Goal: Task Accomplishment & Management: Manage account settings

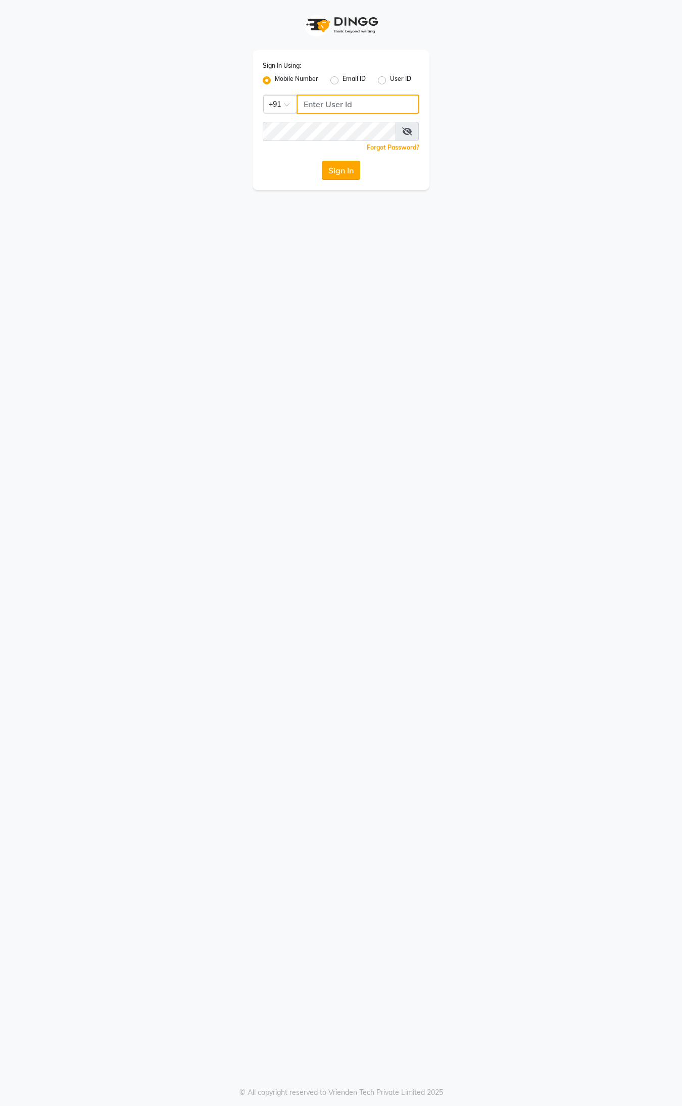
type input "9395702133"
click at [345, 162] on button "Sign In" at bounding box center [341, 170] width 38 height 19
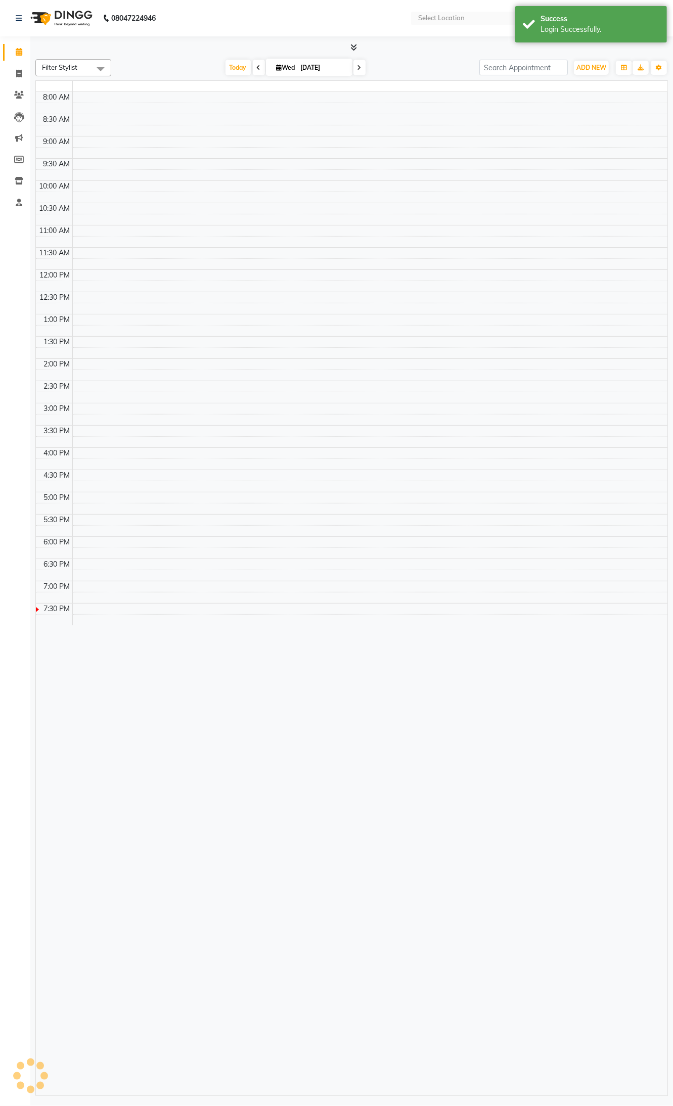
select select "en"
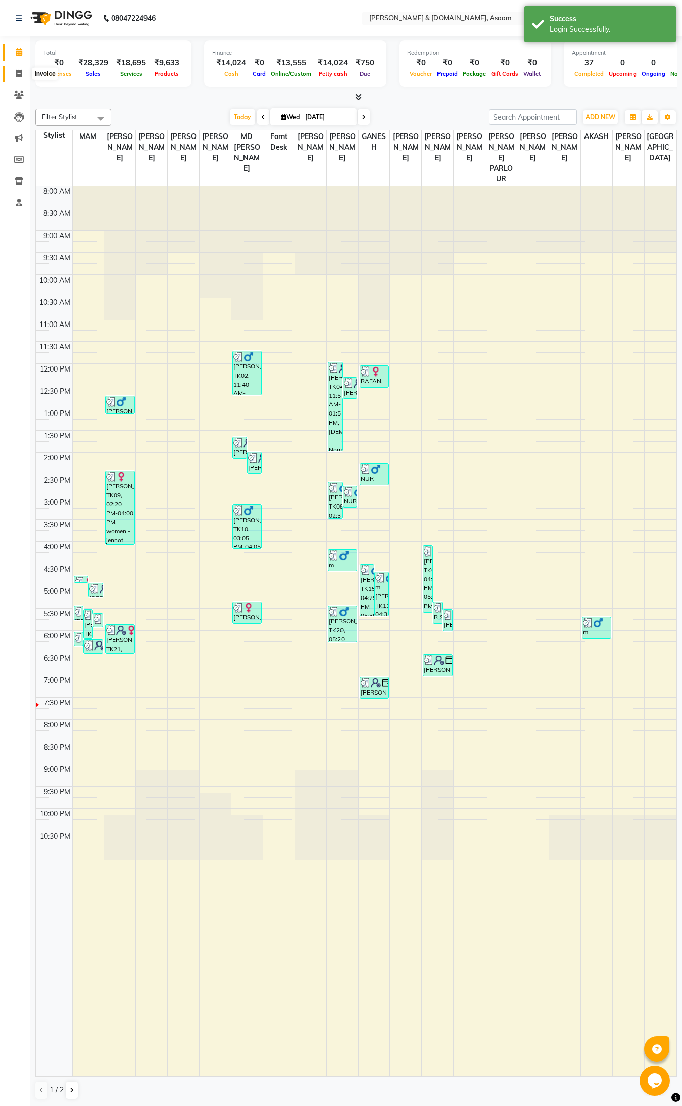
click at [25, 76] on span at bounding box center [19, 74] width 18 height 12
select select "service"
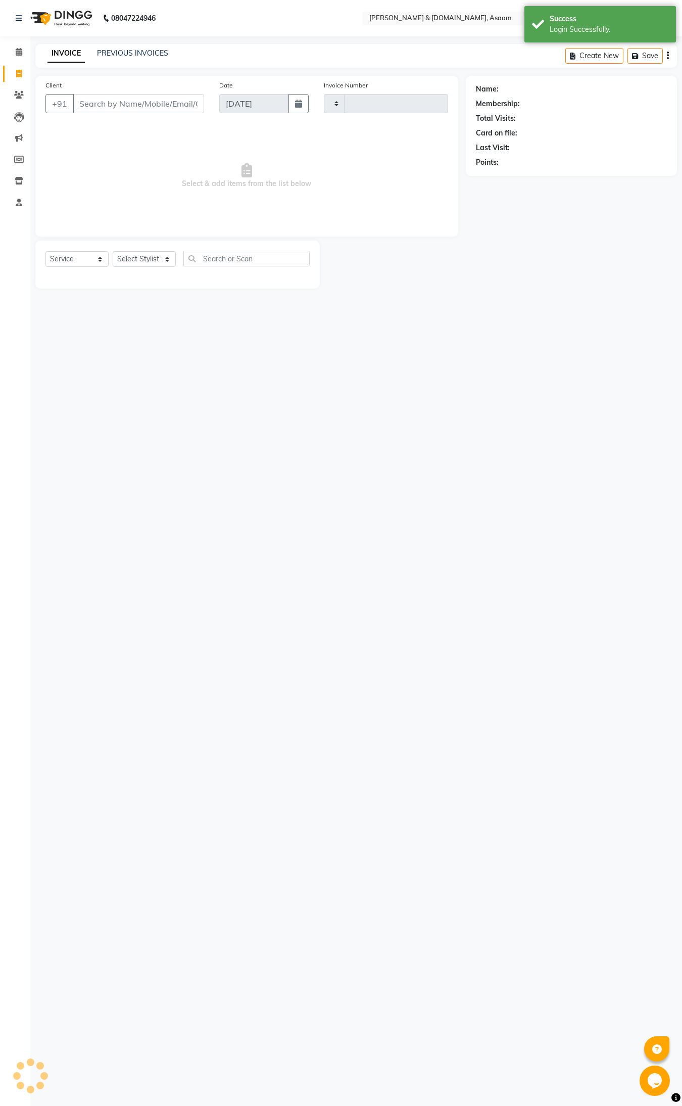
type input "5566"
select select "4608"
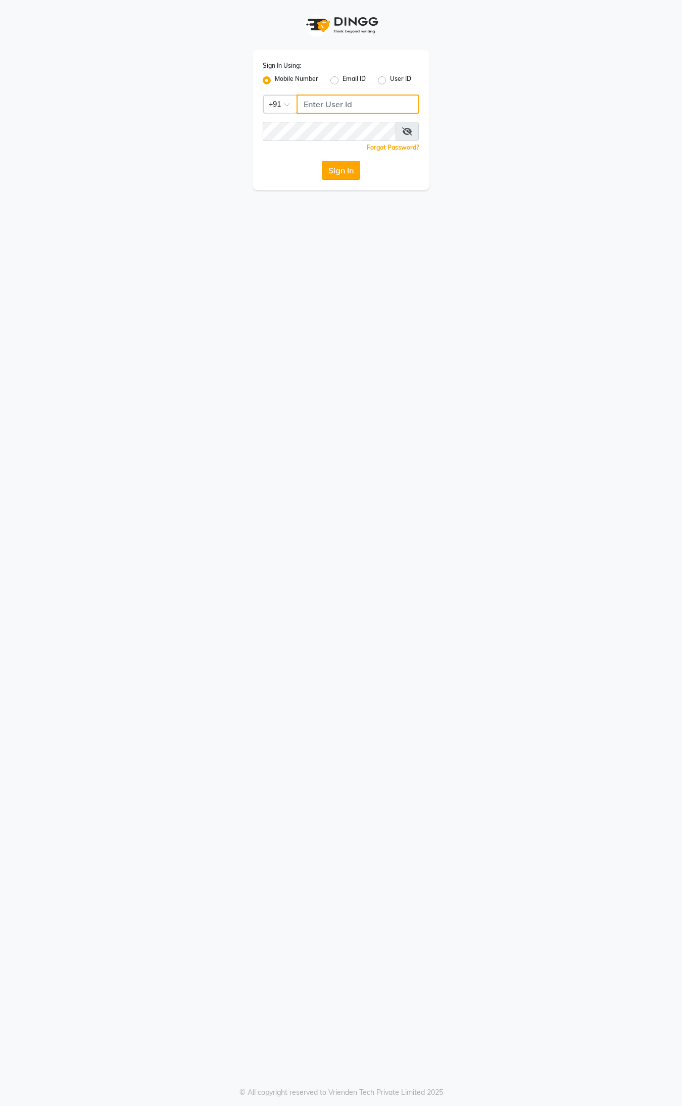
type input "9395702133"
click at [355, 169] on button "Sign In" at bounding box center [341, 170] width 38 height 19
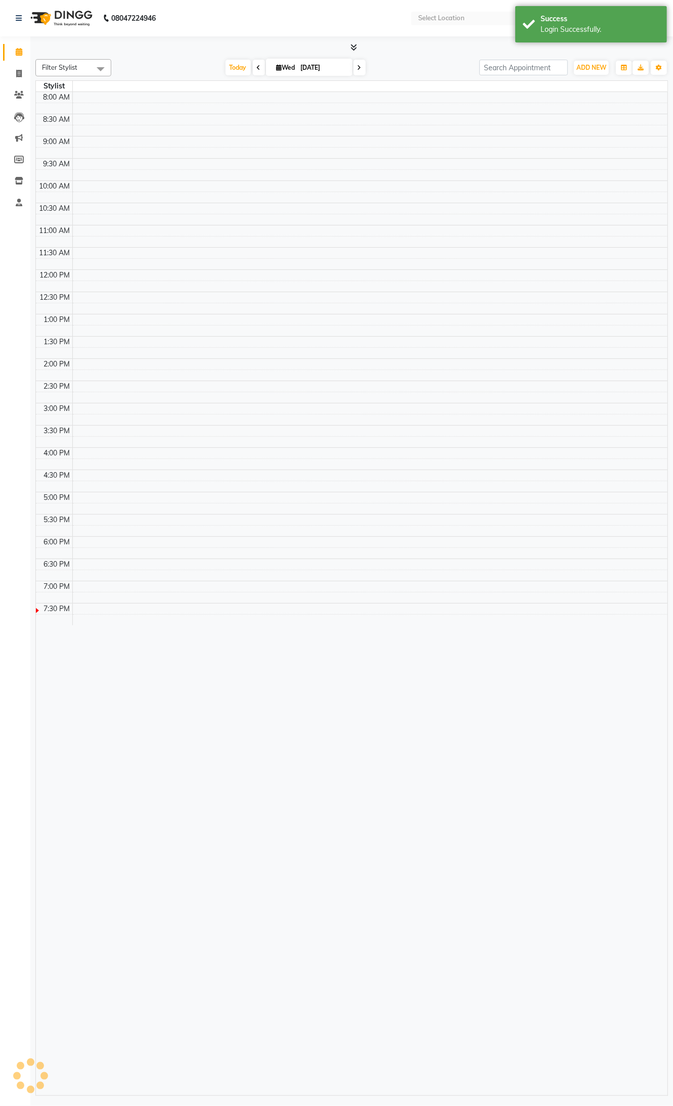
select select "en"
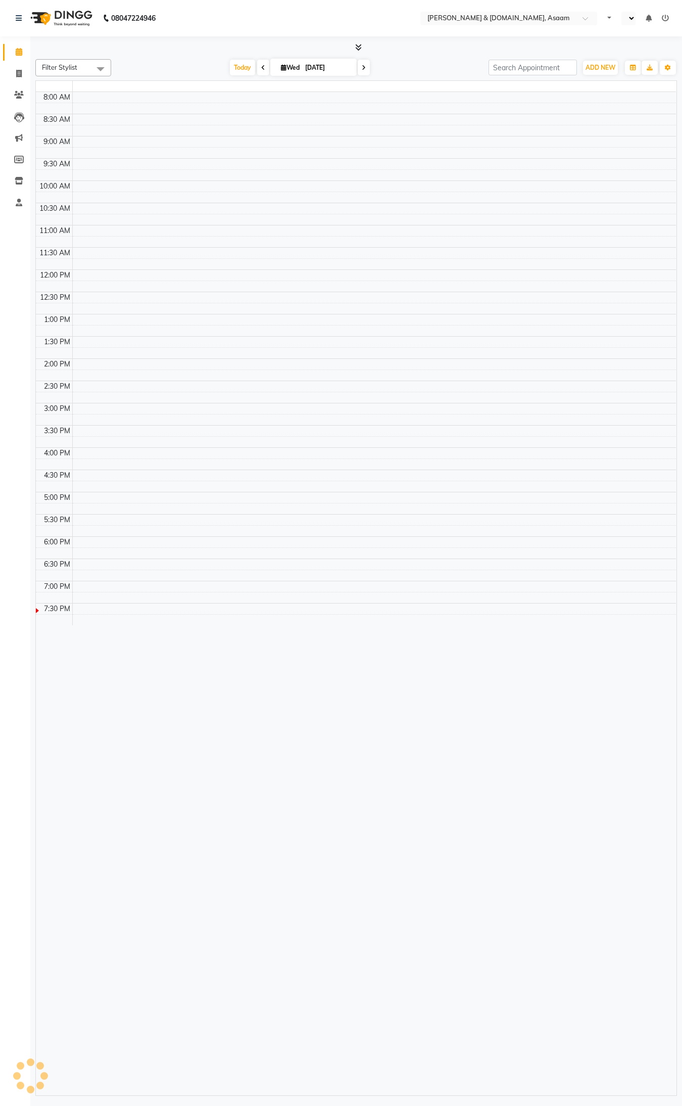
select select "en"
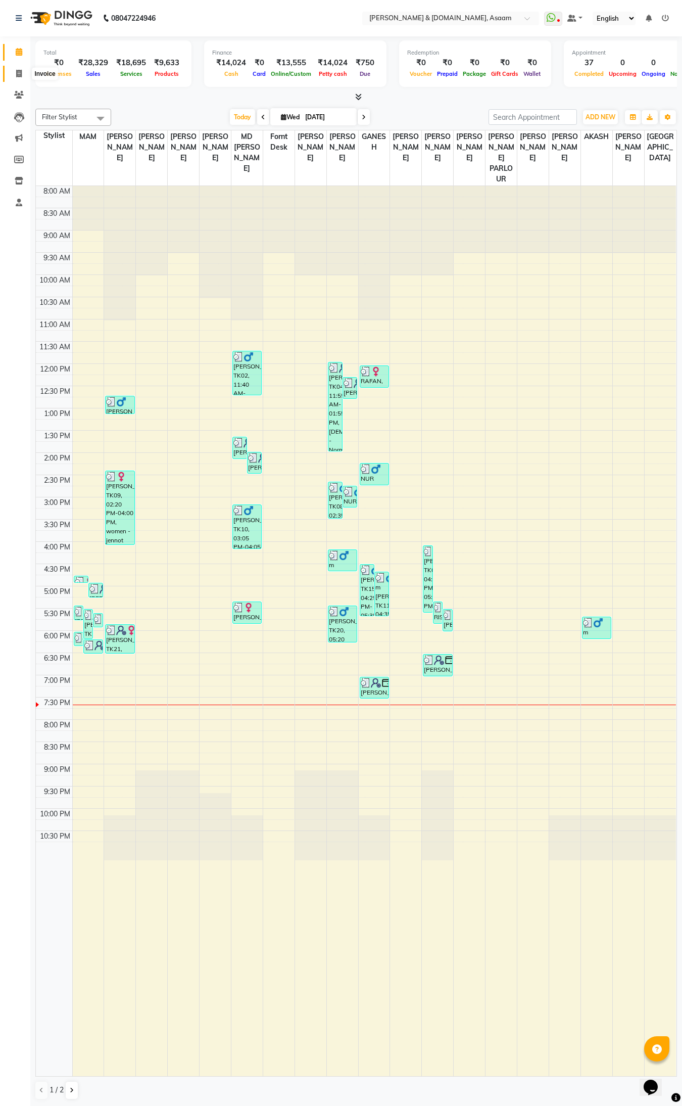
click at [13, 76] on span at bounding box center [19, 74] width 18 height 12
select select "4608"
select select "service"
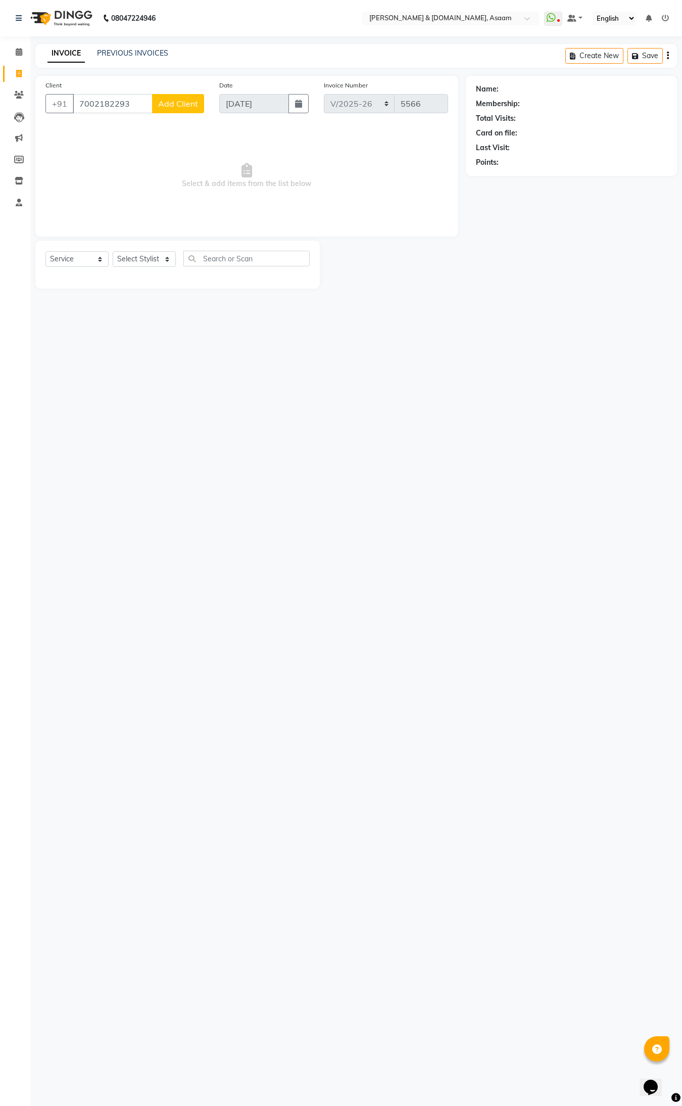
type input "7002182293"
click at [167, 100] on span "Add Client" at bounding box center [178, 104] width 40 height 10
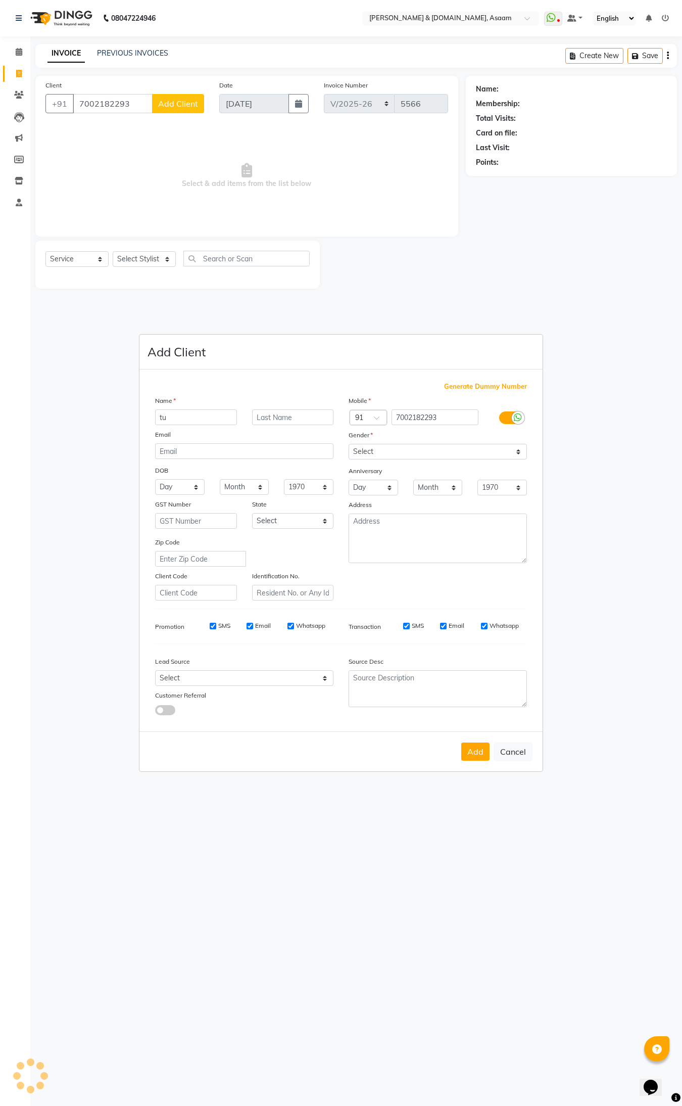
type input "t"
type input "TUMPA"
click at [516, 453] on select "Select [DEMOGRAPHIC_DATA] [DEMOGRAPHIC_DATA] Other Prefer Not To Say" at bounding box center [438, 452] width 178 height 16
select select "[DEMOGRAPHIC_DATA]"
click at [349, 445] on select "Select [DEMOGRAPHIC_DATA] [DEMOGRAPHIC_DATA] Other Prefer Not To Say" at bounding box center [438, 452] width 178 height 16
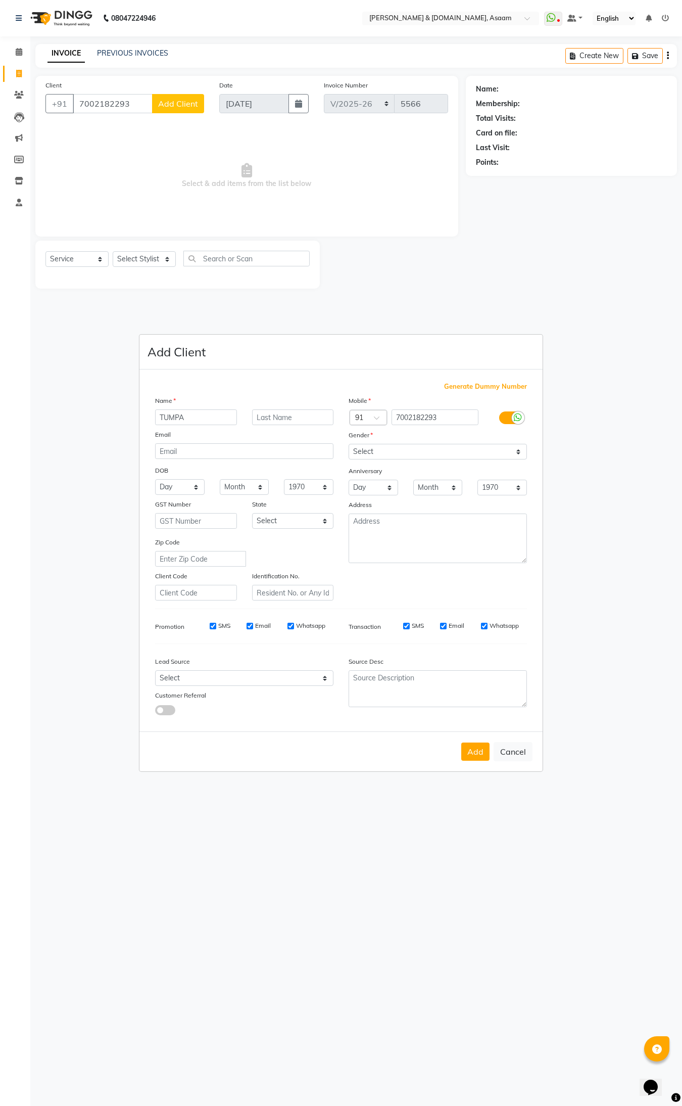
drag, startPoint x: 470, startPoint y: 758, endPoint x: 477, endPoint y: 754, distance: 8.8
click at [475, 756] on button "Add" at bounding box center [475, 751] width 28 height 18
type input "70******93"
select select
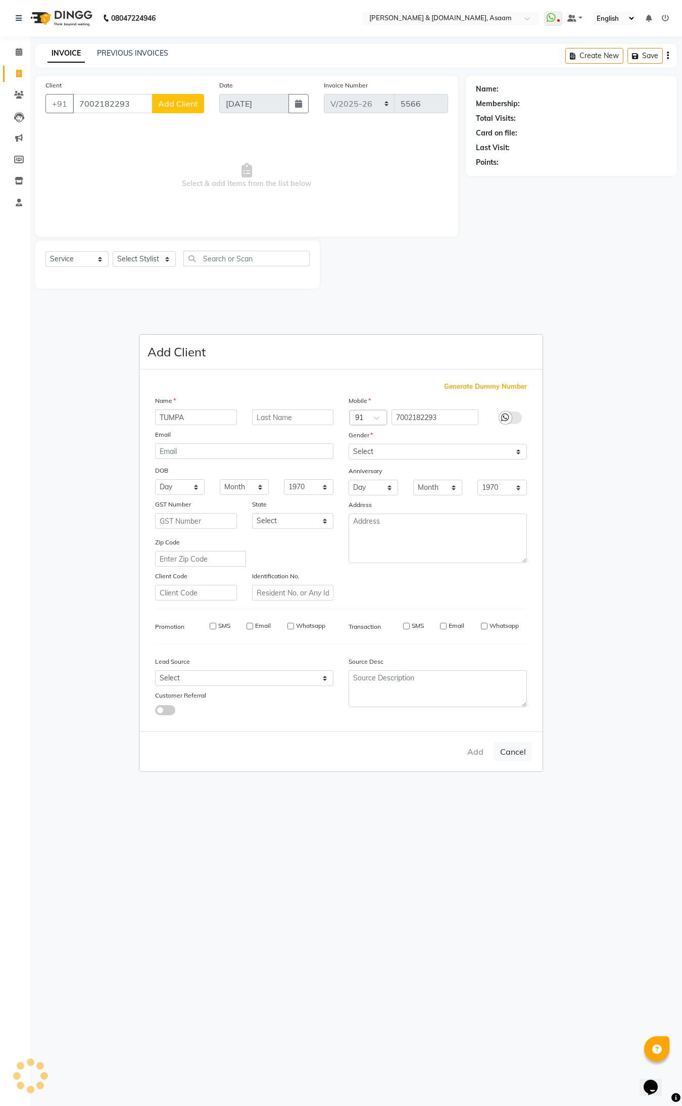
select select
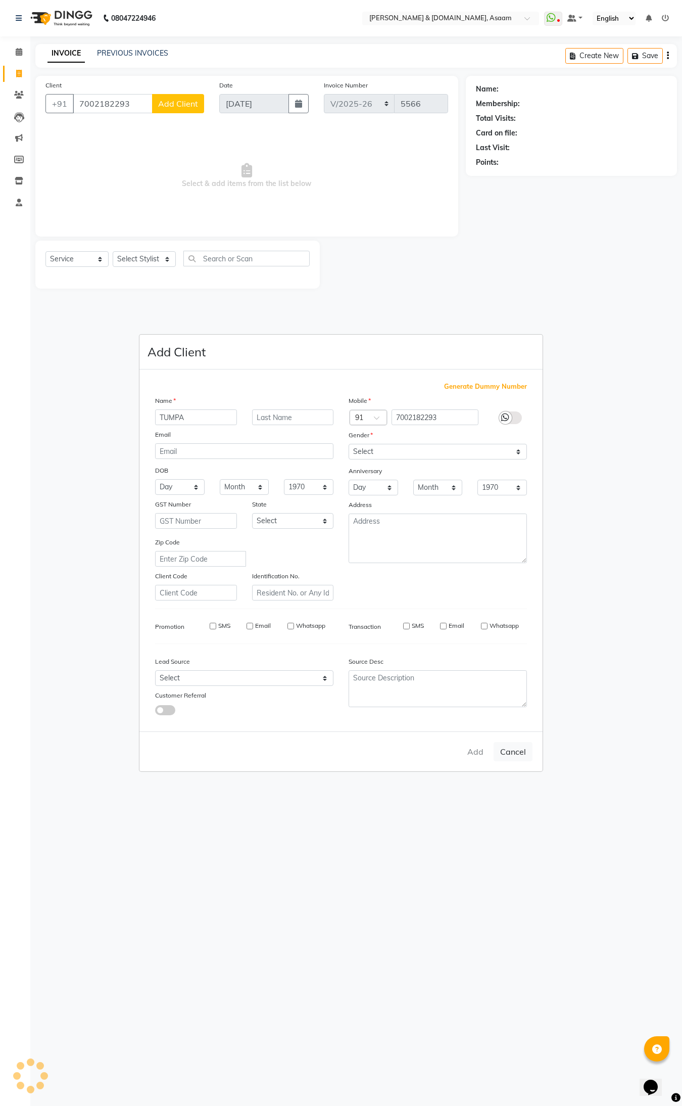
checkbox input "false"
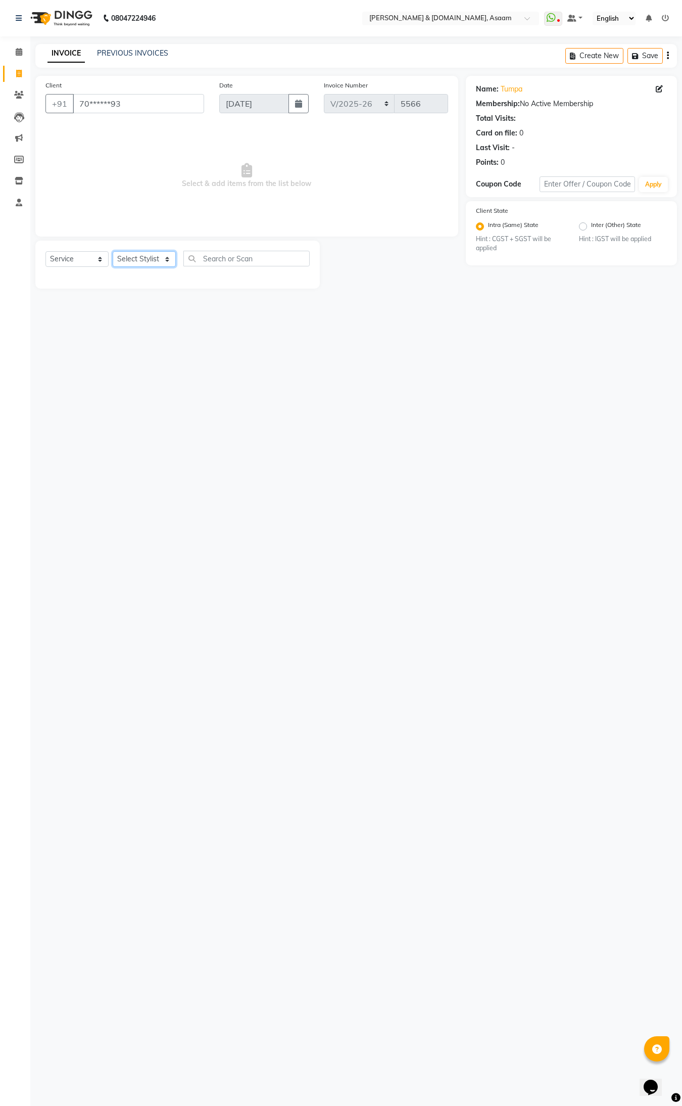
click at [163, 258] on select "Select Stylist AKASH [PERSON_NAME] fornt desk [PERSON_NAME] PARLOUR [PERSON_NAM…" at bounding box center [144, 259] width 63 height 16
select select "64097"
click at [113, 251] on select "Select Stylist AKASH [PERSON_NAME] fornt desk [PERSON_NAME] PARLOUR [PERSON_NAM…" at bounding box center [144, 259] width 63 height 16
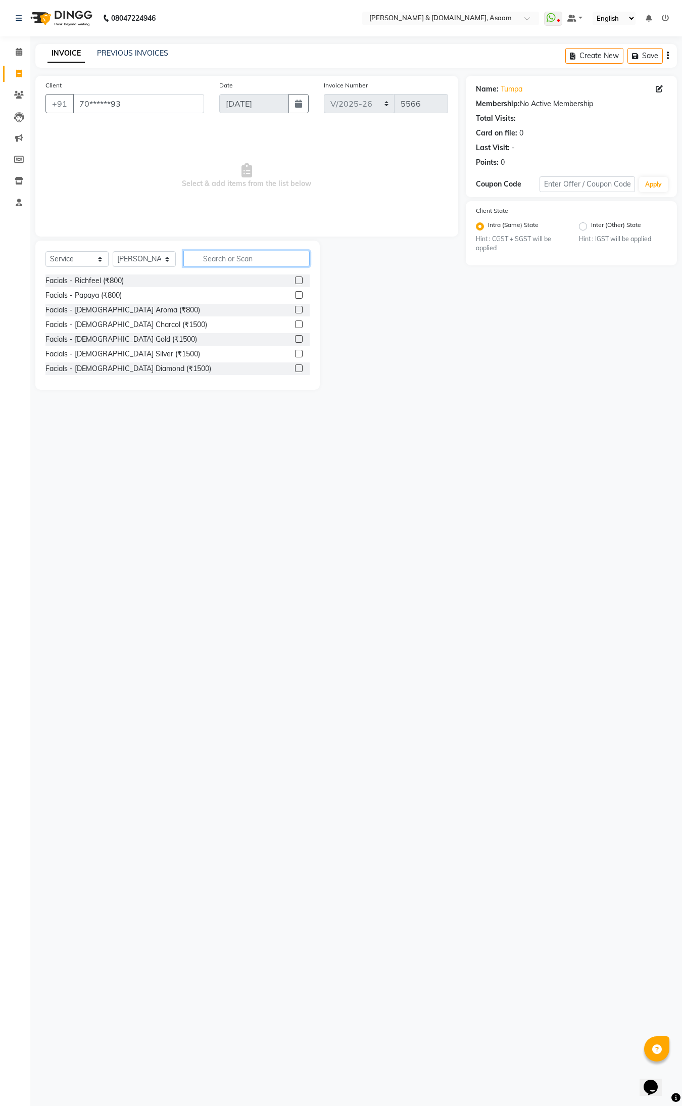
click at [202, 258] on input "text" at bounding box center [246, 259] width 126 height 16
type input "THRE"
click at [94, 283] on div "Normal threading (₹50)" at bounding box center [82, 280] width 75 height 11
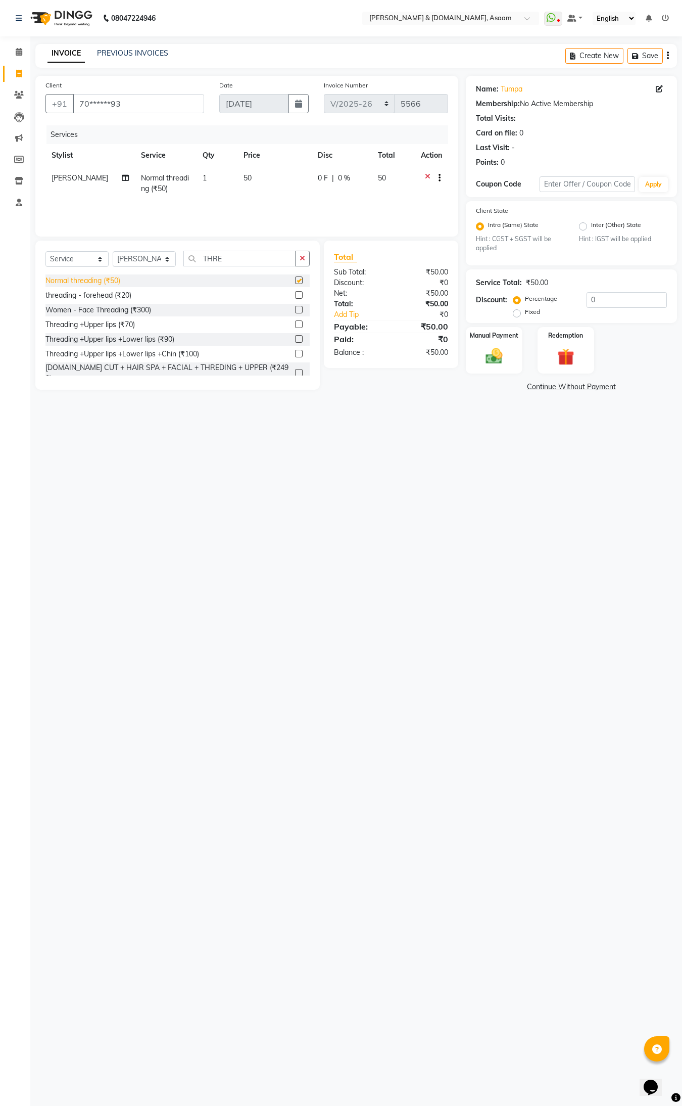
checkbox input "false"
click at [484, 340] on div "Manual Payment" at bounding box center [493, 350] width 59 height 48
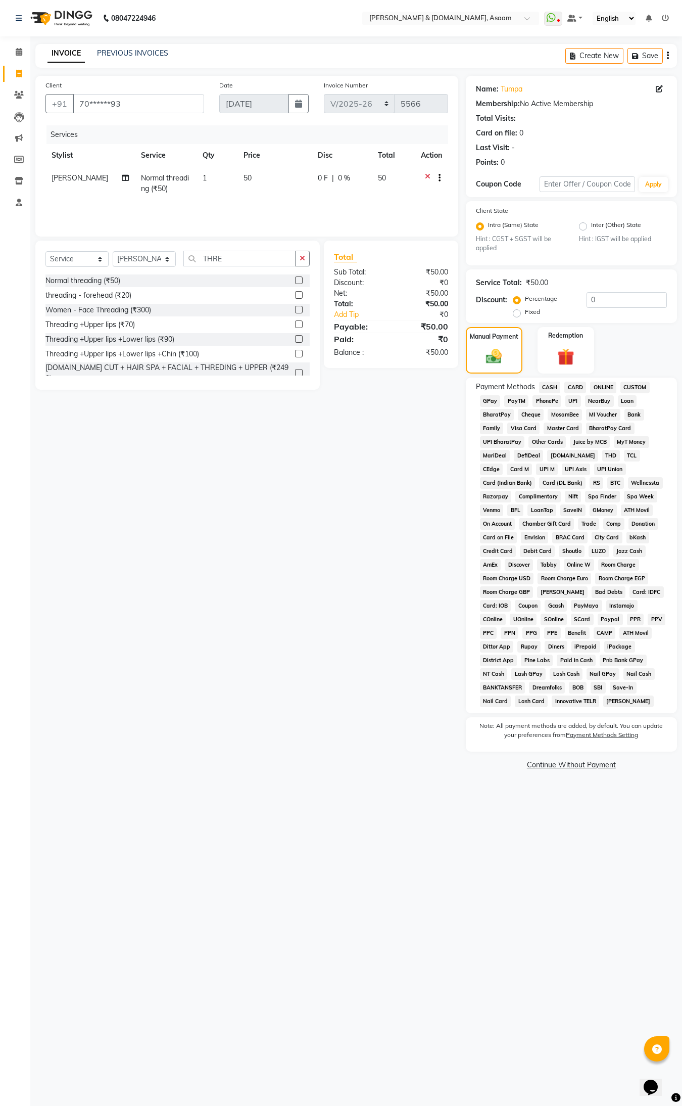
click at [610, 382] on span "ONLINE" at bounding box center [603, 387] width 26 height 12
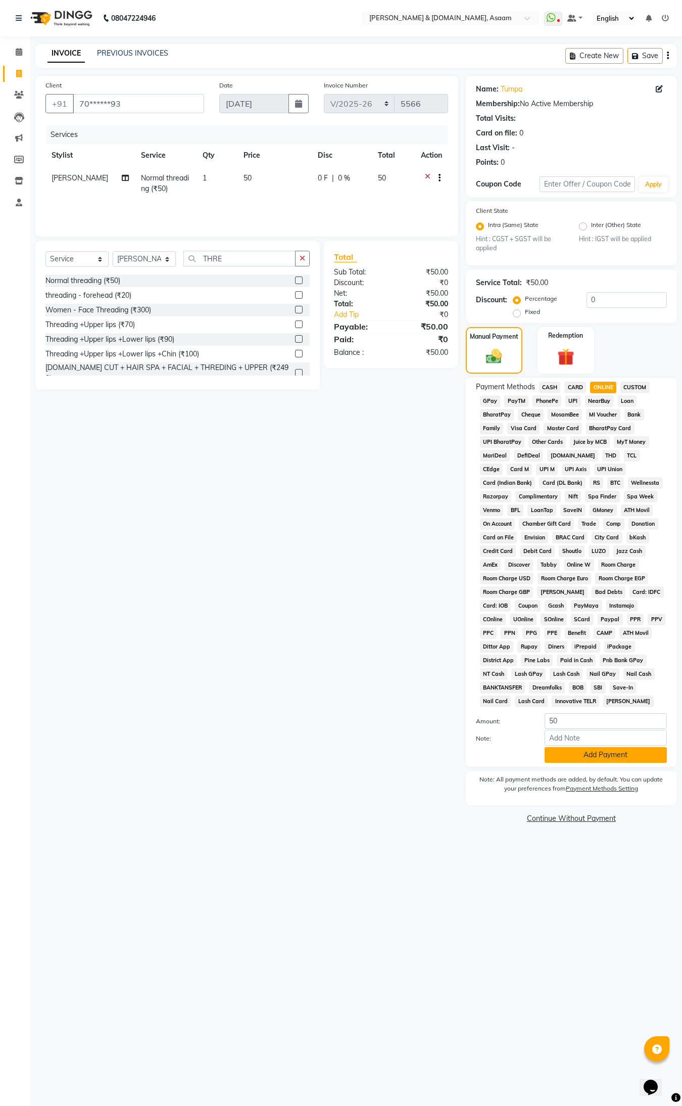
click at [644, 751] on button "Add Payment" at bounding box center [606, 755] width 122 height 16
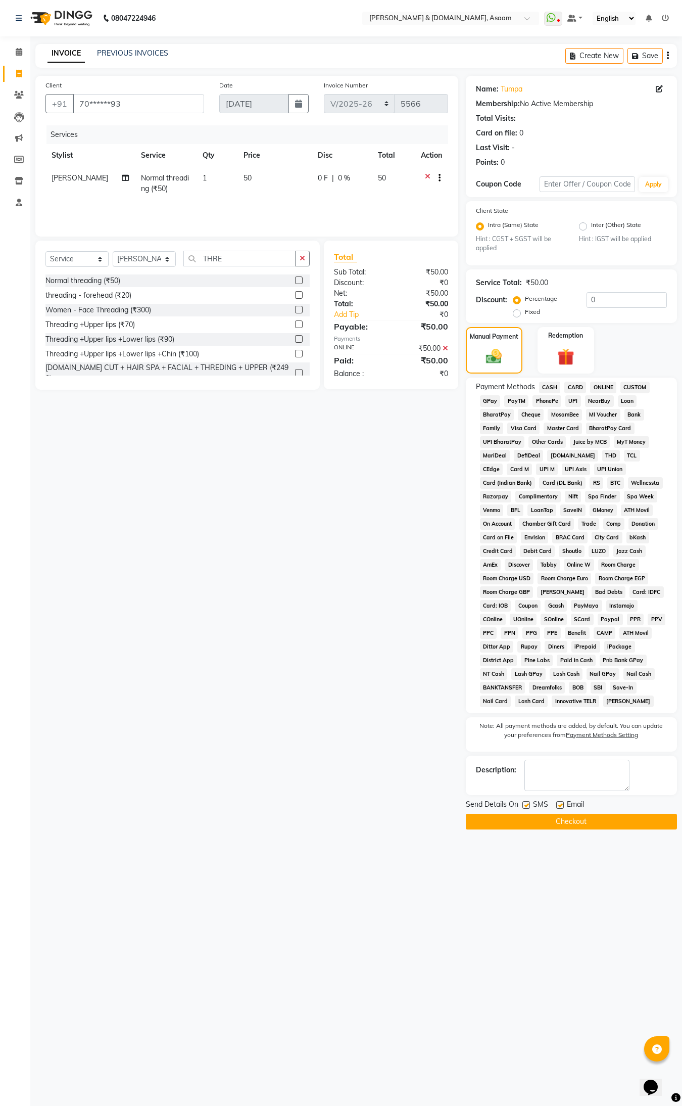
click at [604, 824] on button "Checkout" at bounding box center [571, 821] width 211 height 16
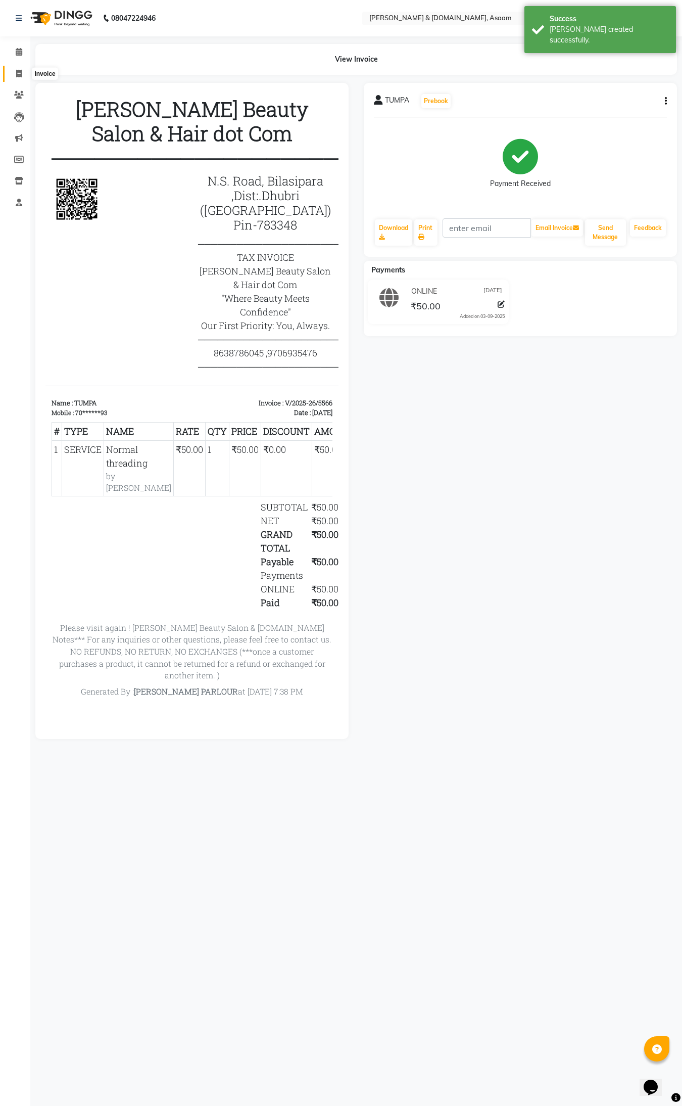
click at [13, 68] on span at bounding box center [19, 74] width 18 height 12
select select "service"
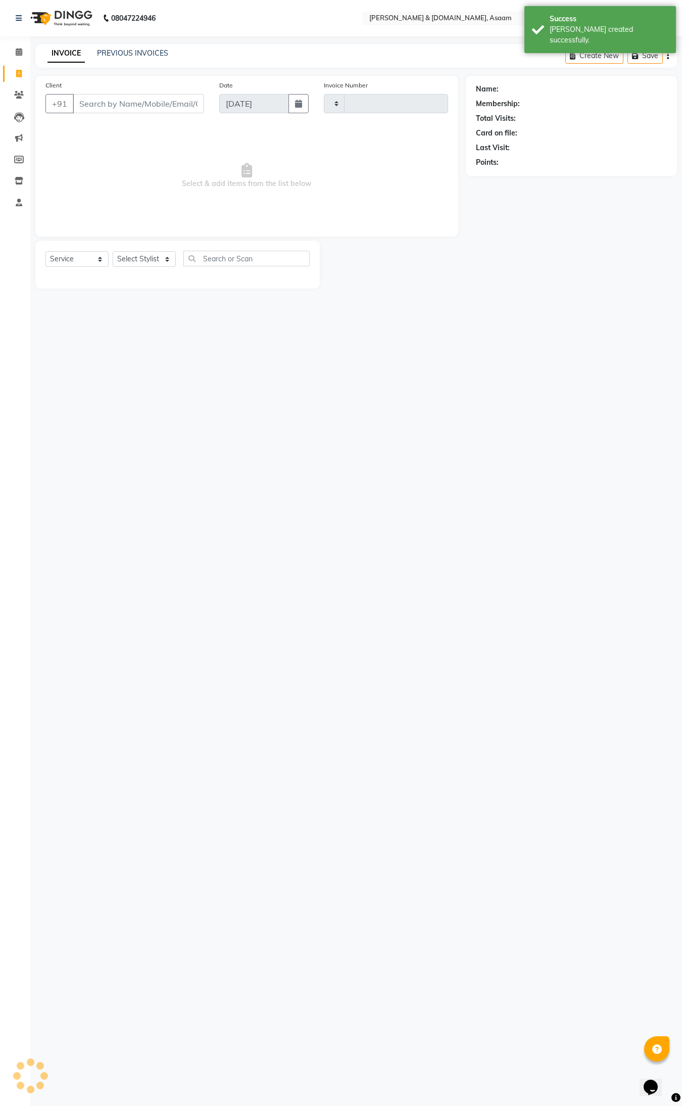
type input "5567"
select select "4608"
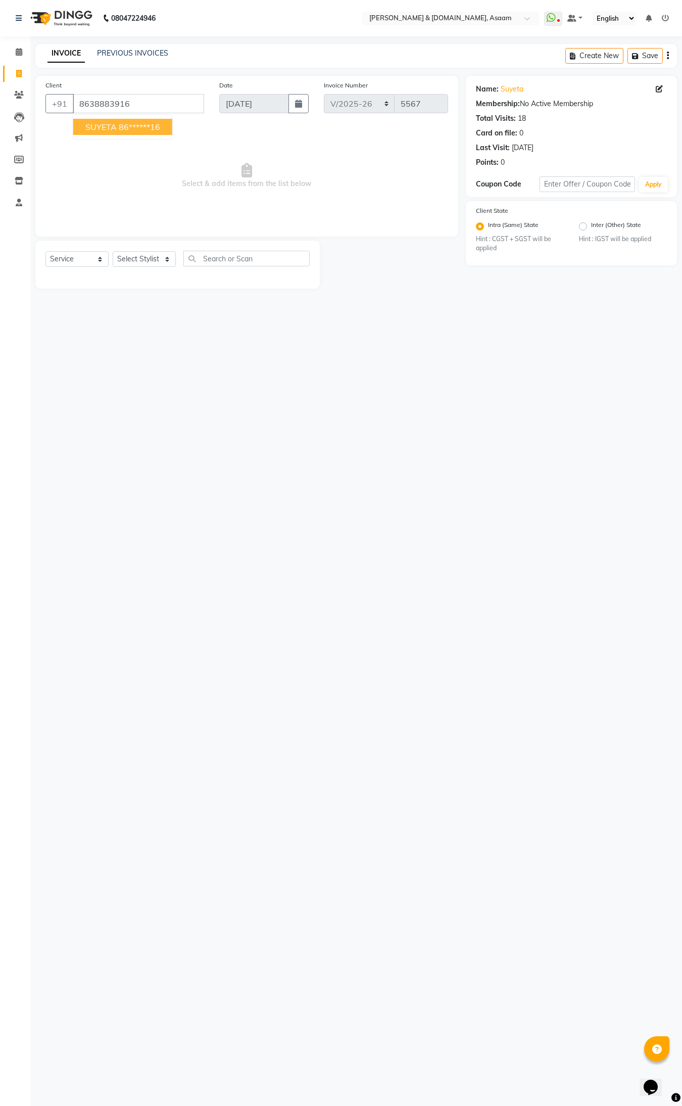
click at [133, 134] on button "SUYETA 86******16" at bounding box center [122, 127] width 99 height 16
type input "86******16"
click at [164, 256] on select "Select Stylist AKASH [PERSON_NAME] fornt desk [PERSON_NAME] PARLOUR [PERSON_NAM…" at bounding box center [144, 259] width 63 height 16
select select "57941"
click at [113, 251] on select "Select Stylist AKASH [PERSON_NAME] fornt desk [PERSON_NAME] PARLOUR [PERSON_NAM…" at bounding box center [144, 259] width 63 height 16
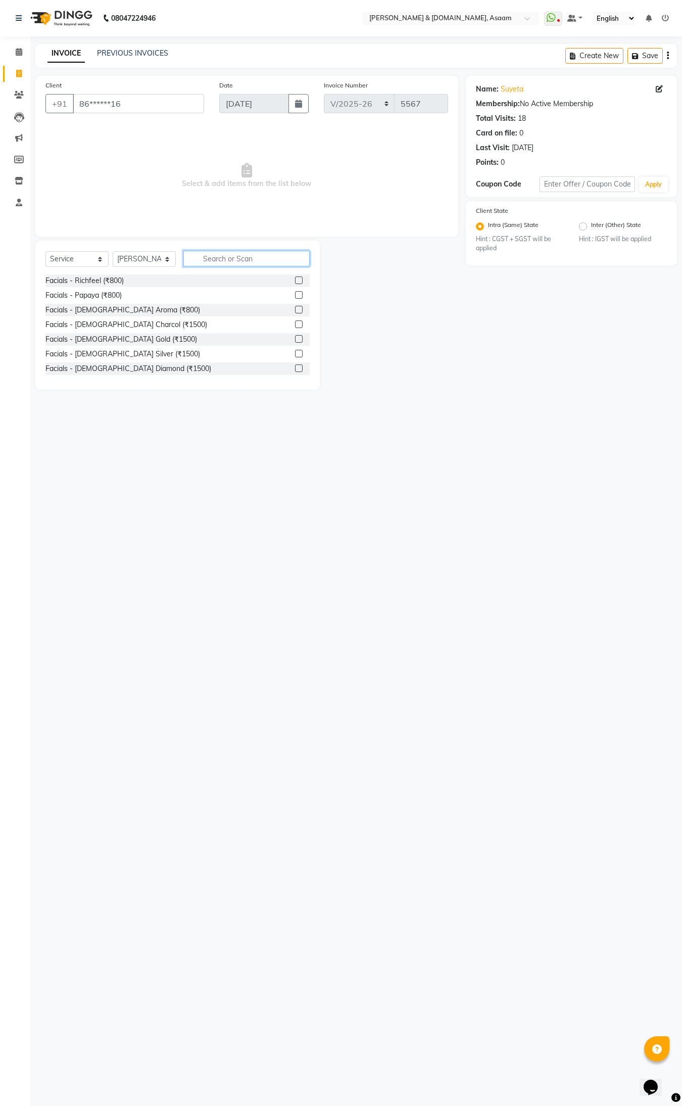
click at [226, 254] on input "text" at bounding box center [246, 259] width 126 height 16
type input "THRE"
click at [109, 280] on div "Normal threading (₹50)" at bounding box center [82, 280] width 75 height 11
checkbox input "false"
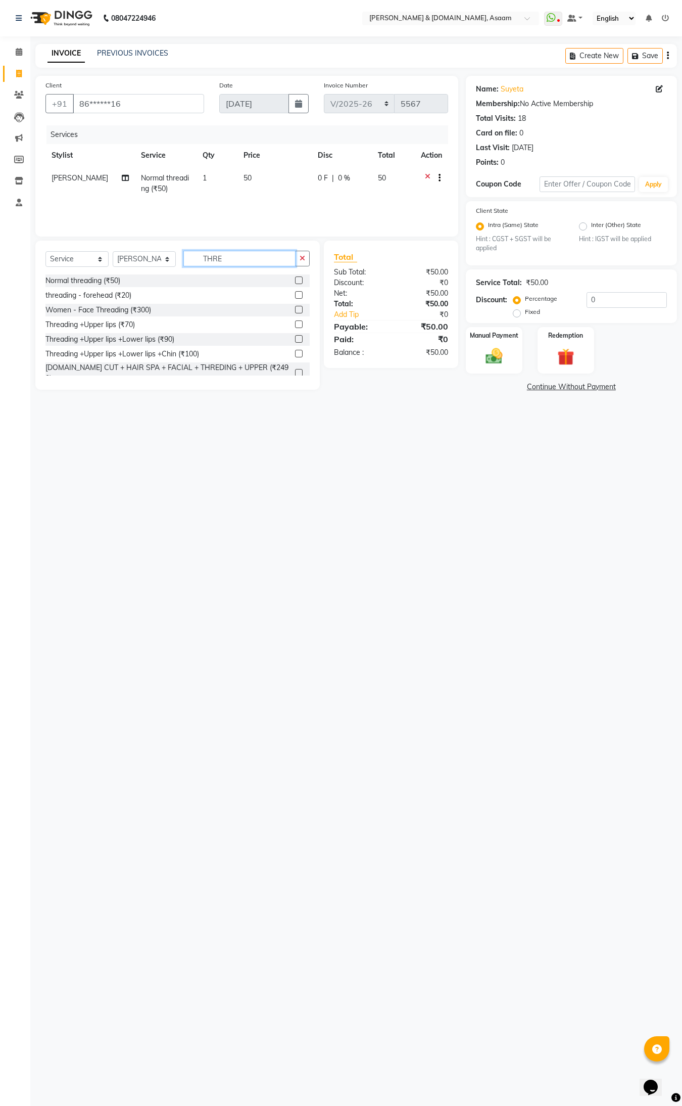
click at [271, 255] on input "THRE" at bounding box center [239, 259] width 112 height 16
type input "T"
click at [218, 251] on input "text" at bounding box center [246, 259] width 126 height 16
type input "U"
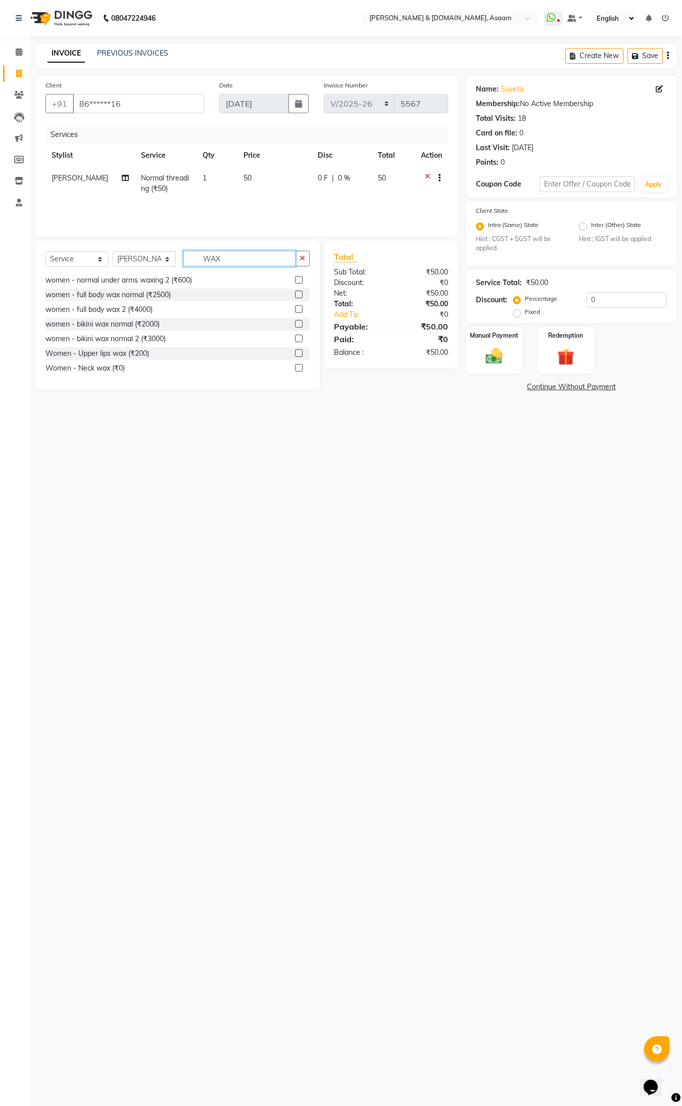
scroll to position [141, 0]
type input "WAX"
click at [430, 174] on div at bounding box center [435, 179] width 10 height 13
click at [427, 173] on icon at bounding box center [428, 179] width 6 height 13
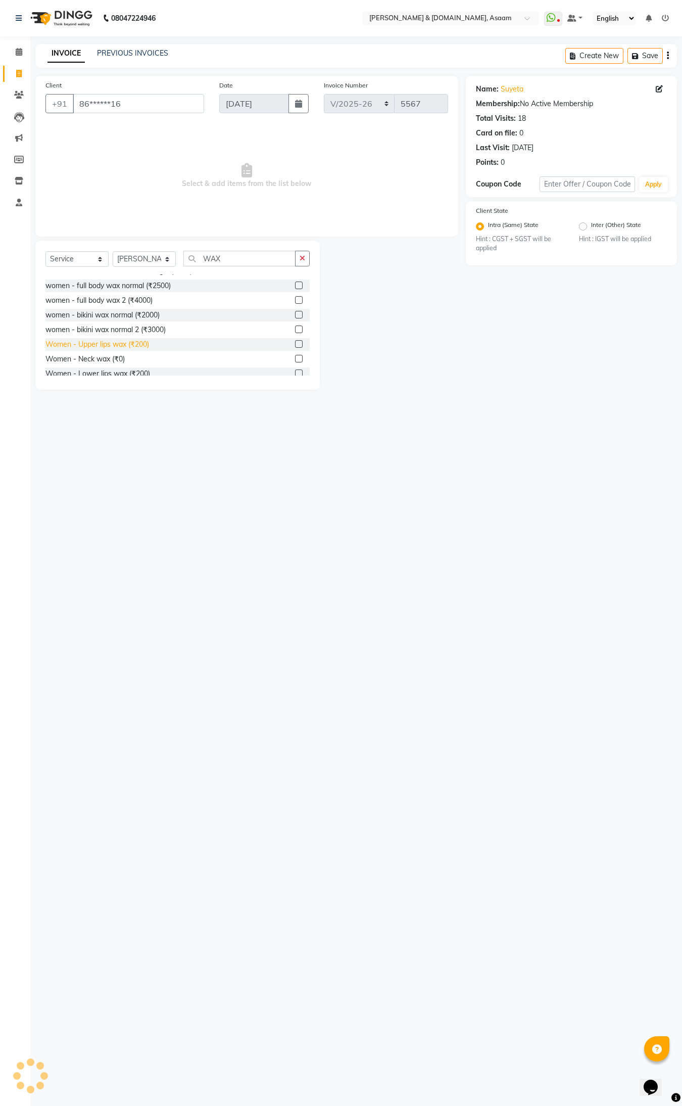
click at [147, 342] on div "Women - Upper lips wax (₹200)" at bounding box center [97, 344] width 104 height 11
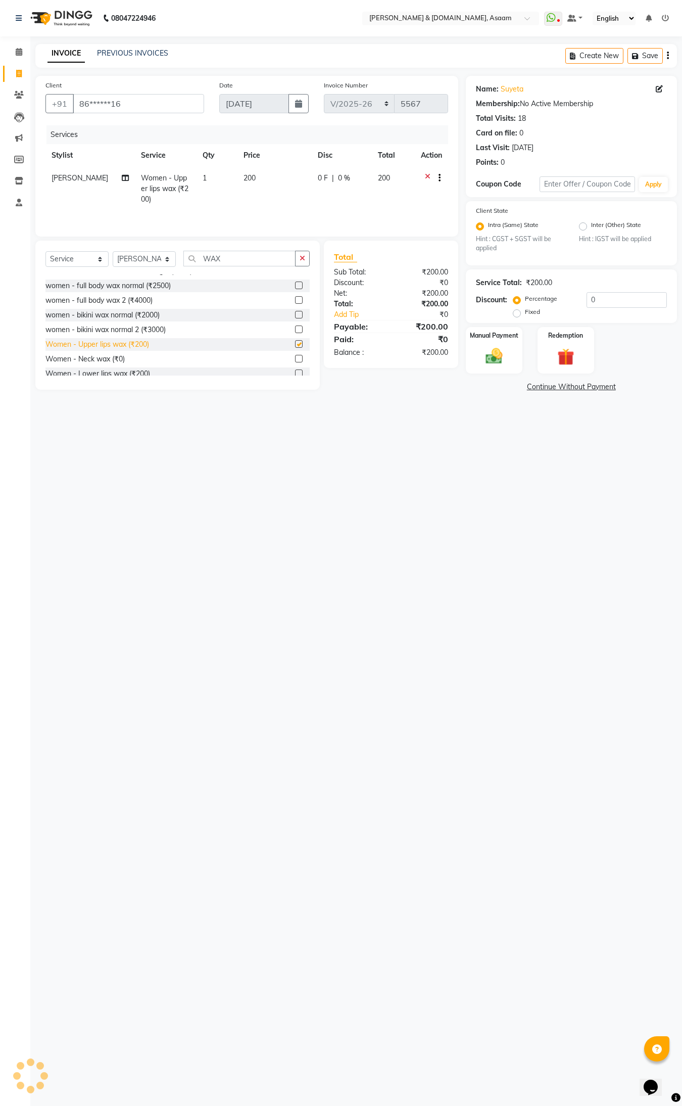
checkbox input "false"
click at [485, 344] on div "Manual Payment" at bounding box center [493, 350] width 59 height 48
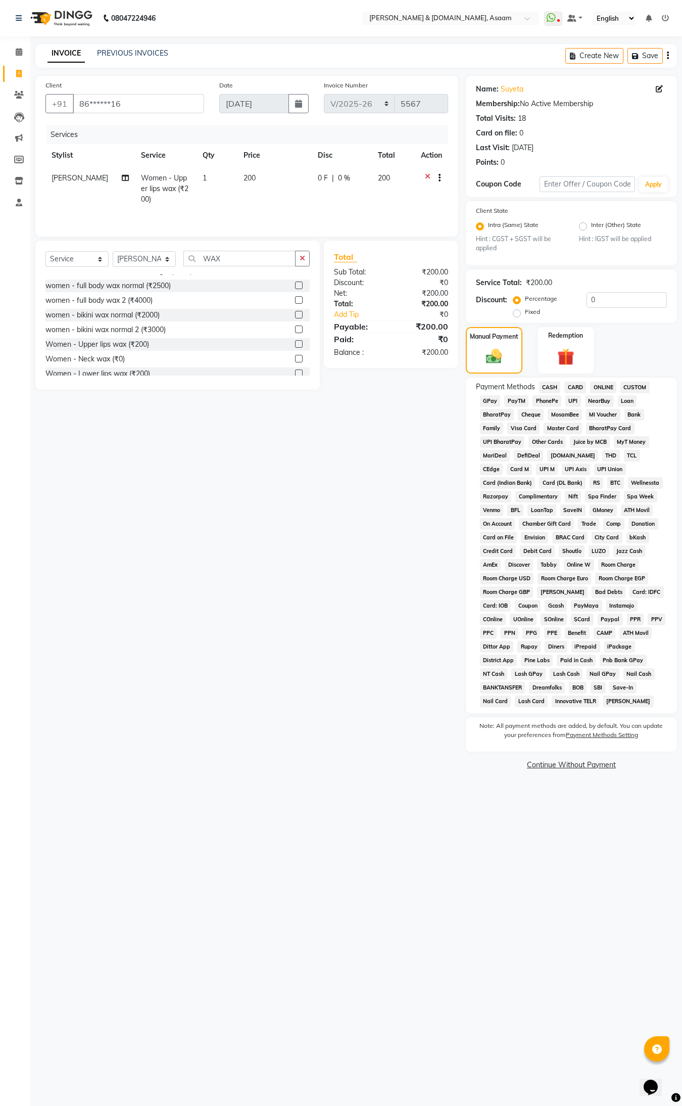
click at [540, 385] on span "CASH" at bounding box center [550, 387] width 22 height 12
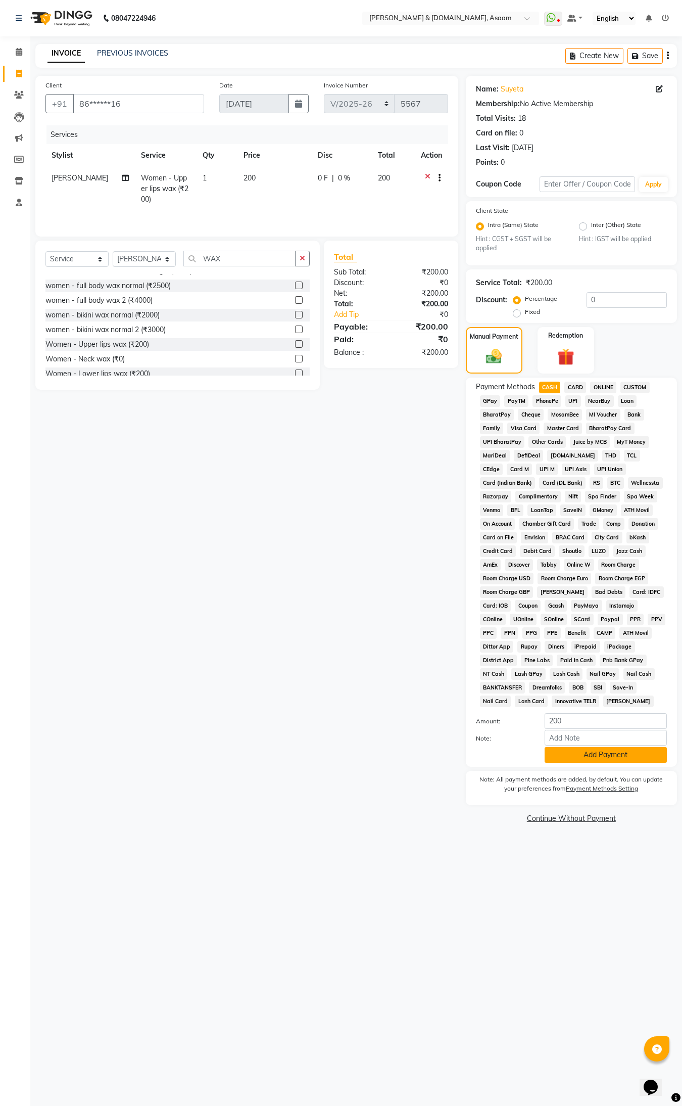
click at [585, 753] on button "Add Payment" at bounding box center [606, 755] width 122 height 16
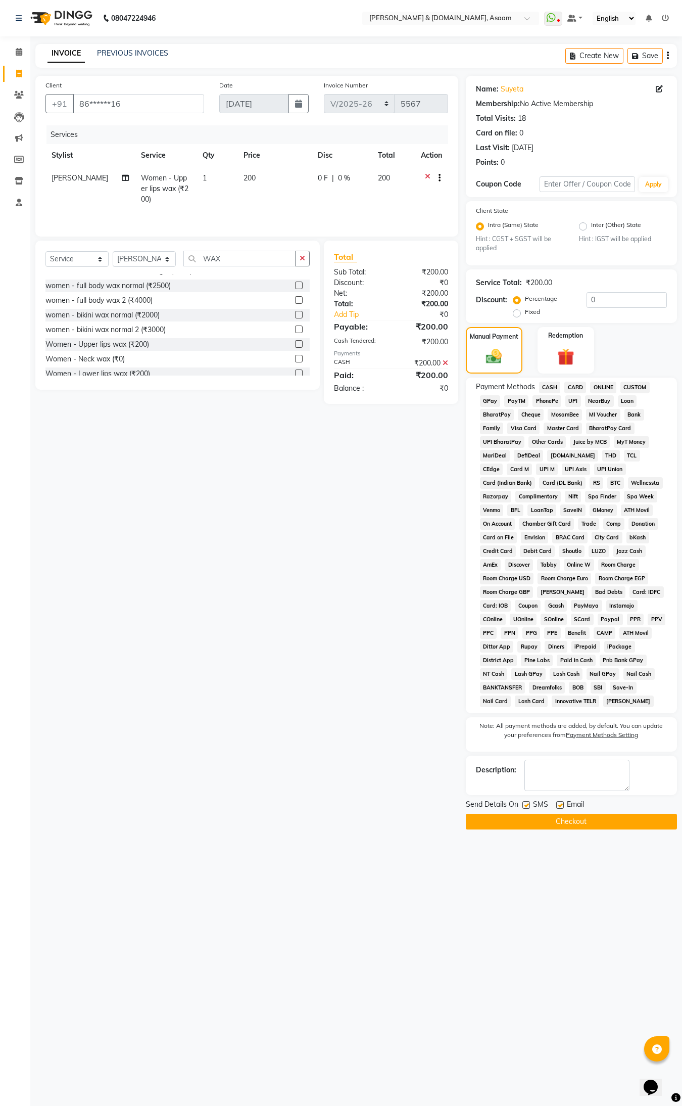
click at [587, 818] on button "Checkout" at bounding box center [571, 821] width 211 height 16
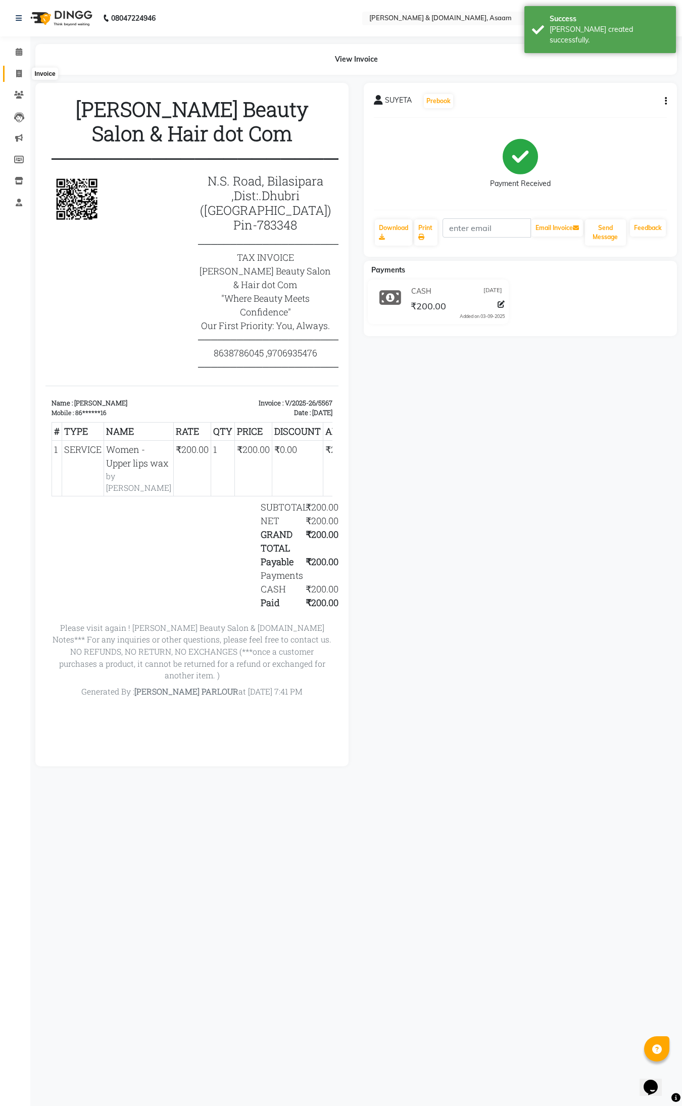
click at [17, 69] on span at bounding box center [19, 74] width 18 height 12
select select "service"
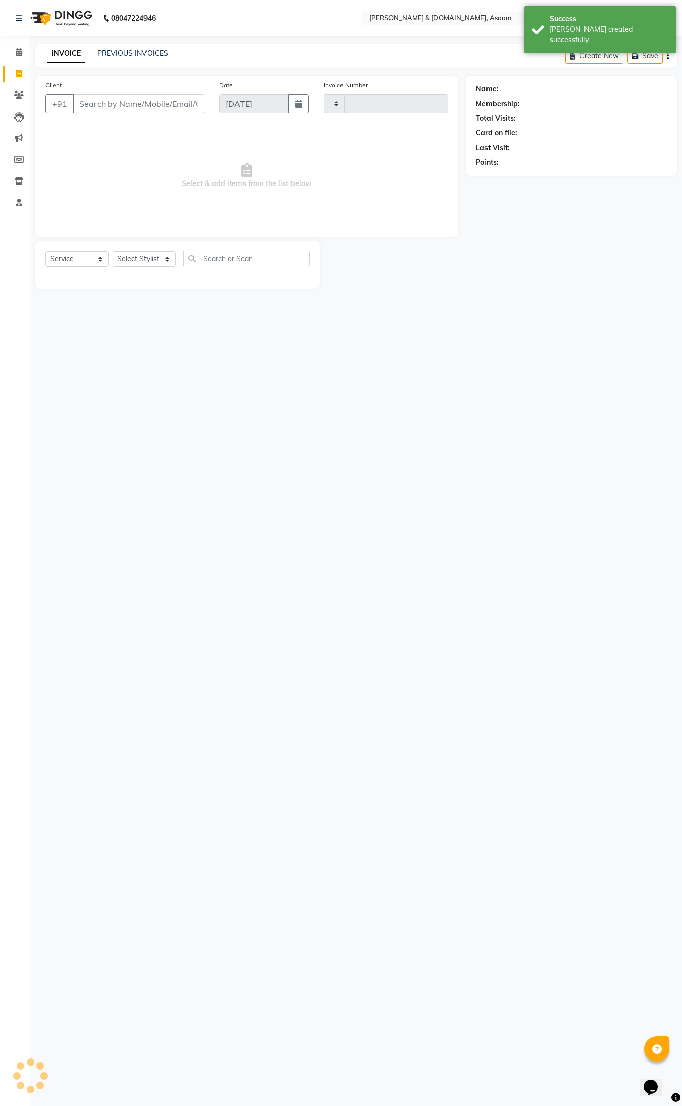
type input "5568"
select select "4608"
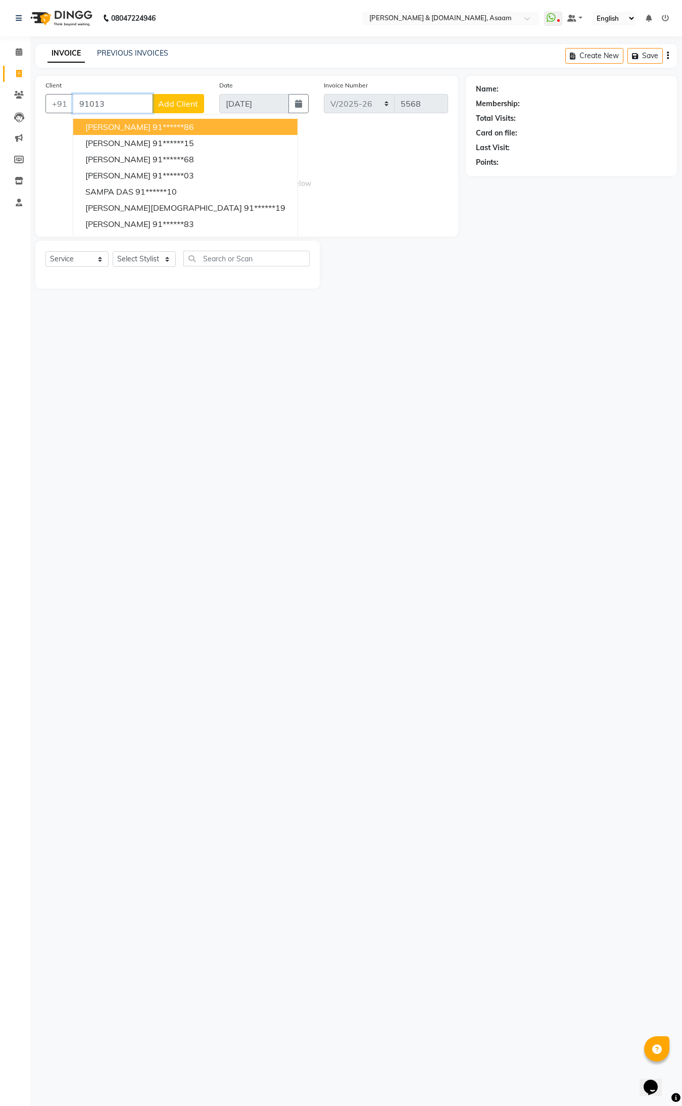
click at [130, 94] on input "91013" at bounding box center [113, 103] width 80 height 19
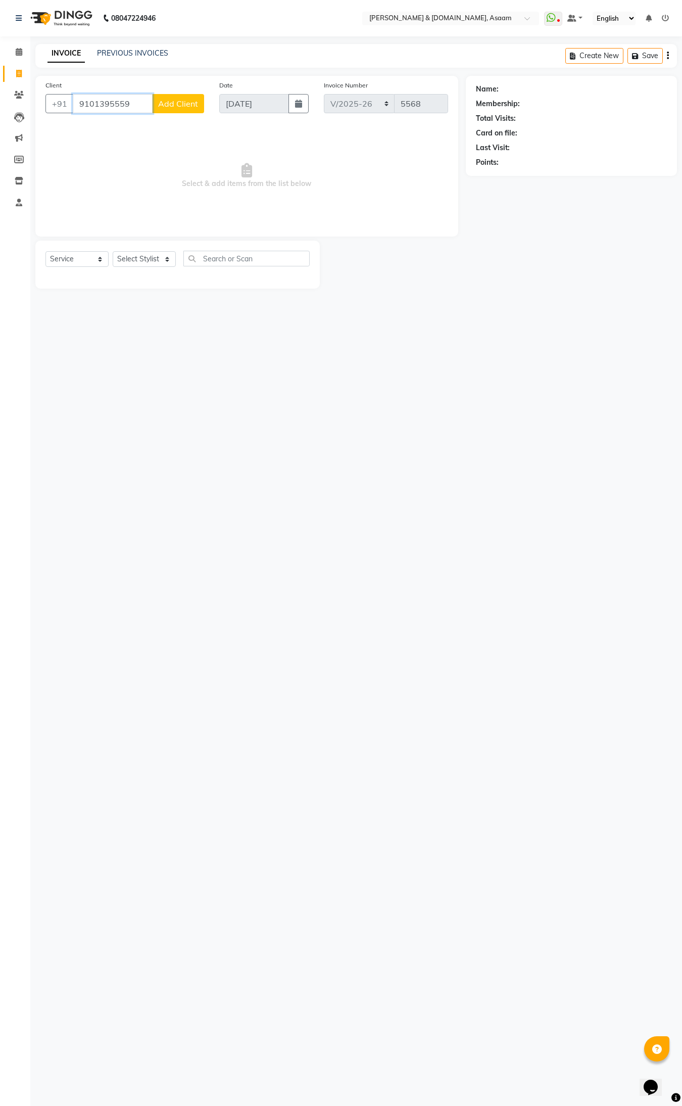
type input "9101395559"
click at [185, 106] on span "Add Client" at bounding box center [178, 104] width 40 height 10
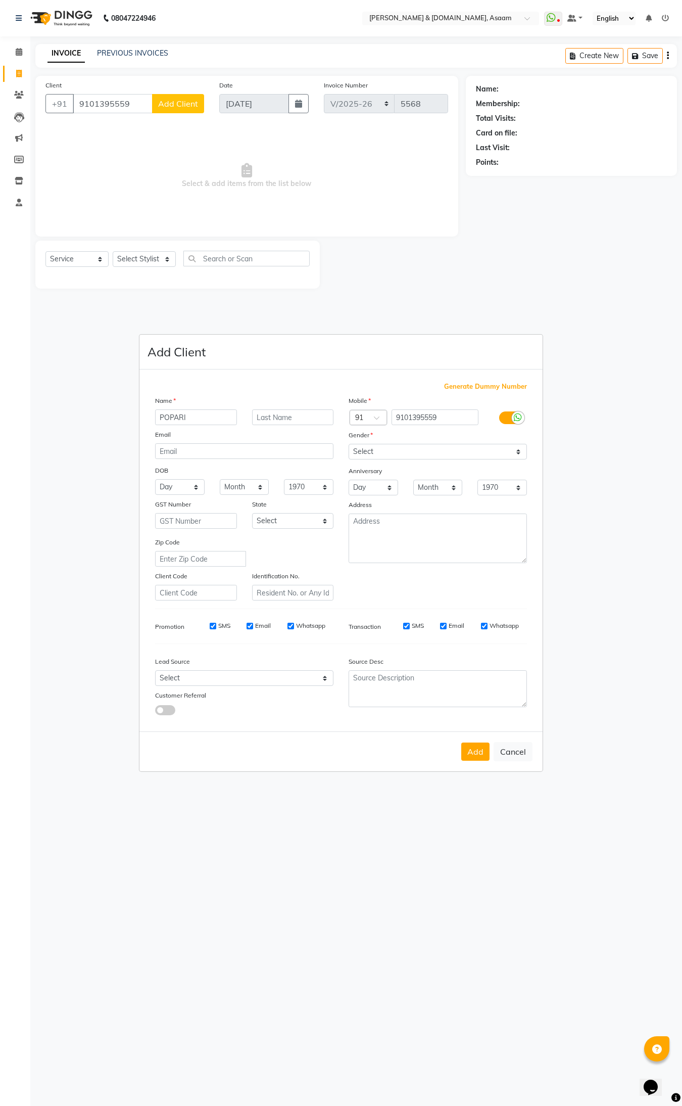
type input "POPARI"
click at [518, 454] on select "Select [DEMOGRAPHIC_DATA] [DEMOGRAPHIC_DATA] Other Prefer Not To Say" at bounding box center [438, 452] width 178 height 16
select select "[DEMOGRAPHIC_DATA]"
click at [349, 445] on select "Select [DEMOGRAPHIC_DATA] [DEMOGRAPHIC_DATA] Other Prefer Not To Say" at bounding box center [438, 452] width 178 height 16
click at [482, 744] on button "Add" at bounding box center [475, 751] width 28 height 18
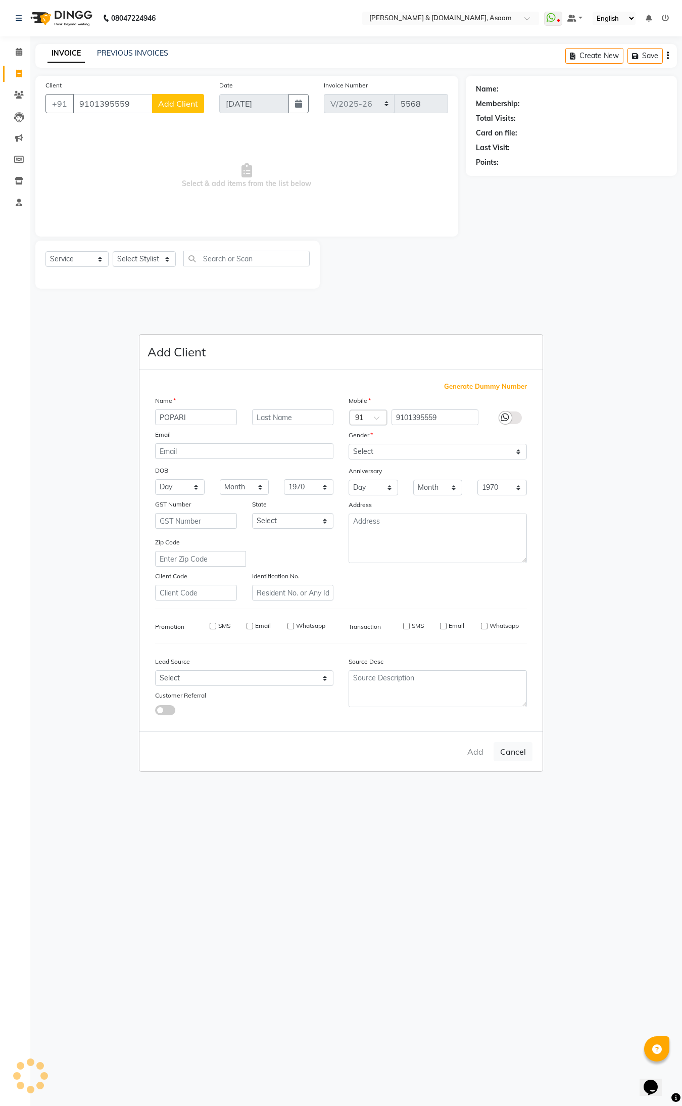
type input "91******59"
select select
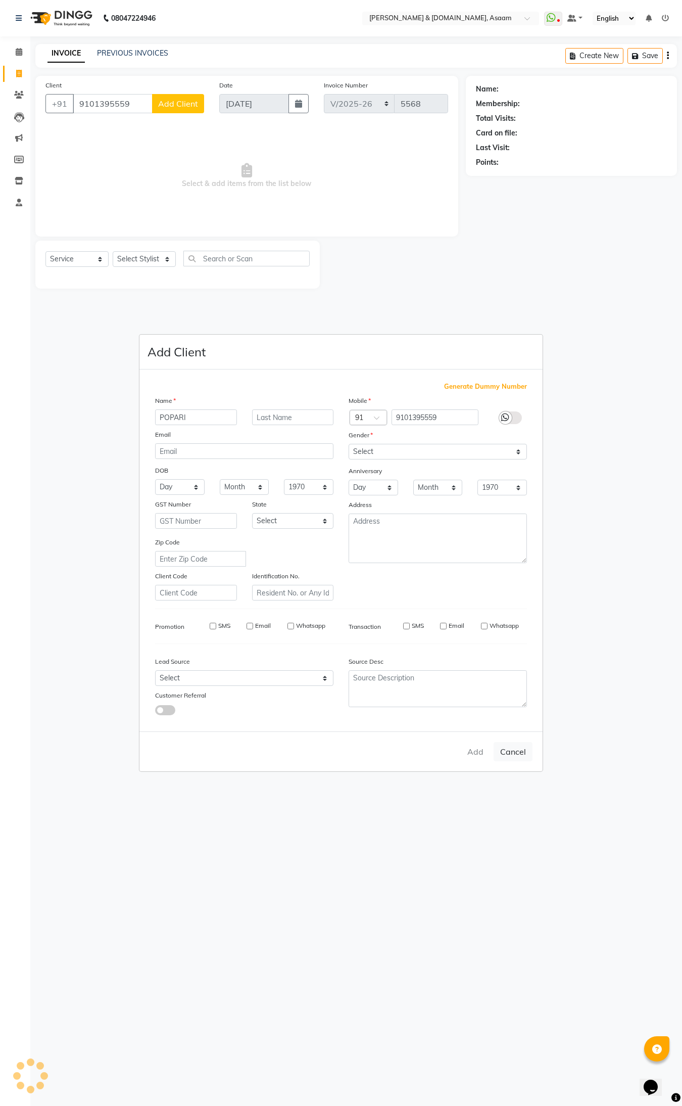
select select
checkbox input "false"
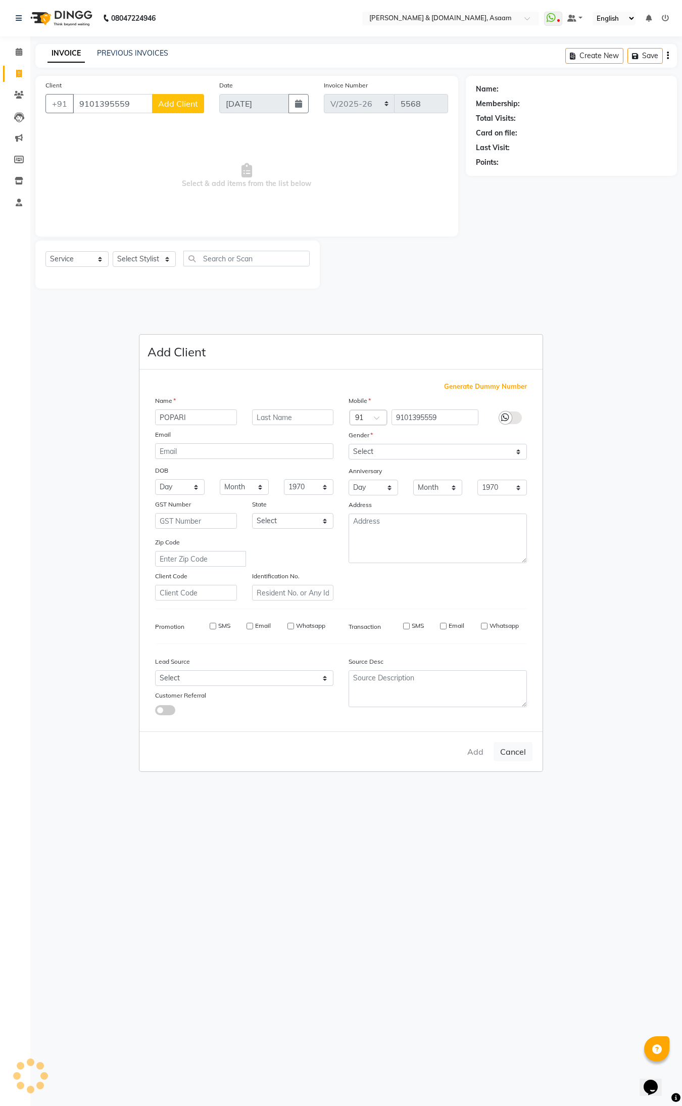
checkbox input "false"
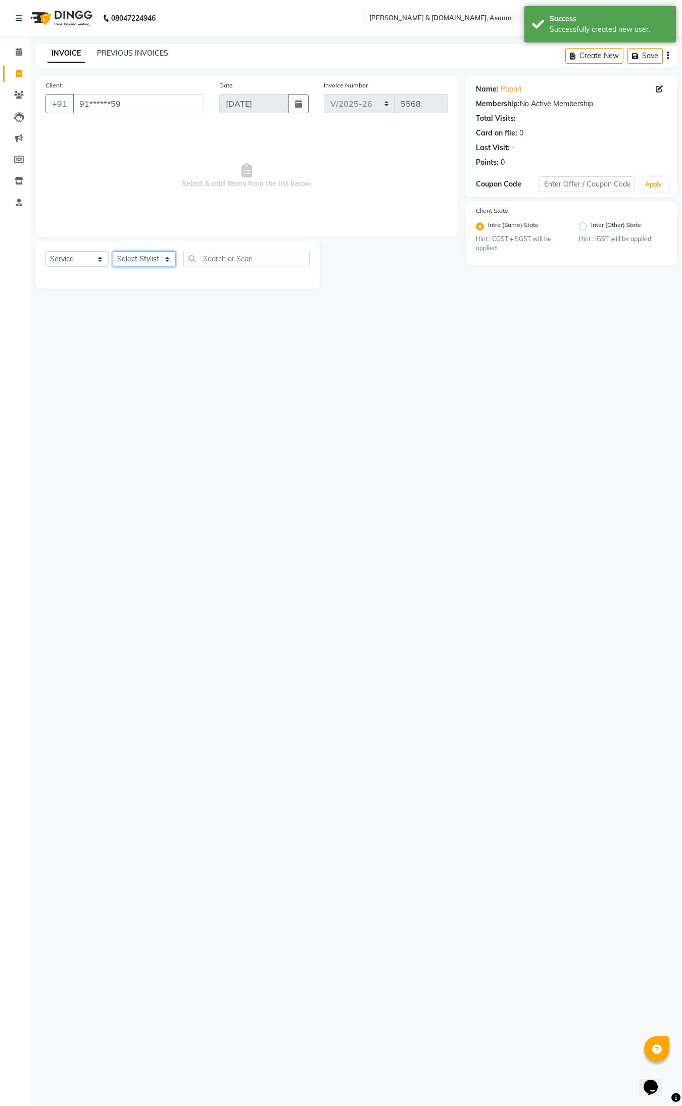
click at [167, 263] on select "Select Stylist AKASH [PERSON_NAME] fornt desk [PERSON_NAME] PARLOUR [PERSON_NAM…" at bounding box center [144, 259] width 63 height 16
select select "86729"
click at [113, 251] on select "Select Stylist AKASH [PERSON_NAME] fornt desk [PERSON_NAME] PARLOUR [PERSON_NAM…" at bounding box center [144, 259] width 63 height 16
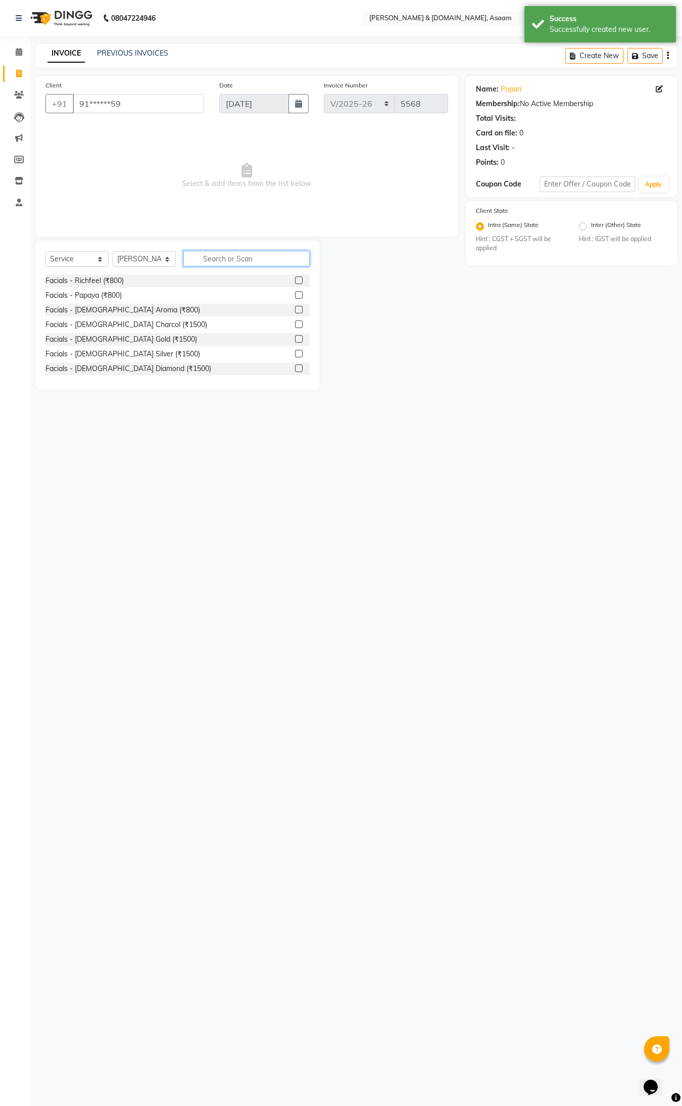
click at [217, 261] on input "text" at bounding box center [246, 259] width 126 height 16
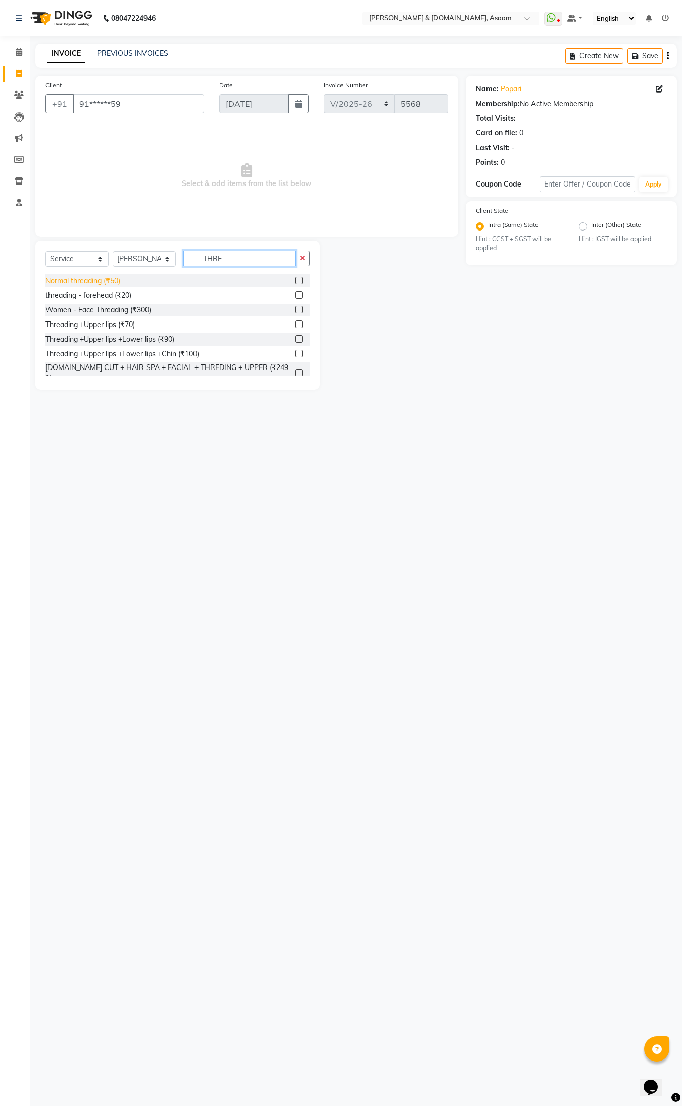
type input "THRE"
click at [81, 278] on div "Normal threading (₹50)" at bounding box center [82, 280] width 75 height 11
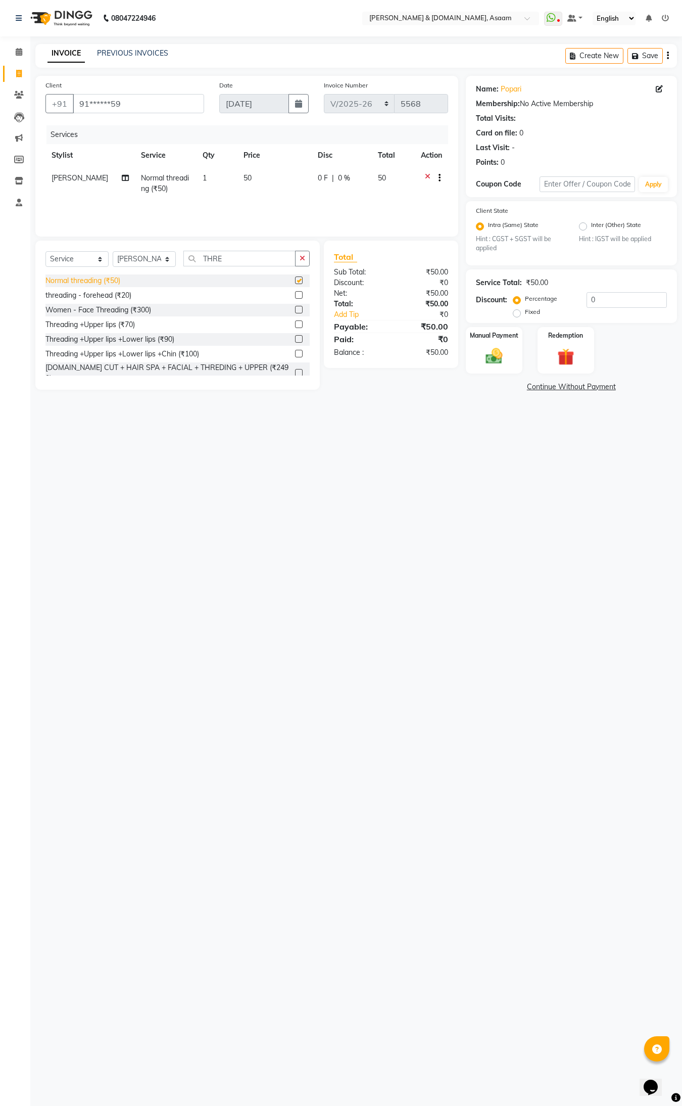
checkbox input "false"
click at [503, 360] on img at bounding box center [494, 356] width 28 height 20
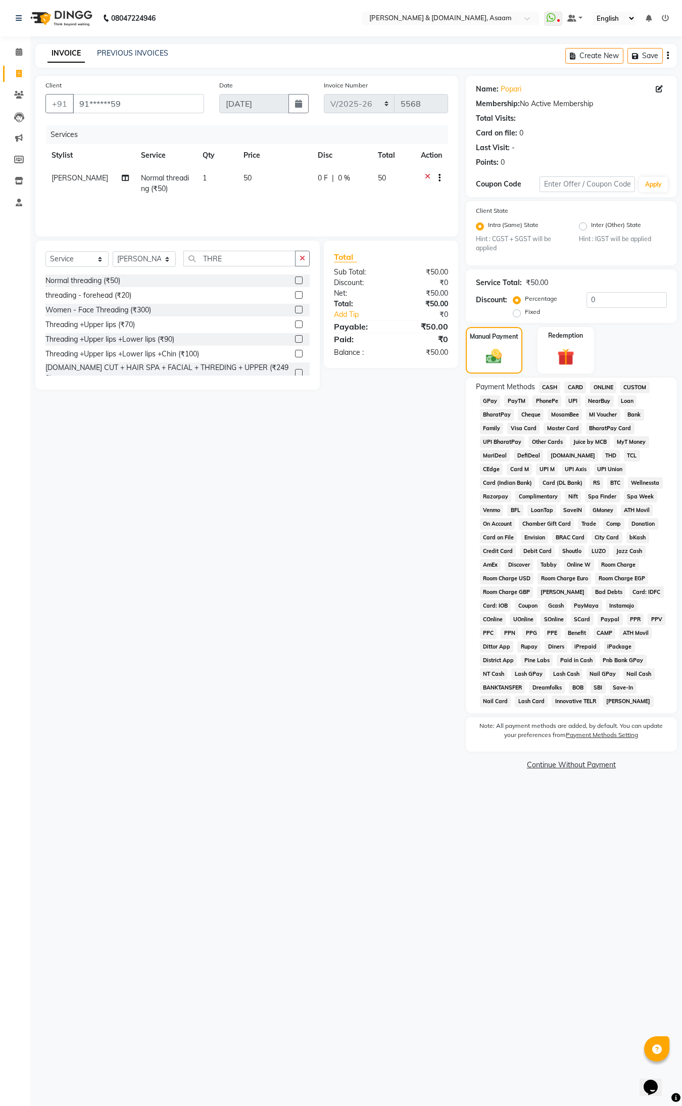
click at [541, 388] on span "CASH" at bounding box center [550, 387] width 22 height 12
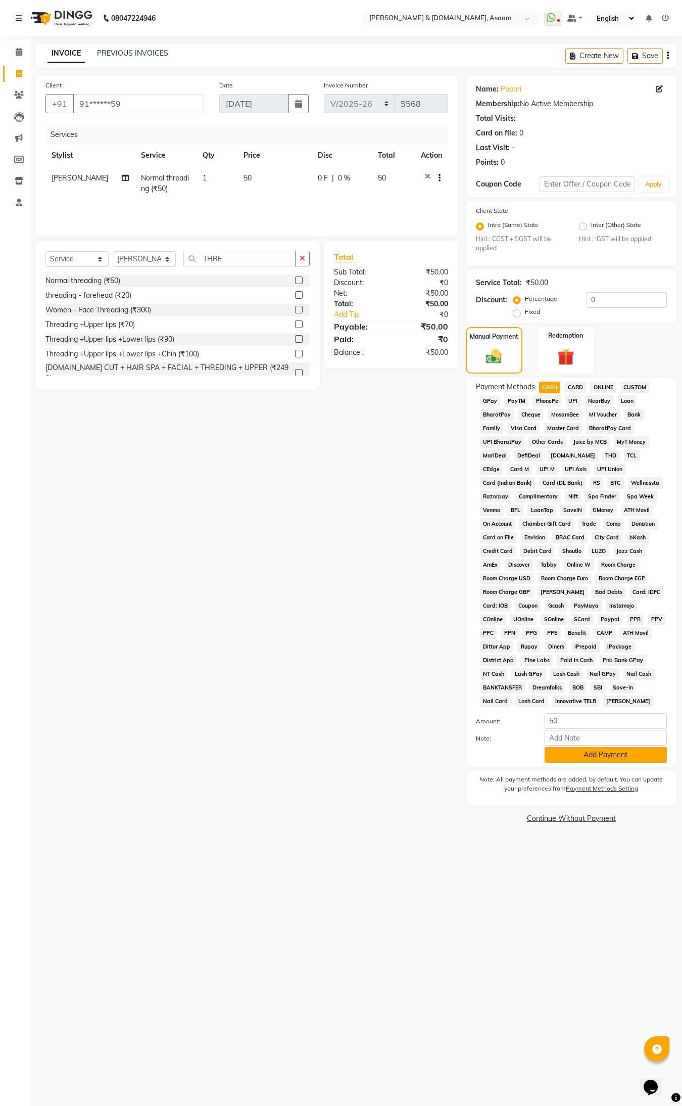
click at [630, 758] on button "Add Payment" at bounding box center [606, 755] width 122 height 16
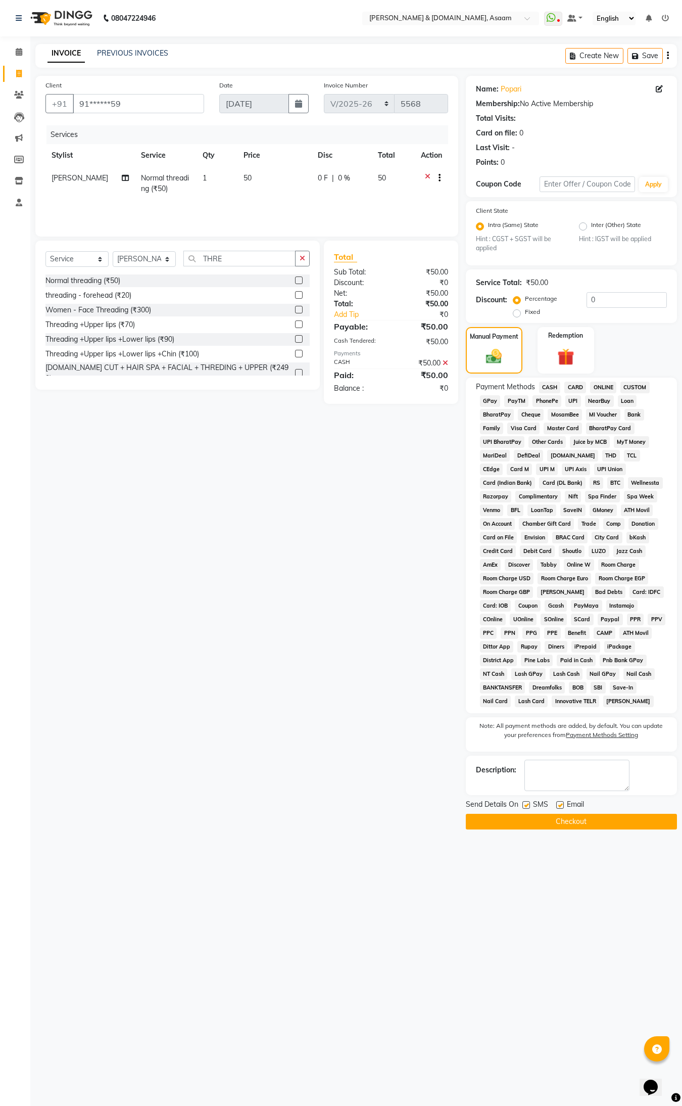
click at [609, 818] on button "Checkout" at bounding box center [571, 821] width 211 height 16
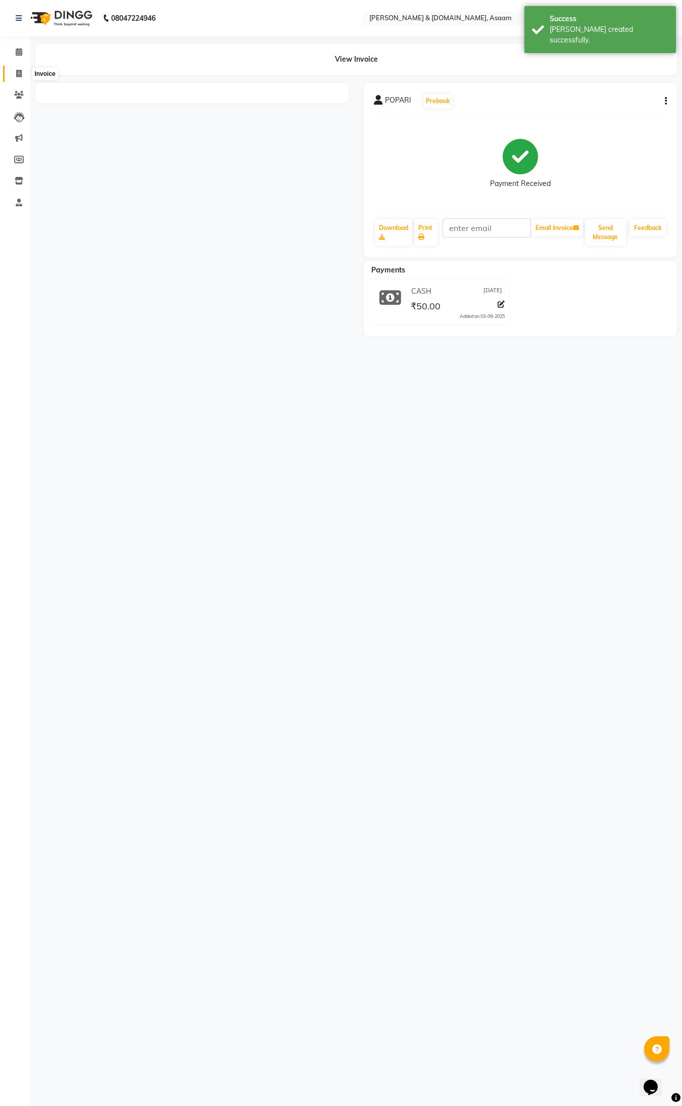
click at [19, 71] on icon at bounding box center [19, 74] width 6 height 8
select select "service"
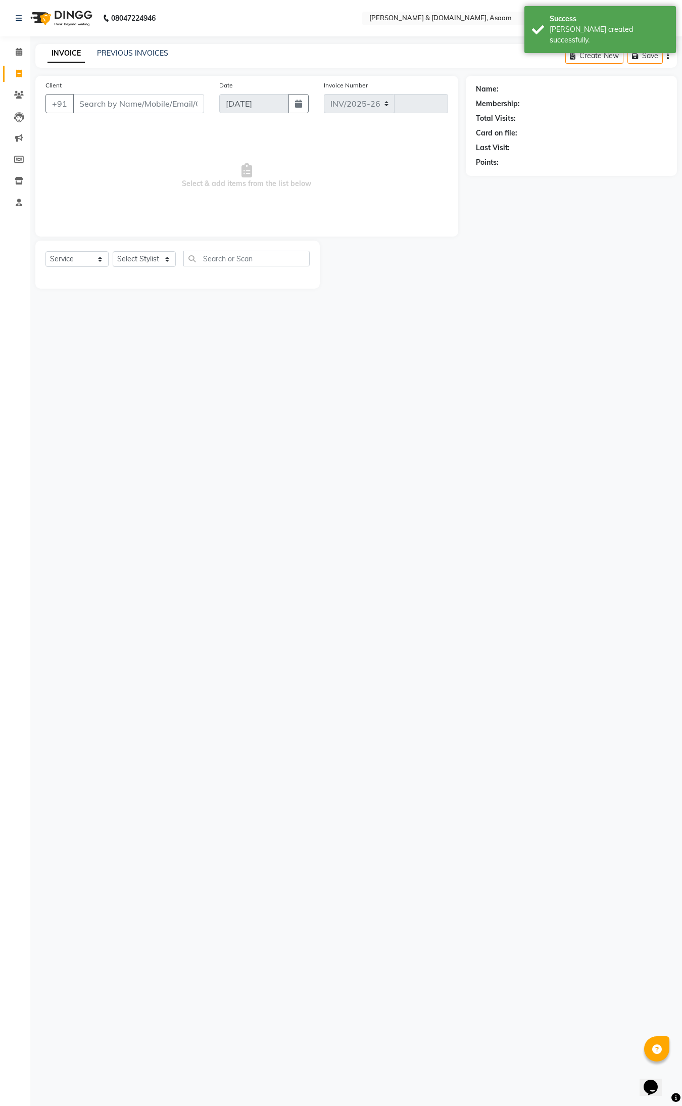
select select "4608"
type input "5569"
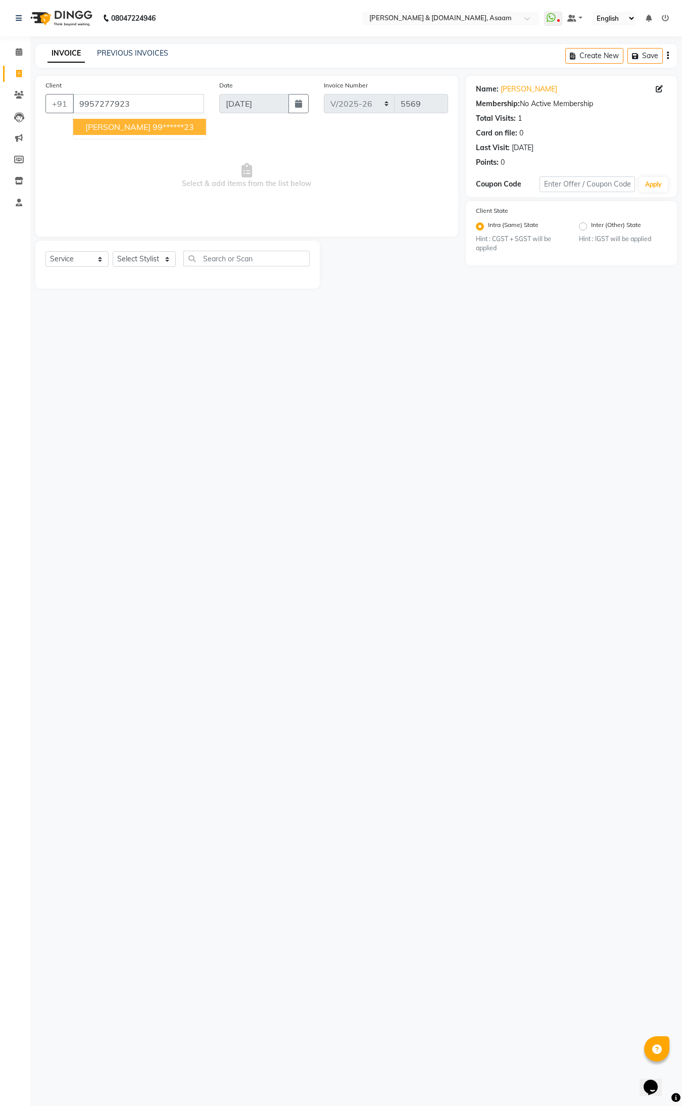
click at [119, 120] on button "[PERSON_NAME] 99******23" at bounding box center [139, 127] width 133 height 16
type input "99******23"
click at [170, 259] on select "Select Stylist AKASH [PERSON_NAME] fornt desk [PERSON_NAME] PARLOUR [PERSON_NAM…" at bounding box center [144, 259] width 63 height 16
select select "64097"
click at [113, 251] on select "Select Stylist AKASH [PERSON_NAME] fornt desk [PERSON_NAME] PARLOUR [PERSON_NAM…" at bounding box center [144, 259] width 63 height 16
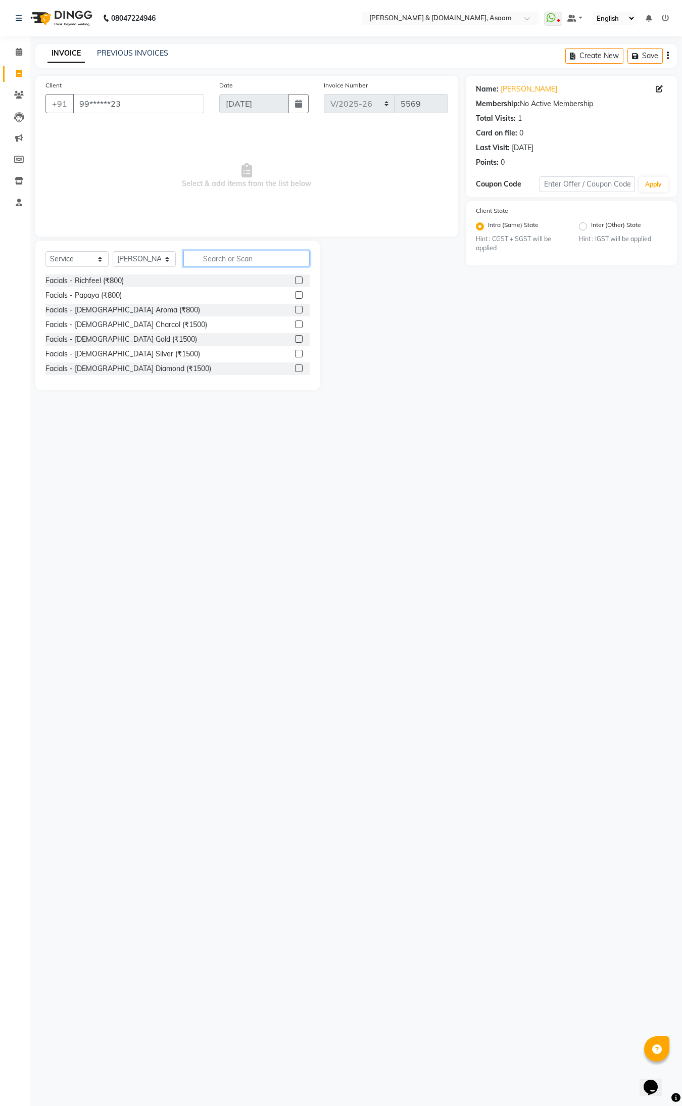
click at [236, 261] on input "text" at bounding box center [246, 259] width 126 height 16
type input "THRE"
click at [102, 281] on div "Normal threading (₹50)" at bounding box center [82, 280] width 75 height 11
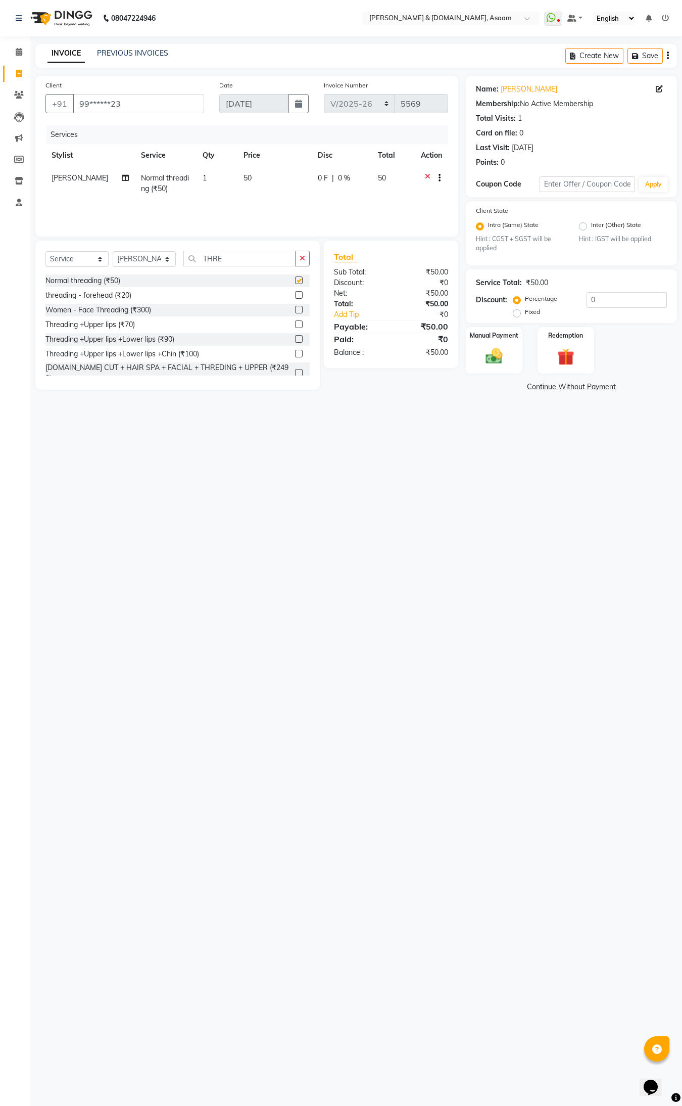
checkbox input "false"
drag, startPoint x: 489, startPoint y: 348, endPoint x: 496, endPoint y: 348, distance: 6.6
click at [491, 348] on img at bounding box center [494, 356] width 28 height 20
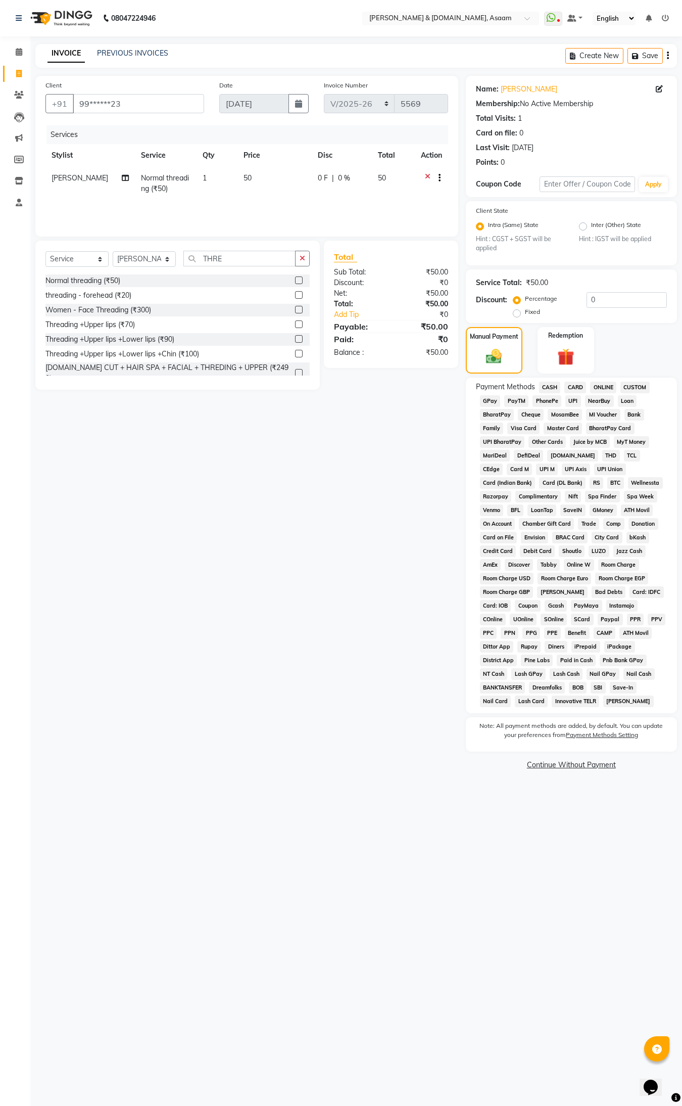
click at [545, 381] on span "CASH" at bounding box center [550, 387] width 22 height 12
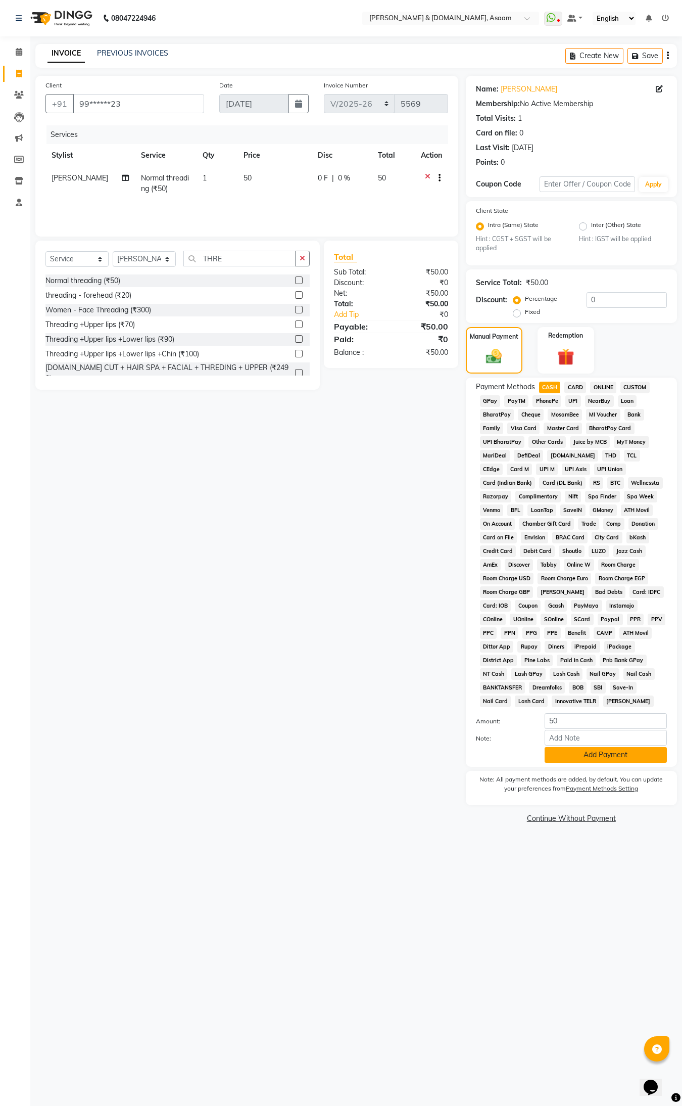
click at [585, 756] on button "Add Payment" at bounding box center [606, 755] width 122 height 16
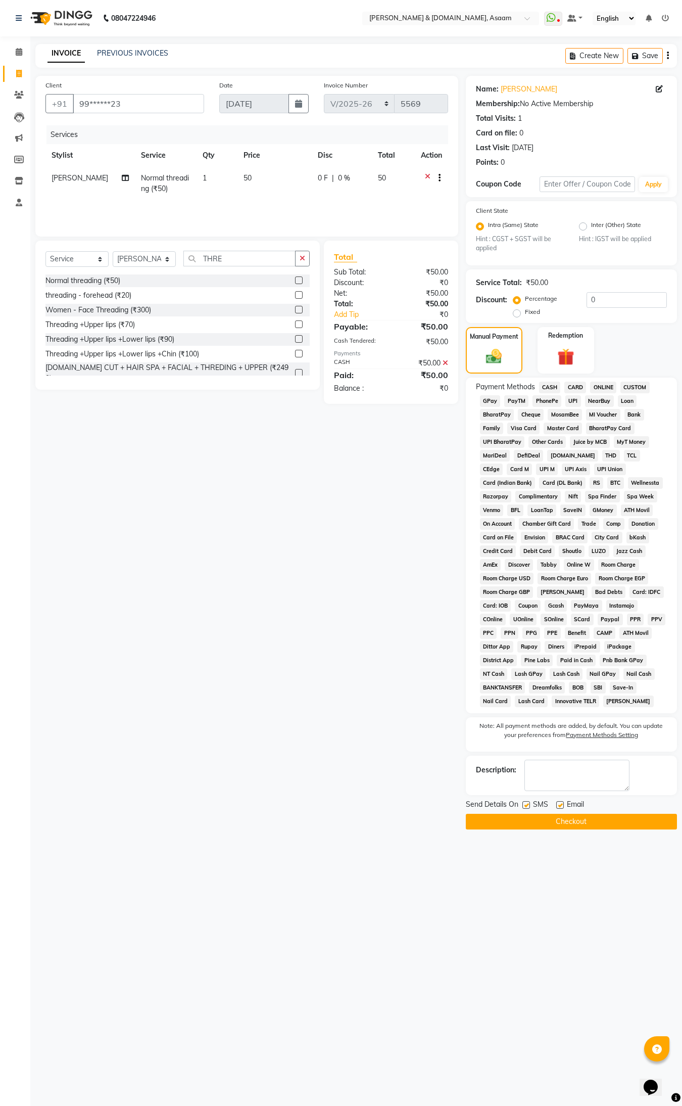
click at [580, 810] on div "Send Details On SMS Email Checkout" at bounding box center [571, 814] width 211 height 30
click at [577, 817] on button "Checkout" at bounding box center [571, 821] width 211 height 16
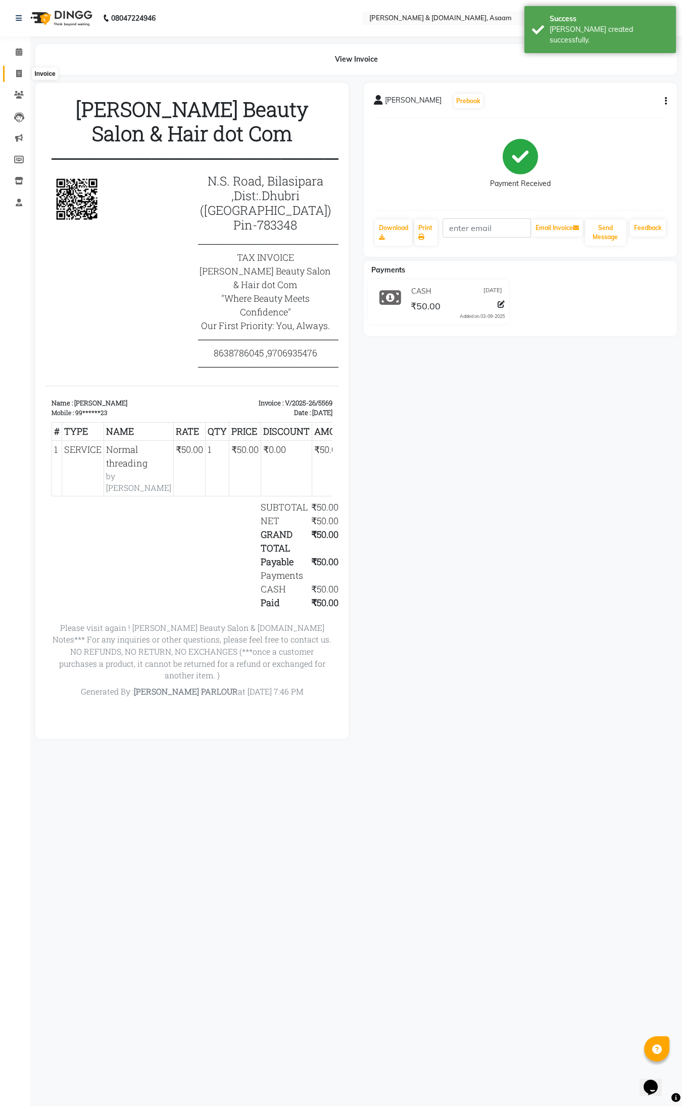
click at [23, 75] on span at bounding box center [19, 74] width 18 height 12
select select "service"
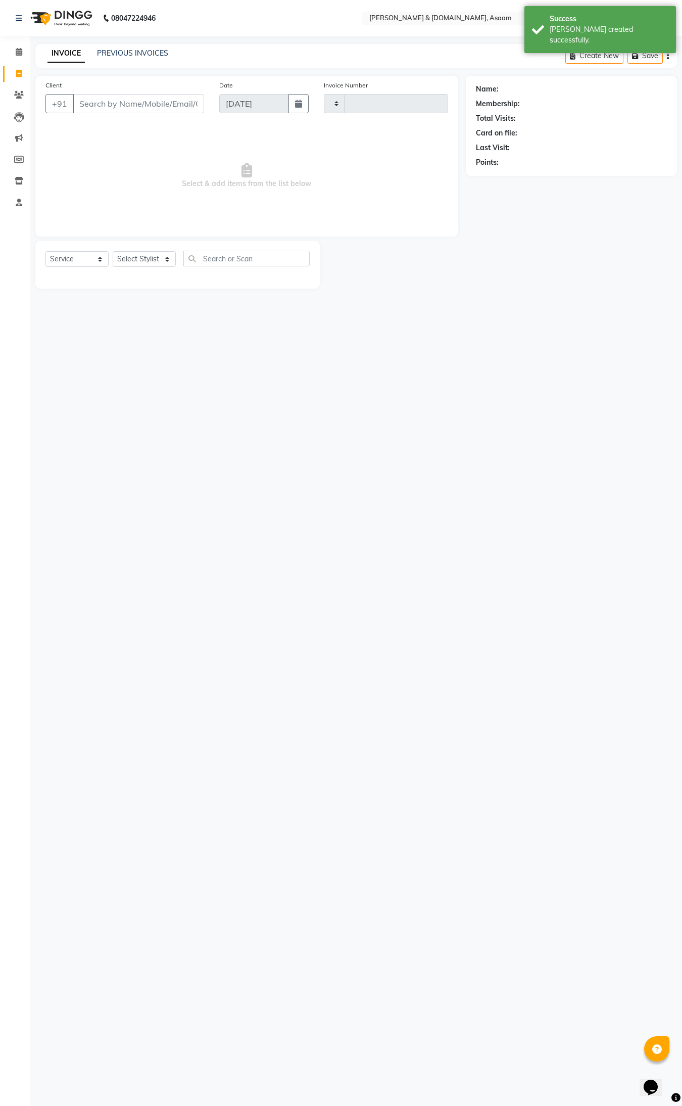
type input "5570"
select select "4608"
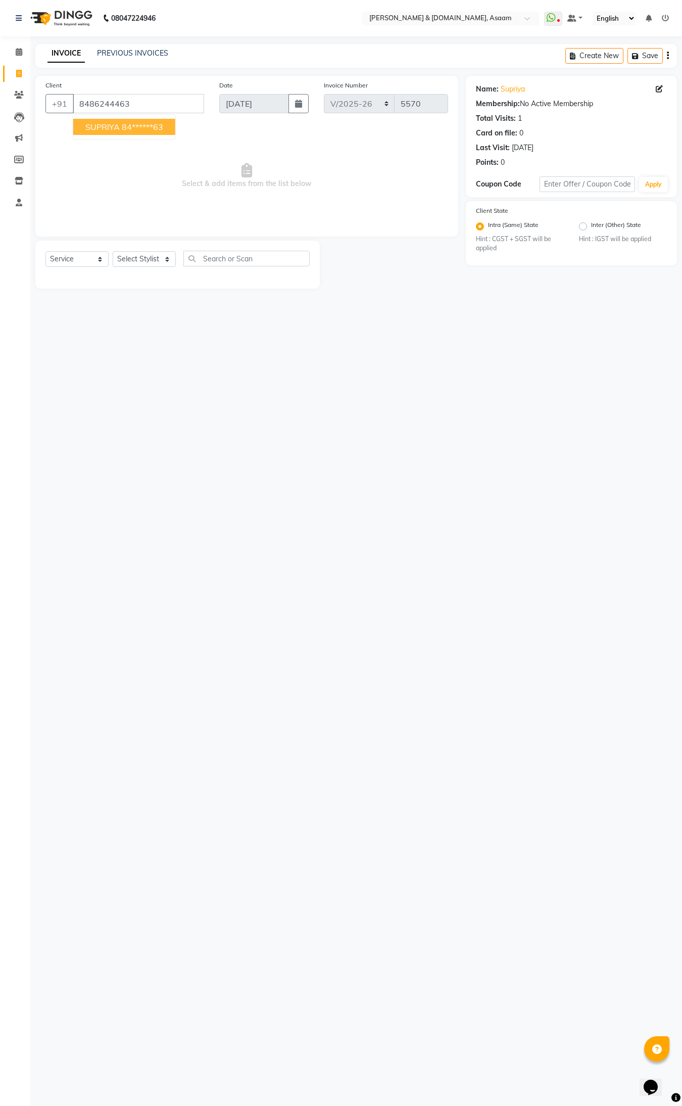
click at [125, 130] on ngb-highlight "84******63" at bounding box center [142, 127] width 41 height 10
type input "84******63"
click at [172, 257] on select "Select Stylist AKASH [PERSON_NAME] fornt desk [PERSON_NAME] PARLOUR [PERSON_NAM…" at bounding box center [144, 259] width 63 height 16
select select "86729"
click at [113, 251] on select "Select Stylist AKASH [PERSON_NAME] fornt desk [PERSON_NAME] PARLOUR [PERSON_NAM…" at bounding box center [144, 259] width 63 height 16
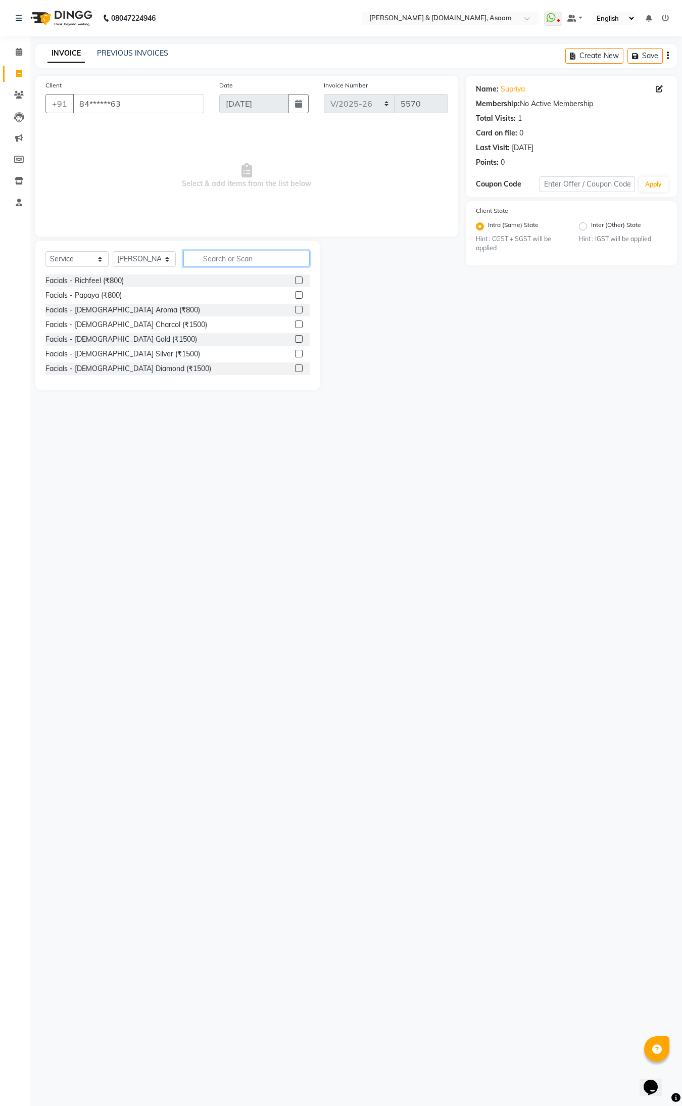
click at [215, 259] on input "text" at bounding box center [246, 259] width 126 height 16
type input "THRE"
click at [117, 278] on div "Normal threading (₹50)" at bounding box center [82, 280] width 75 height 11
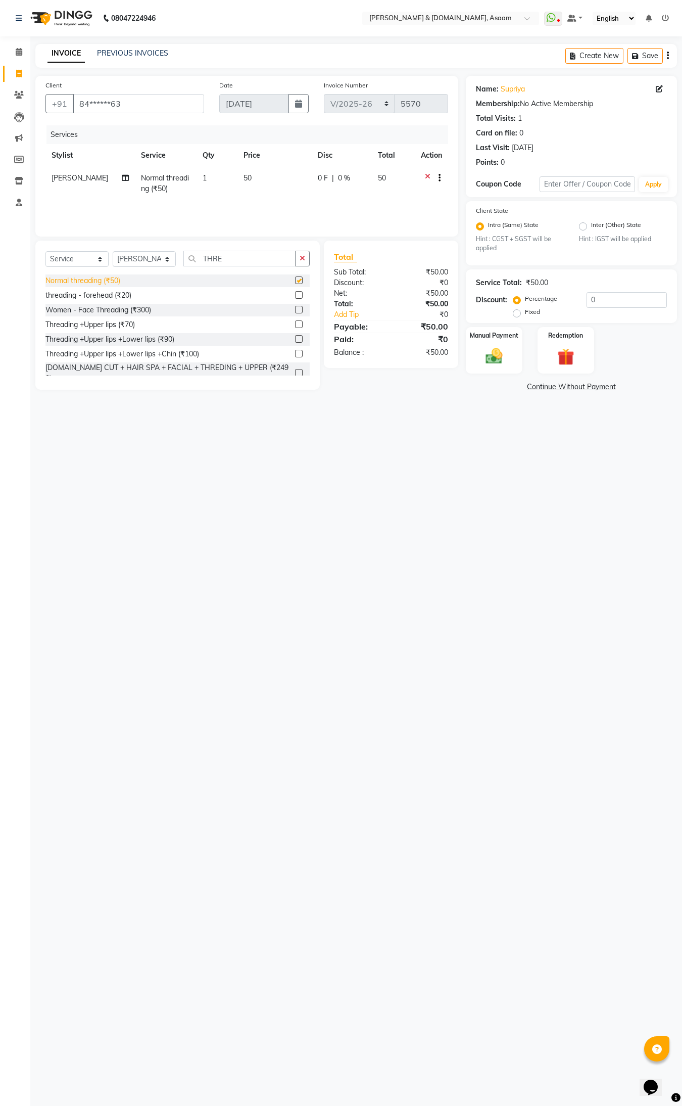
checkbox input "false"
click at [496, 349] on img at bounding box center [494, 356] width 28 height 20
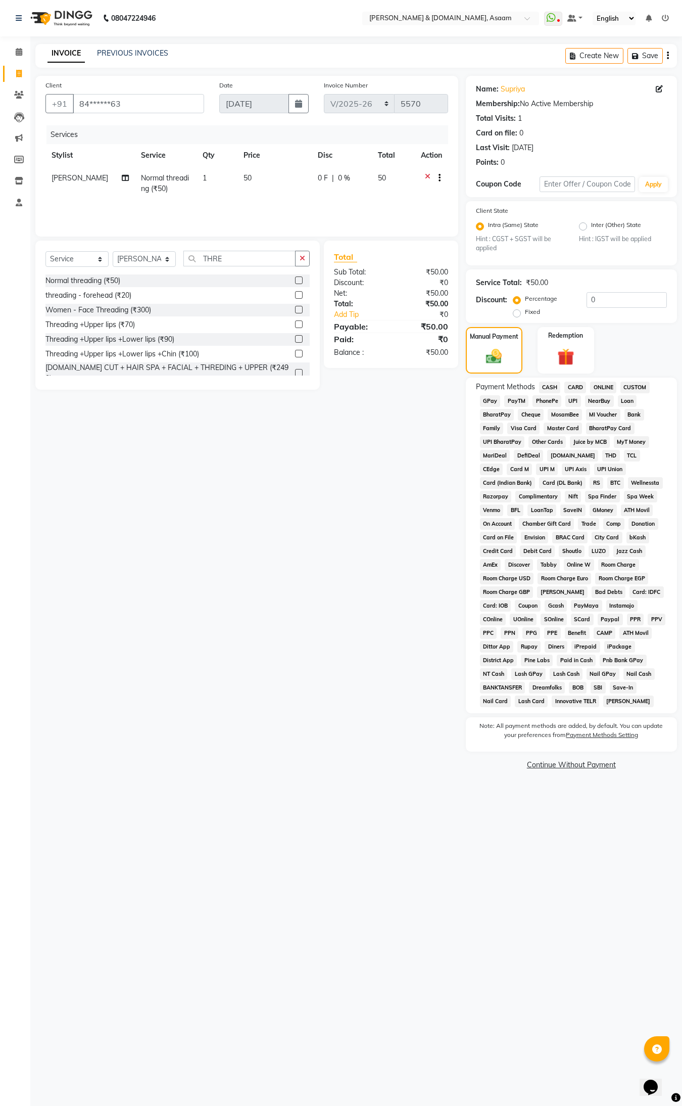
click at [541, 384] on span "CASH" at bounding box center [550, 387] width 22 height 12
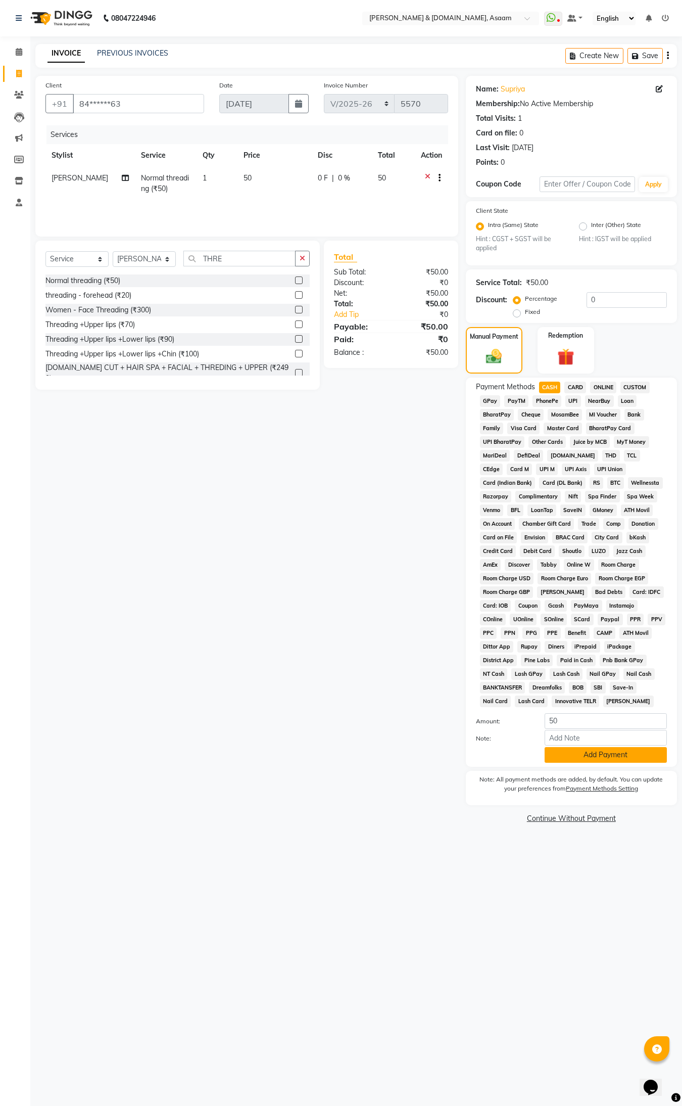
click at [598, 756] on button "Add Payment" at bounding box center [606, 755] width 122 height 16
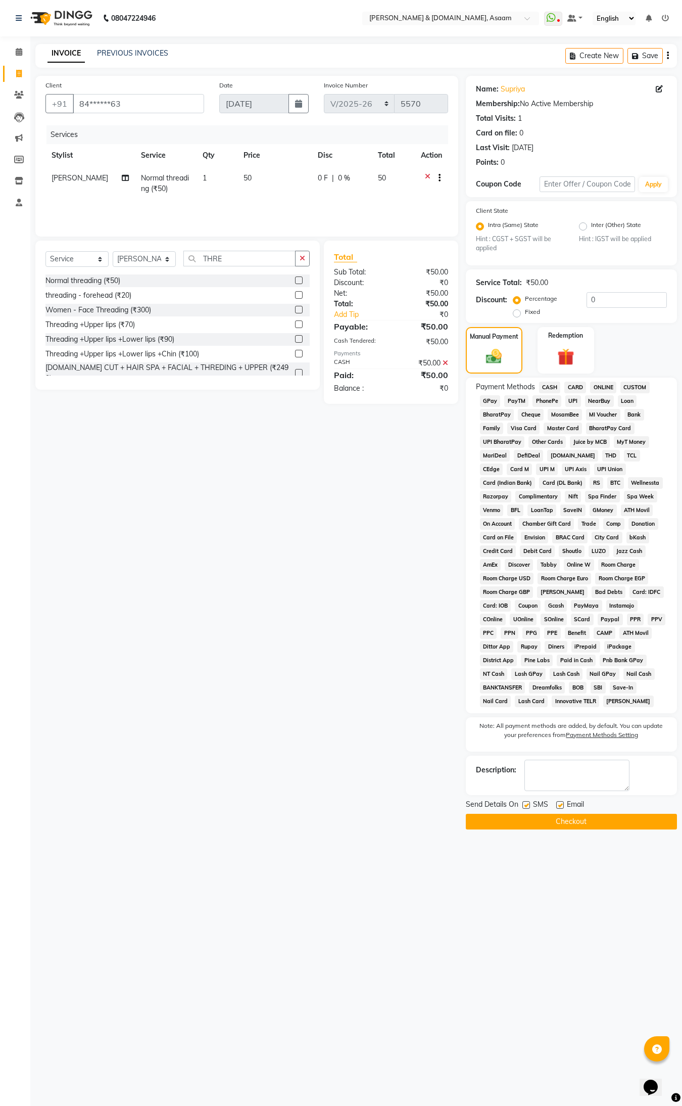
click at [597, 820] on button "Checkout" at bounding box center [571, 821] width 211 height 16
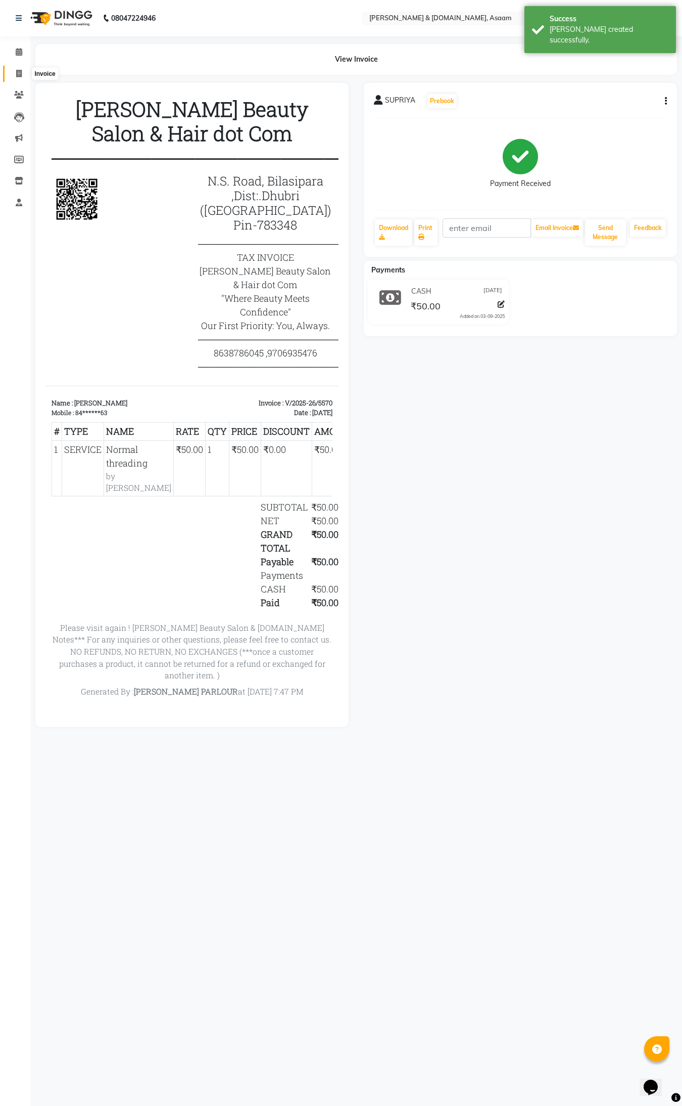
click at [14, 70] on span at bounding box center [19, 74] width 18 height 12
select select "service"
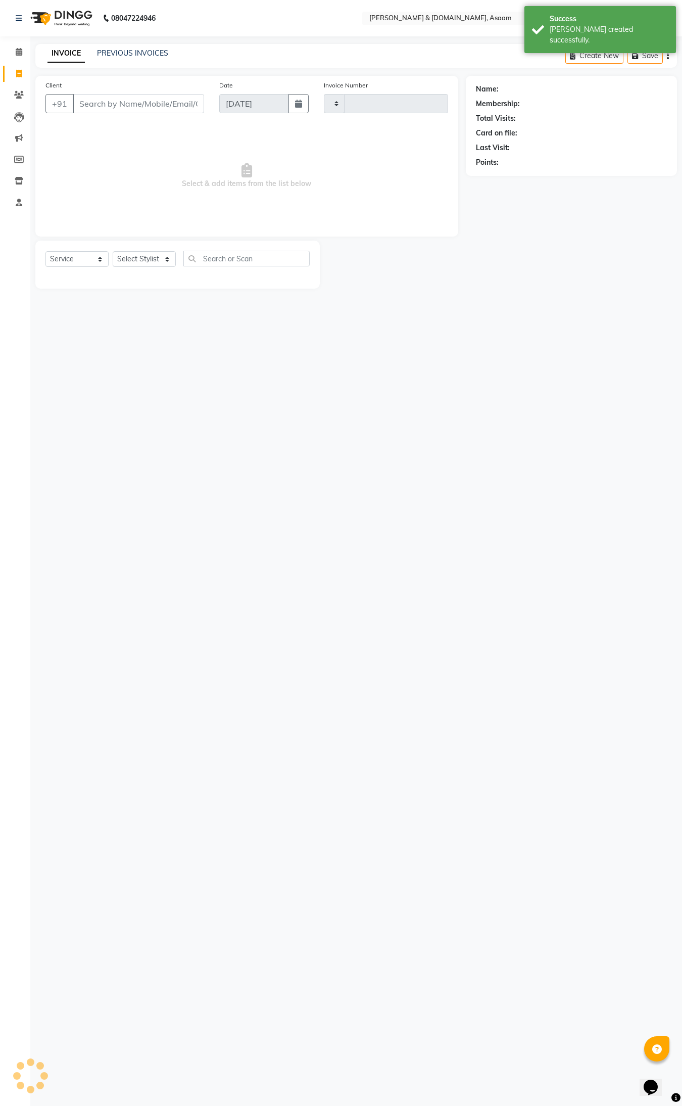
type input "5571"
select select "4608"
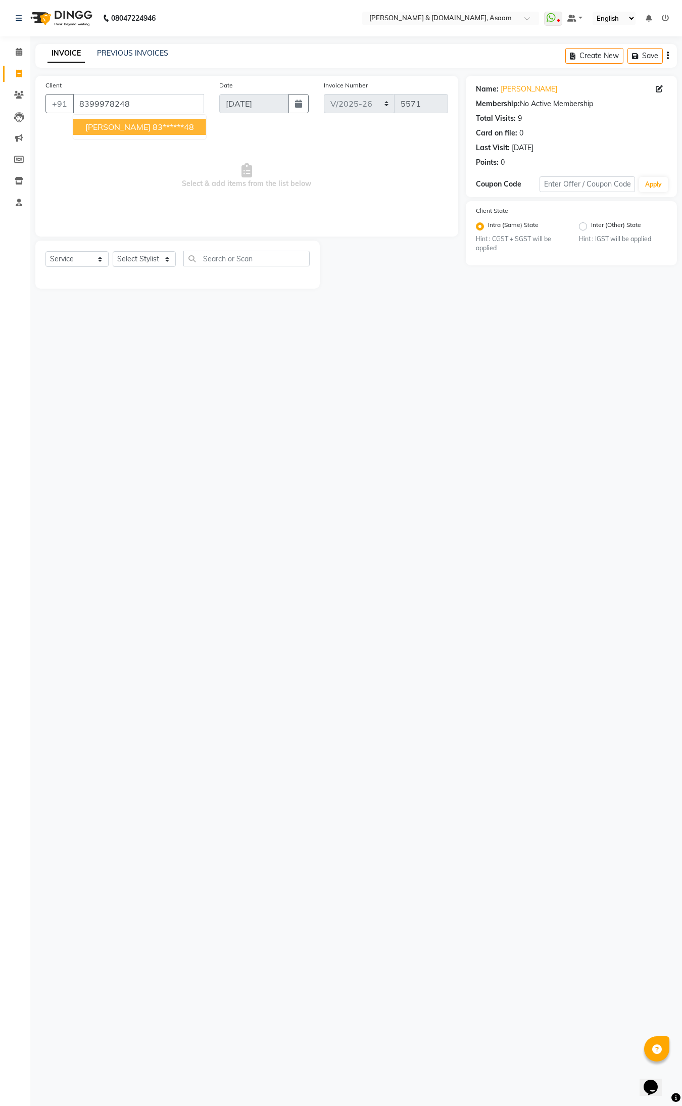
click at [111, 127] on span "[PERSON_NAME]" at bounding box center [117, 127] width 65 height 10
type input "83******48"
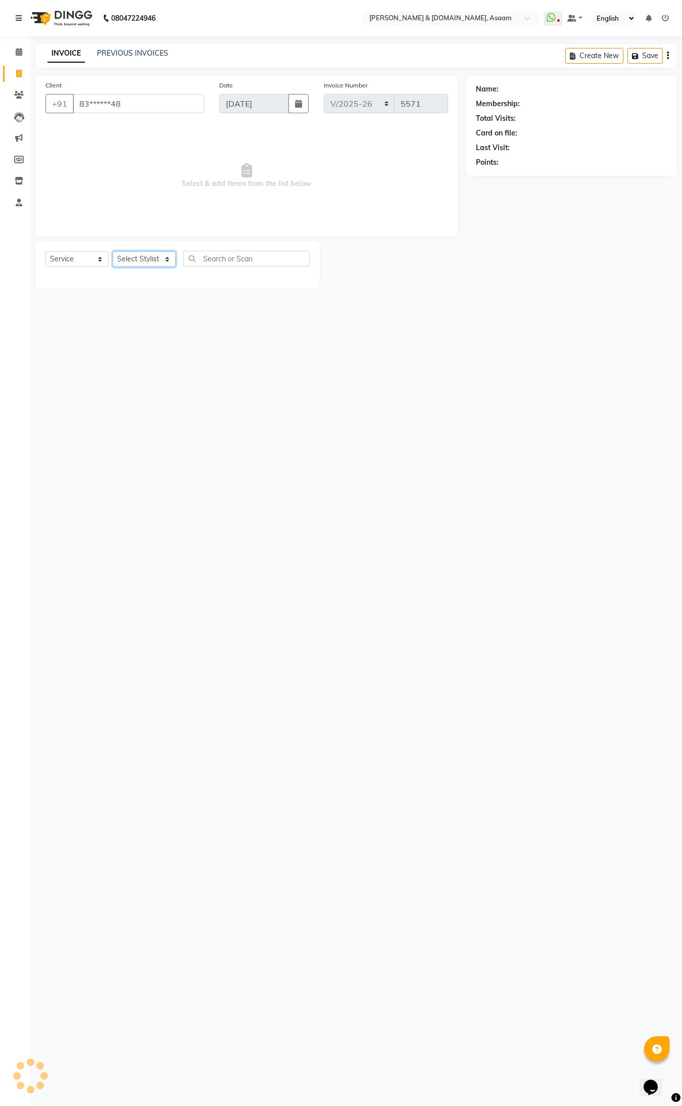
click at [168, 259] on select "Select Stylist AKASH [PERSON_NAME] fornt desk [PERSON_NAME] PARLOUR [PERSON_NAM…" at bounding box center [144, 259] width 63 height 16
select select "64097"
click at [113, 251] on select "Select Stylist AKASH [PERSON_NAME] fornt desk [PERSON_NAME] PARLOUR [PERSON_NAM…" at bounding box center [144, 259] width 63 height 16
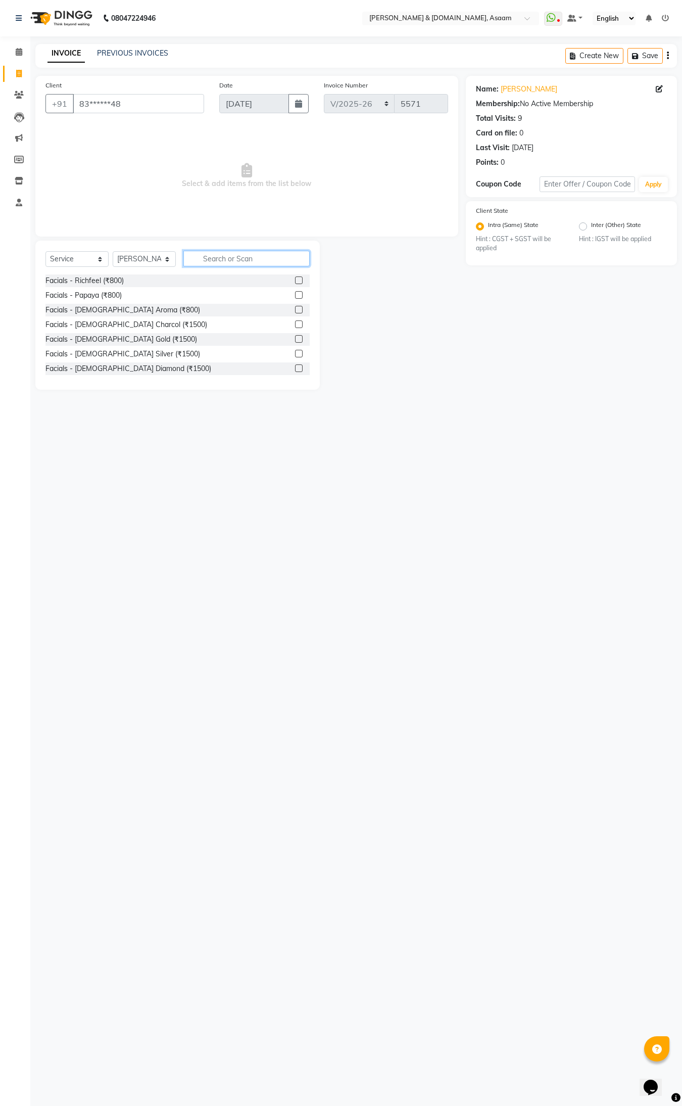
click at [215, 259] on input "text" at bounding box center [246, 259] width 126 height 16
type input "THRE"
click at [86, 281] on div "Normal threading (₹50)" at bounding box center [82, 280] width 75 height 11
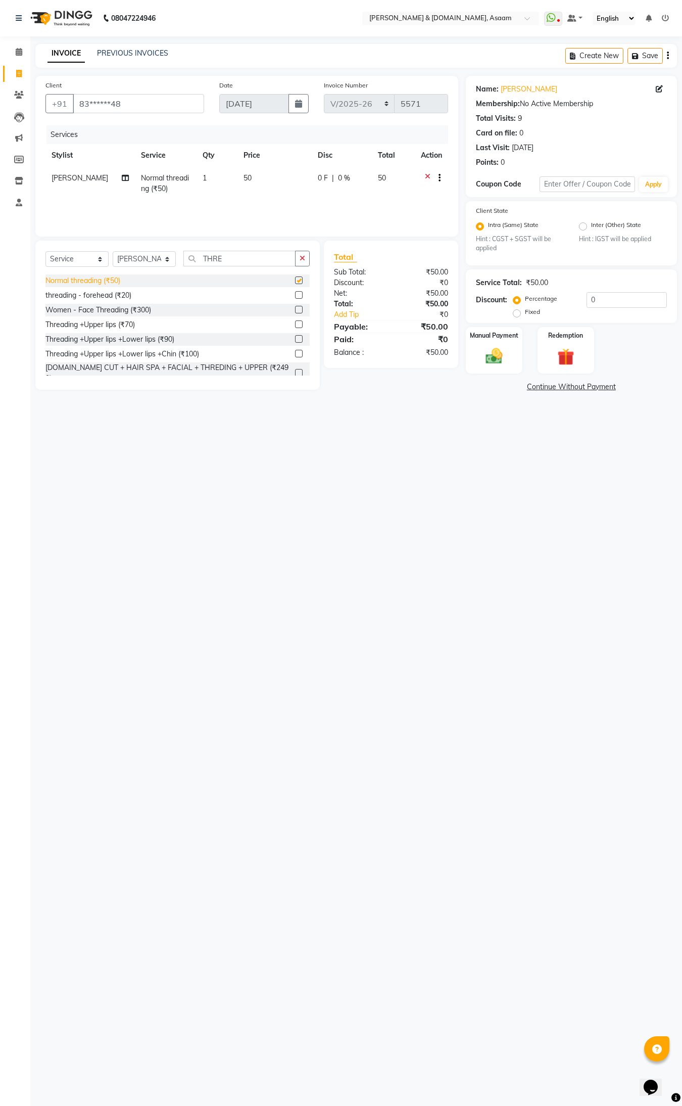
checkbox input "false"
click at [508, 348] on div "Manual Payment" at bounding box center [493, 350] width 59 height 48
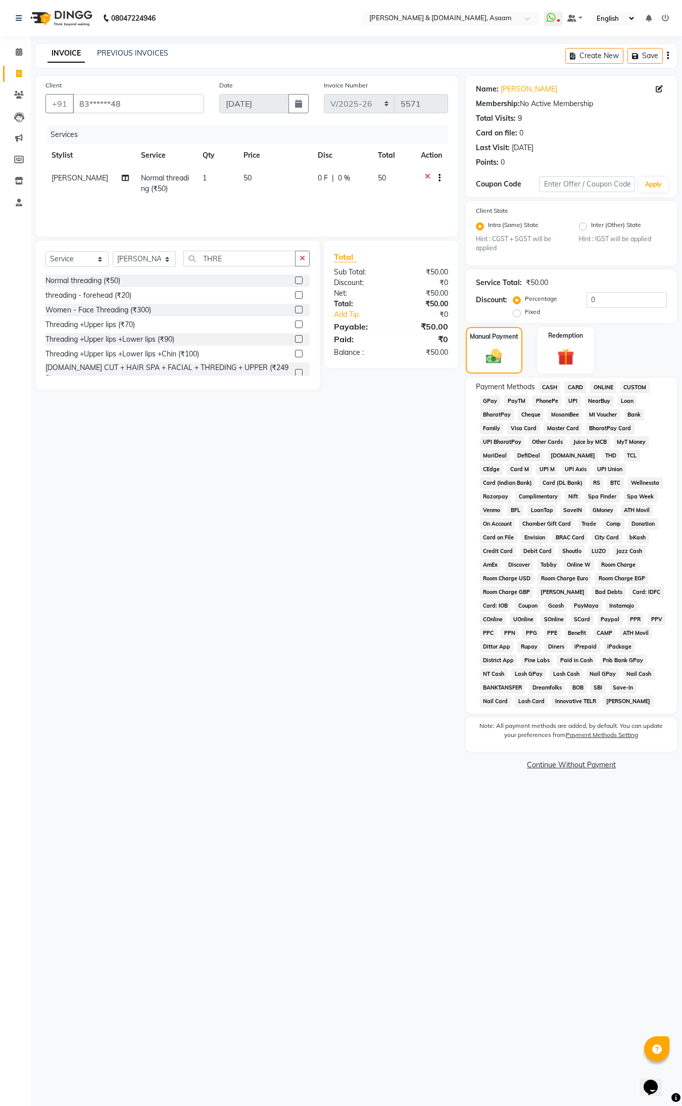
click at [556, 383] on span "CASH" at bounding box center [550, 387] width 22 height 12
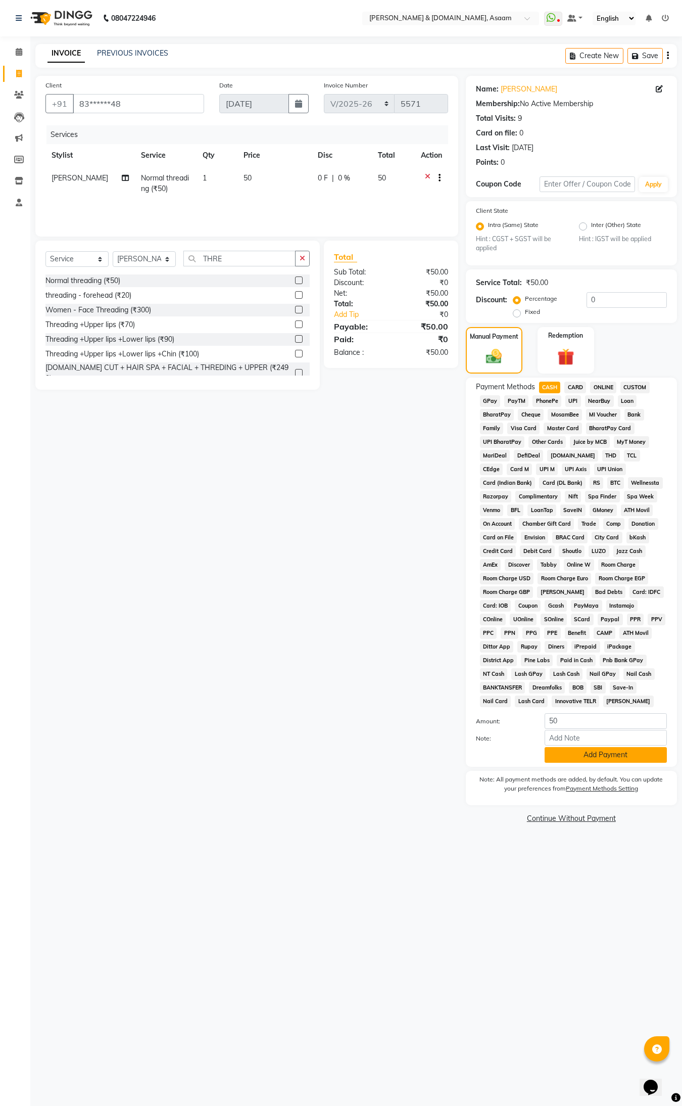
click at [635, 756] on button "Add Payment" at bounding box center [606, 755] width 122 height 16
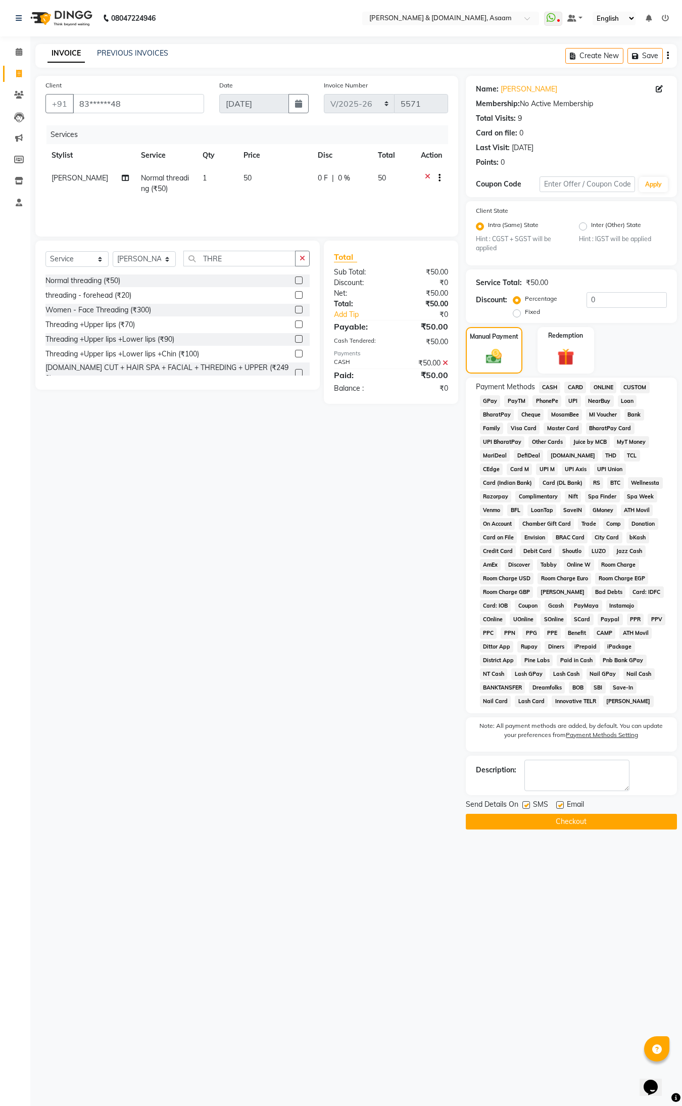
click at [590, 822] on button "Checkout" at bounding box center [571, 821] width 211 height 16
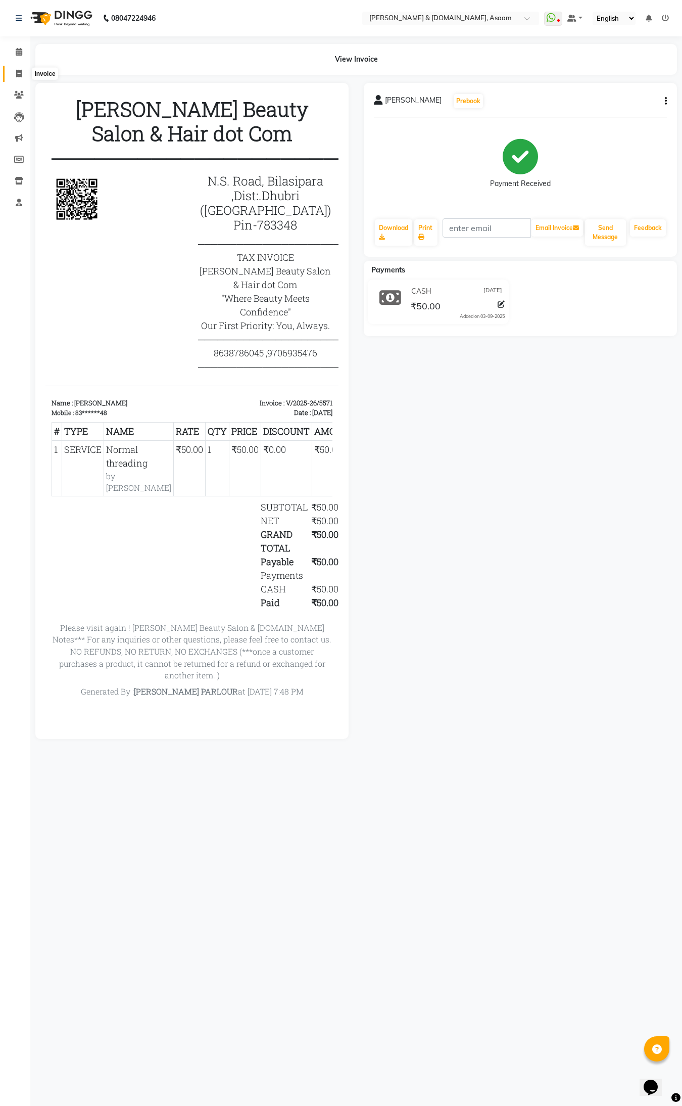
click at [26, 72] on span at bounding box center [19, 74] width 18 height 12
select select "service"
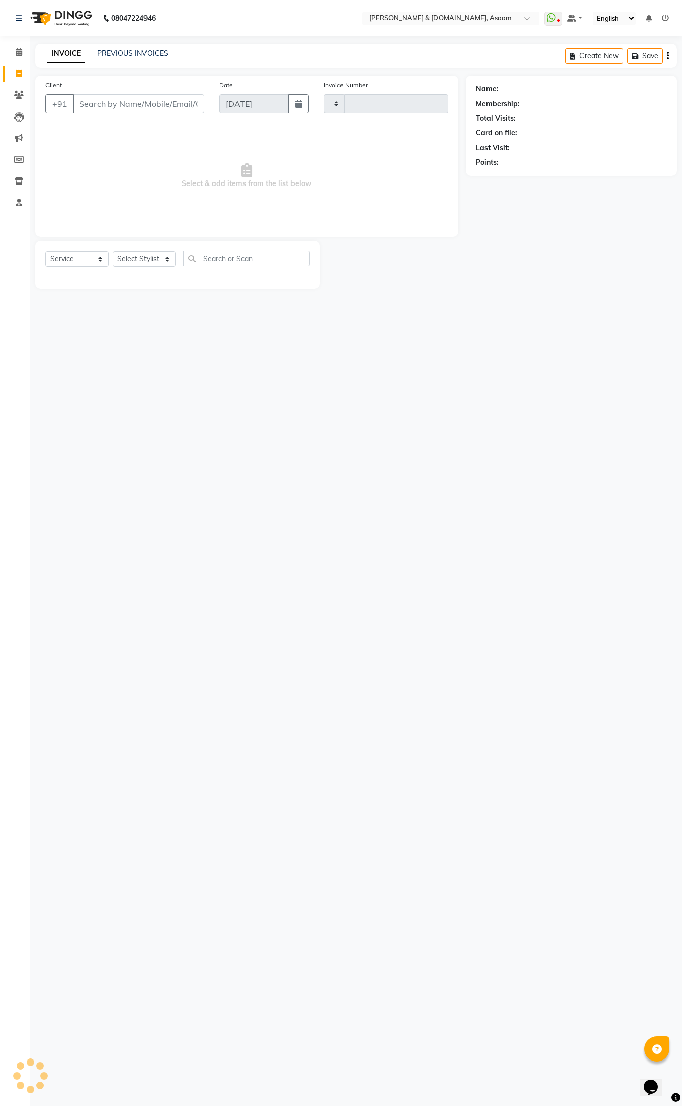
type input "5572"
select select "4608"
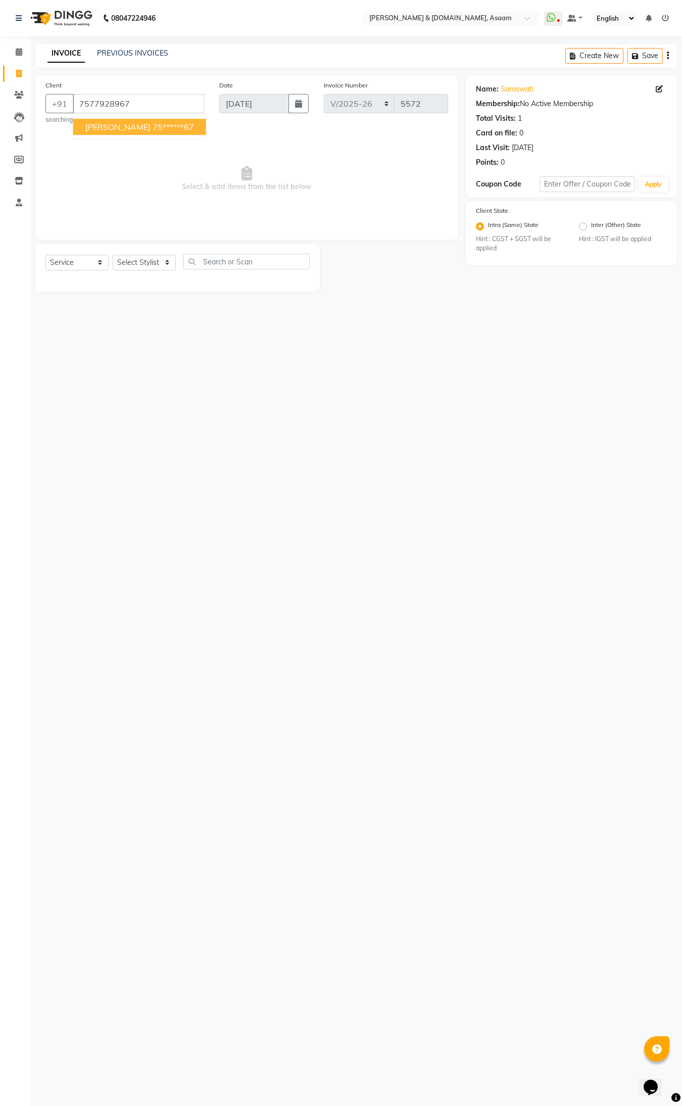
click at [112, 119] on button "[PERSON_NAME] 75******67" at bounding box center [139, 127] width 133 height 16
type input "75******67"
click at [164, 269] on select "Select Stylist AKASH [PERSON_NAME] fornt desk [PERSON_NAME] PARLOUR [PERSON_NAM…" at bounding box center [144, 263] width 63 height 16
select select "86729"
click at [113, 255] on select "Select Stylist AKASH [PERSON_NAME] fornt desk [PERSON_NAME] PARLOUR [PERSON_NAM…" at bounding box center [144, 263] width 63 height 16
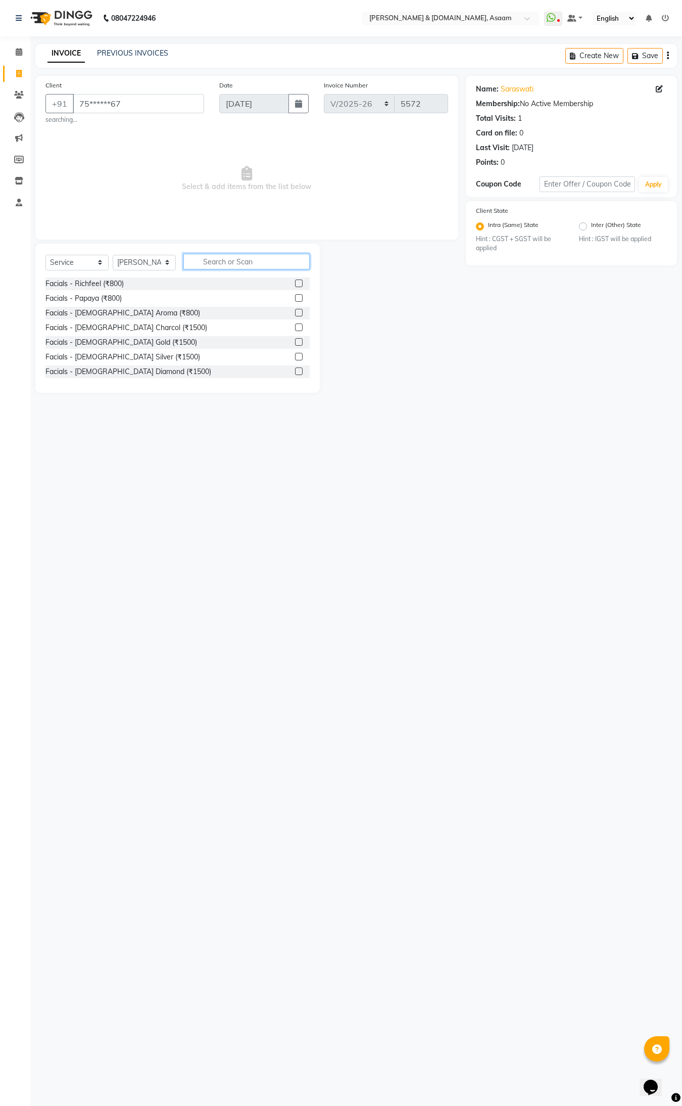
click at [233, 264] on input "text" at bounding box center [246, 262] width 126 height 16
type input "THRE"
click at [82, 284] on div "Normal threading (₹50)" at bounding box center [82, 283] width 75 height 11
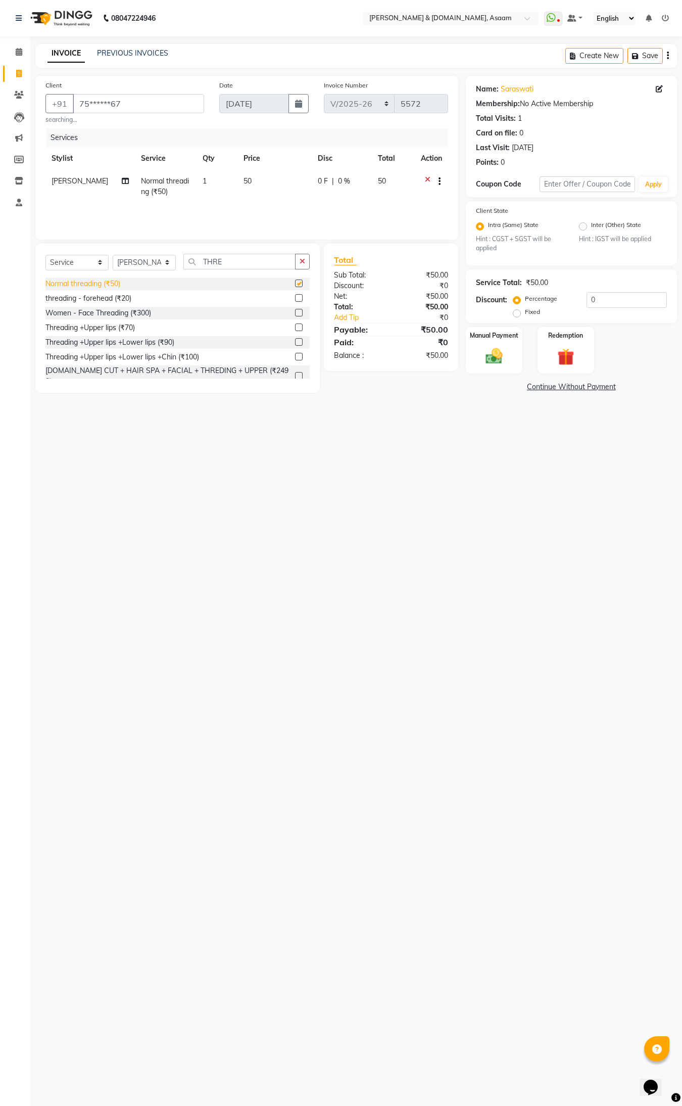
checkbox input "false"
click at [491, 355] on img at bounding box center [494, 356] width 28 height 20
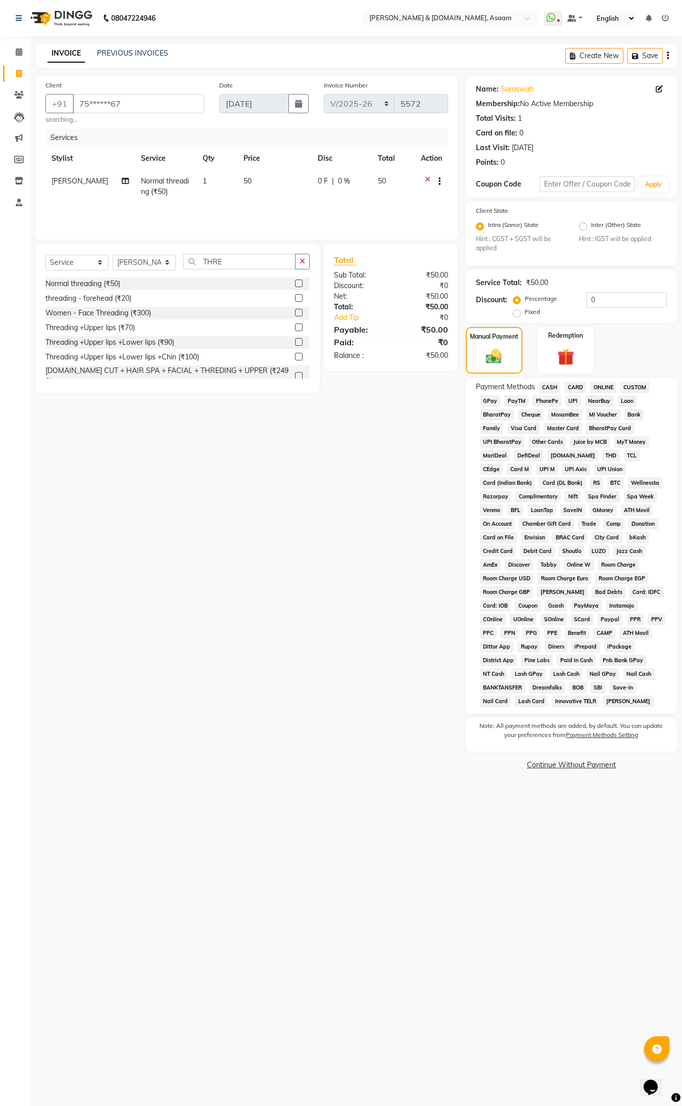
click at [543, 388] on span "CASH" at bounding box center [550, 387] width 22 height 12
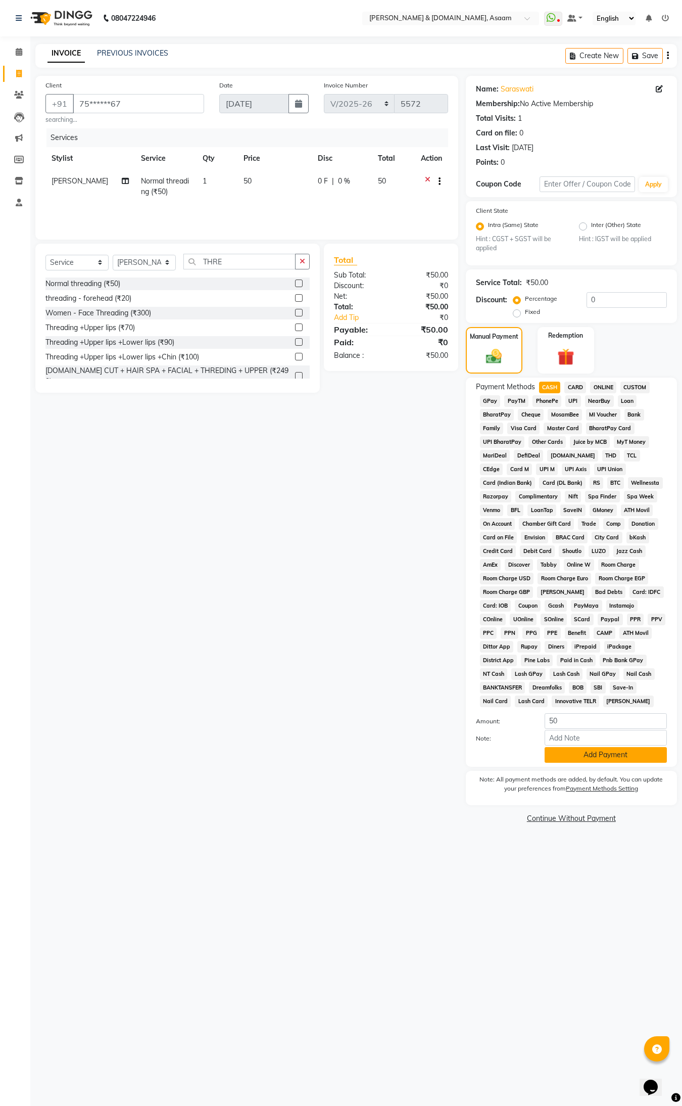
click at [602, 755] on button "Add Payment" at bounding box center [606, 755] width 122 height 16
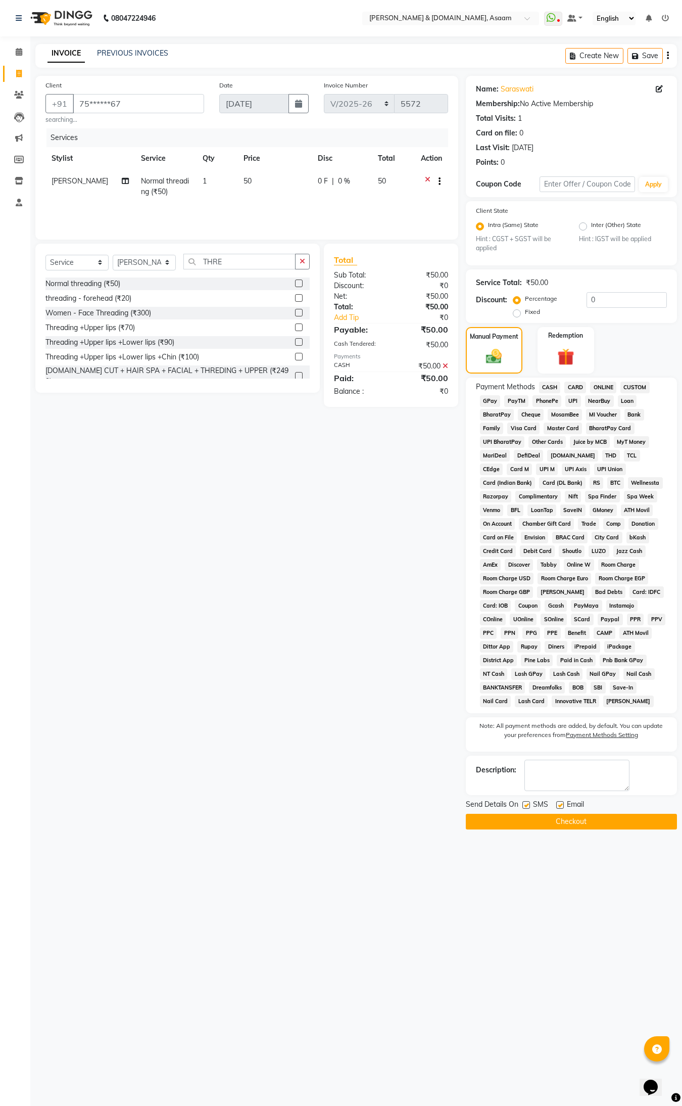
click at [588, 823] on button "Checkout" at bounding box center [571, 821] width 211 height 16
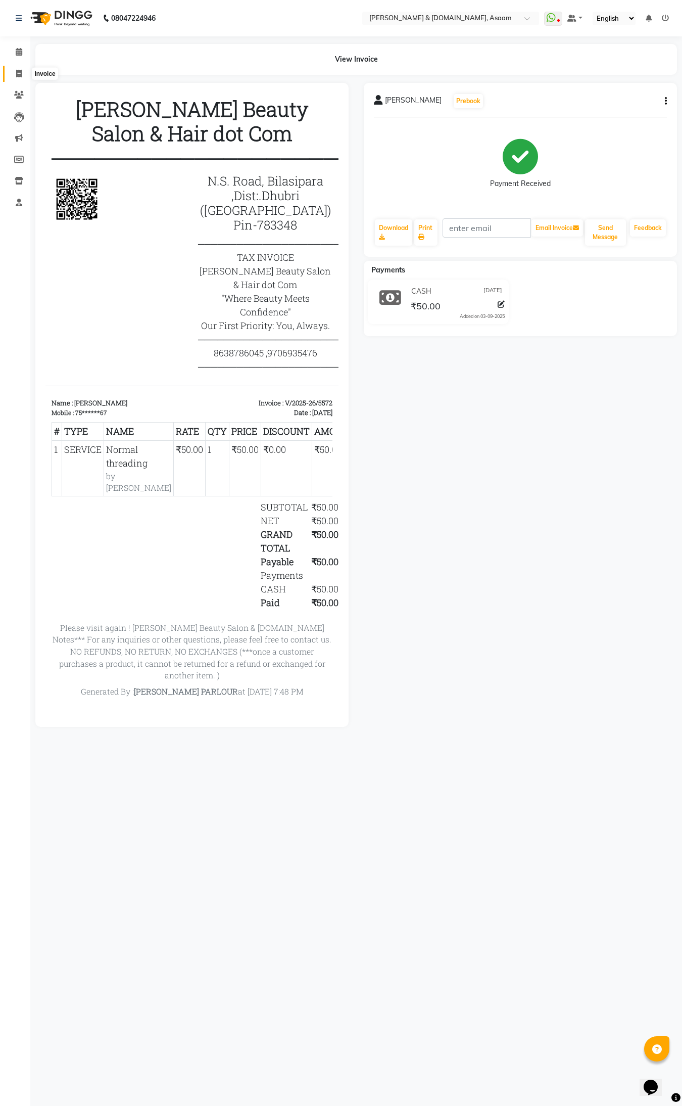
click at [22, 73] on span at bounding box center [19, 74] width 18 height 12
select select "service"
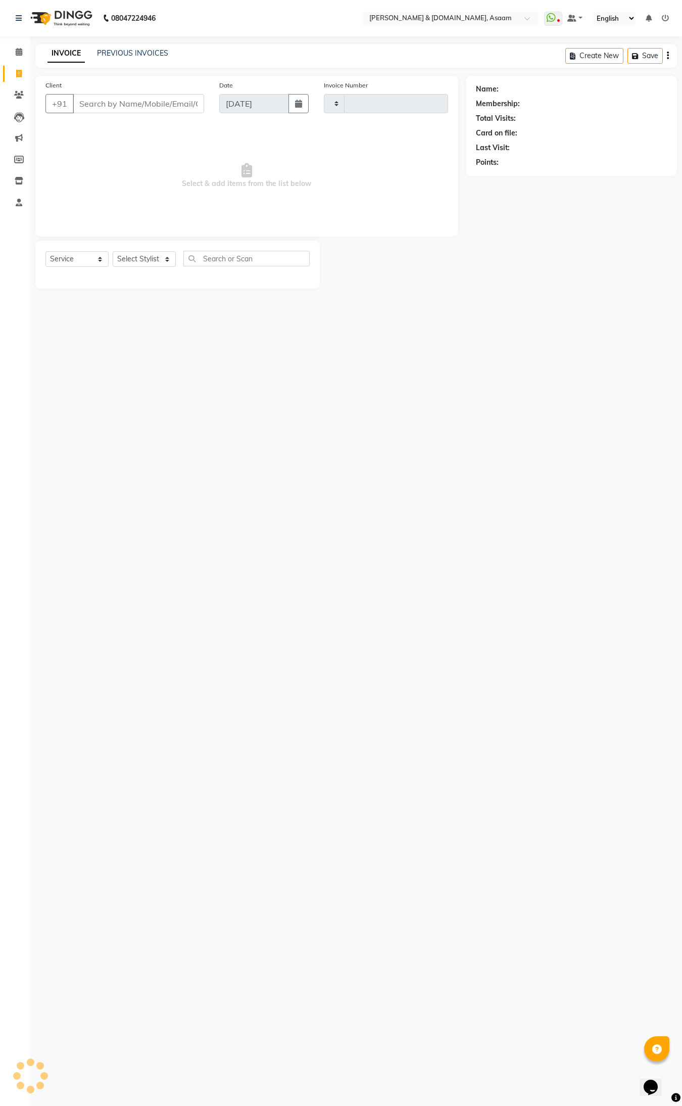
type input "5573"
select select "4608"
type input "4395904670"
click at [167, 103] on span "Add Client" at bounding box center [178, 104] width 40 height 10
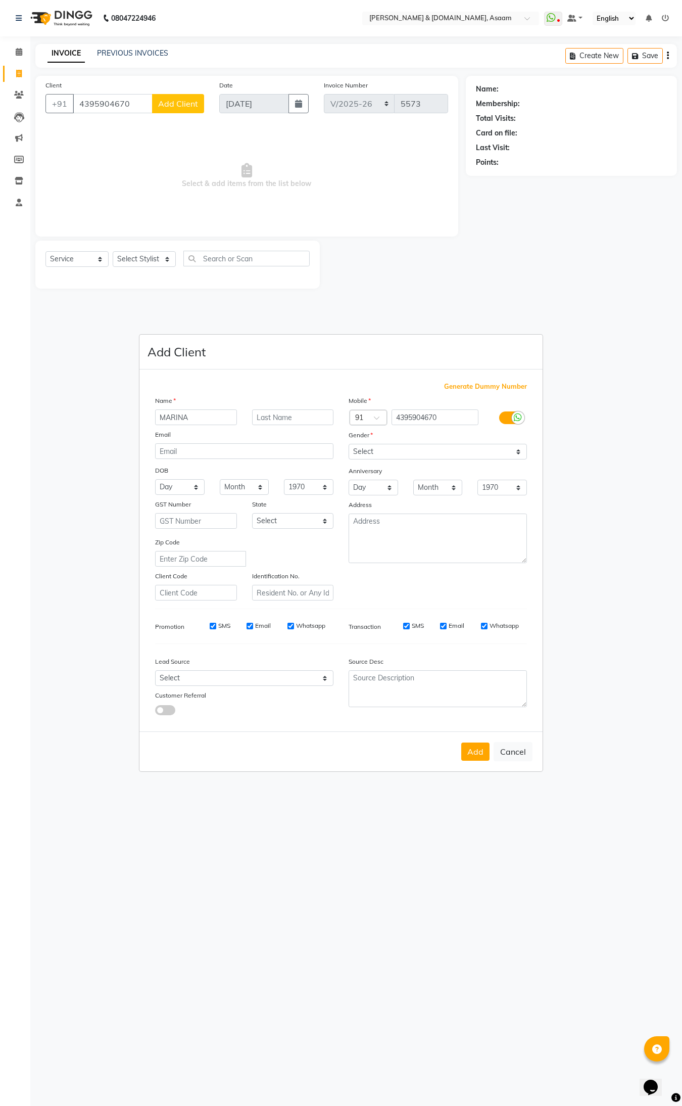
type input "MARINA"
click at [520, 459] on select "Select [DEMOGRAPHIC_DATA] [DEMOGRAPHIC_DATA] Other Prefer Not To Say" at bounding box center [438, 452] width 178 height 16
select select "[DEMOGRAPHIC_DATA]"
click at [349, 445] on select "Select [DEMOGRAPHIC_DATA] [DEMOGRAPHIC_DATA] Other Prefer Not To Say" at bounding box center [438, 452] width 178 height 16
click at [484, 745] on button "Add" at bounding box center [475, 751] width 28 height 18
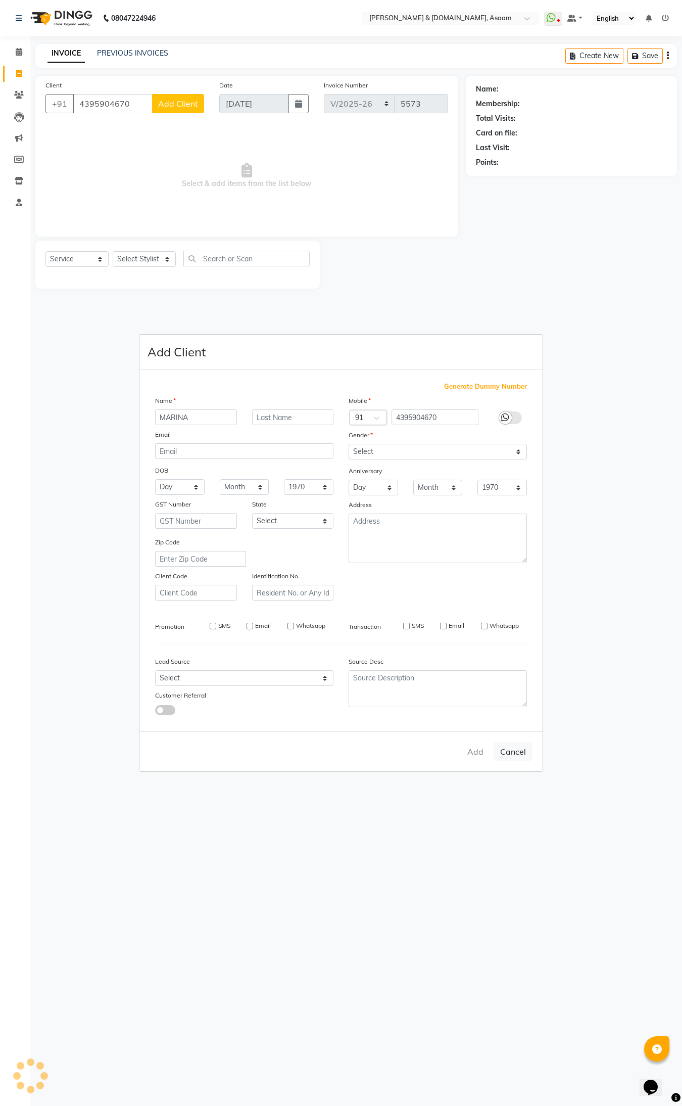
type input "43******70"
select select
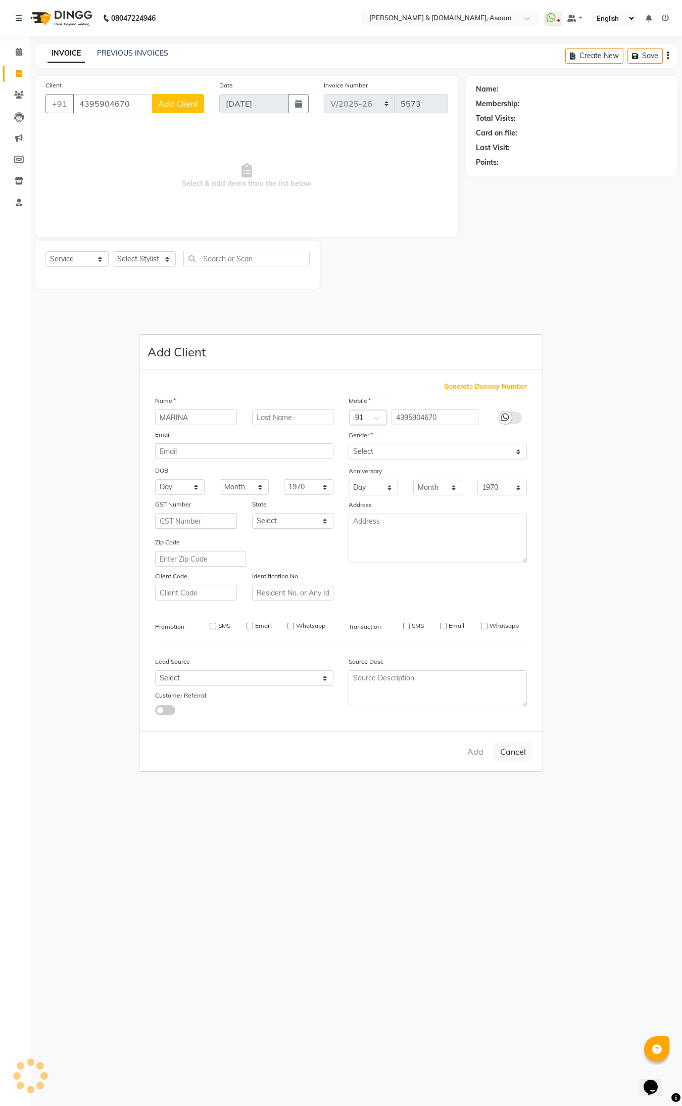
select select
checkbox input "false"
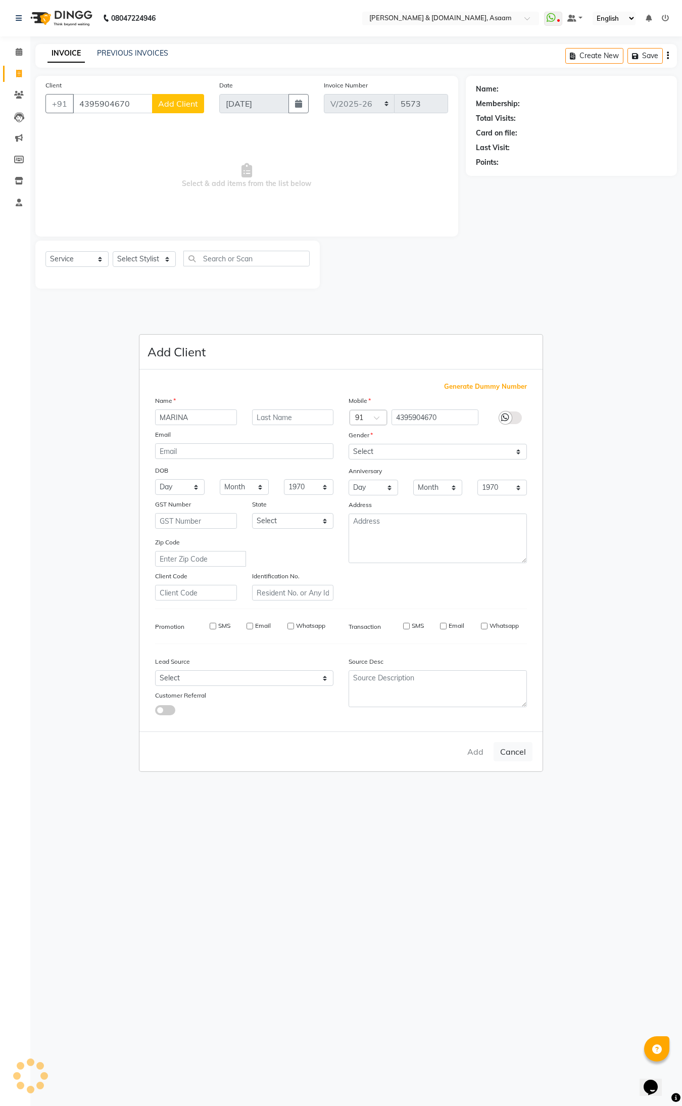
checkbox input "false"
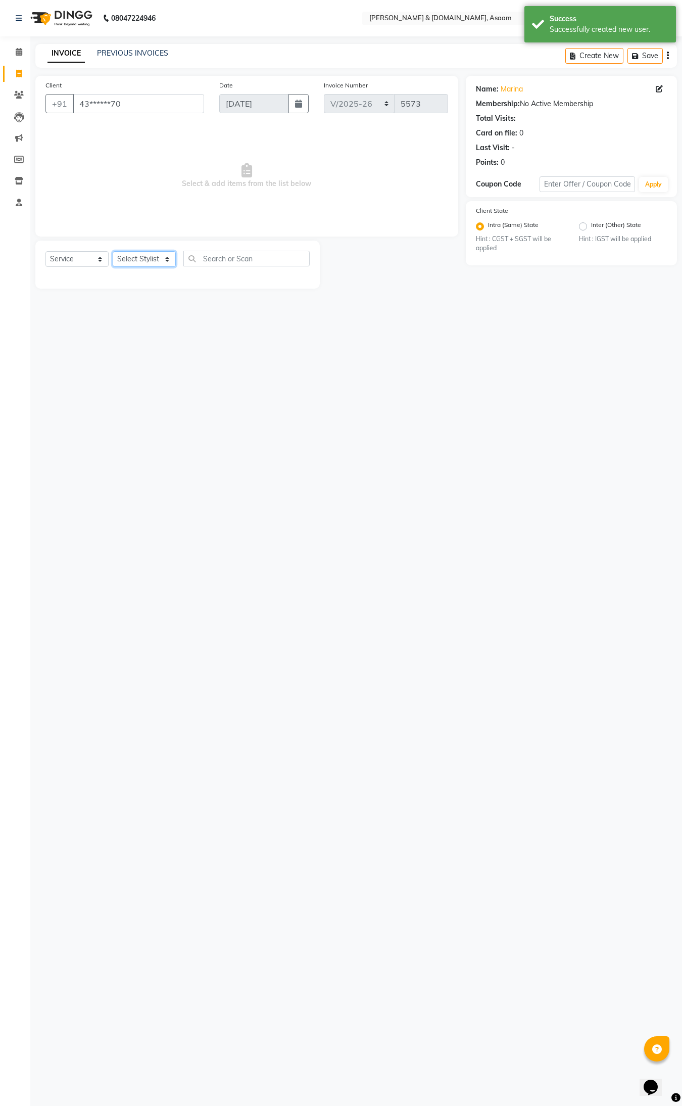
click at [172, 259] on select "Select Stylist AKASH [PERSON_NAME] fornt desk [PERSON_NAME] PARLOUR [PERSON_NAM…" at bounding box center [144, 259] width 63 height 16
select select "64097"
click at [113, 251] on select "Select Stylist AKASH [PERSON_NAME] fornt desk [PERSON_NAME] PARLOUR [PERSON_NAM…" at bounding box center [144, 259] width 63 height 16
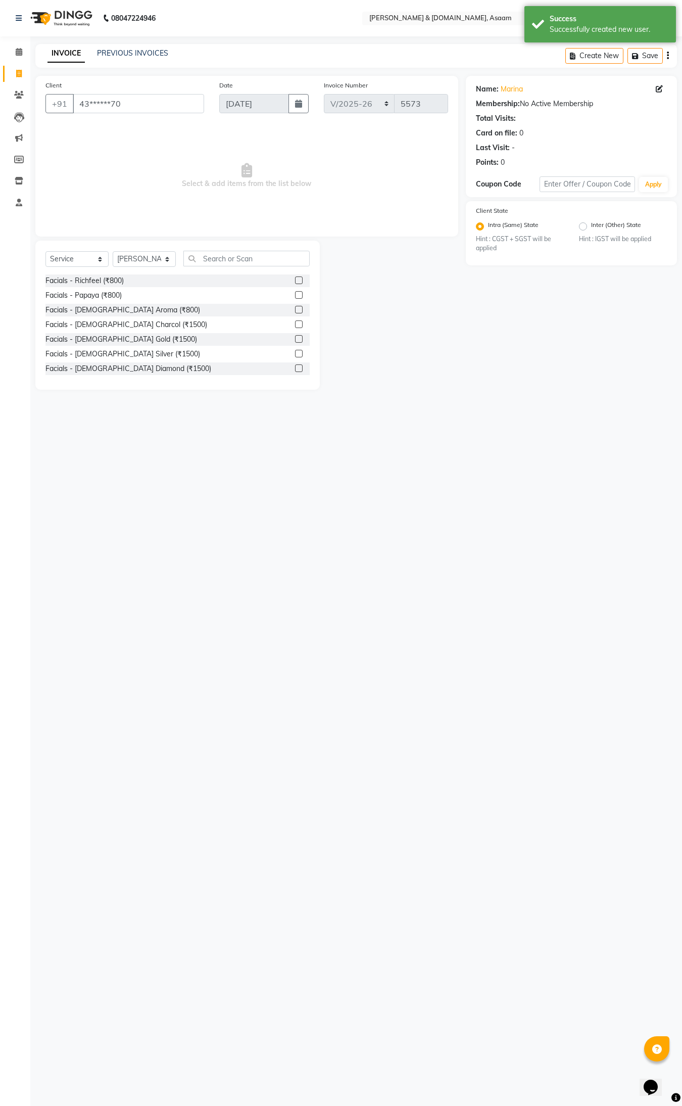
click at [207, 249] on div "Select Service Product Membership Package Voucher Prepaid Gift Card Select Styl…" at bounding box center [177, 315] width 284 height 149
click at [205, 249] on div "Select Service Product Membership Package Voucher Prepaid Gift Card Select Styl…" at bounding box center [177, 315] width 284 height 149
click at [231, 247] on div "Select Service Product Membership Package Voucher Prepaid Gift Card Select Styl…" at bounding box center [177, 315] width 284 height 149
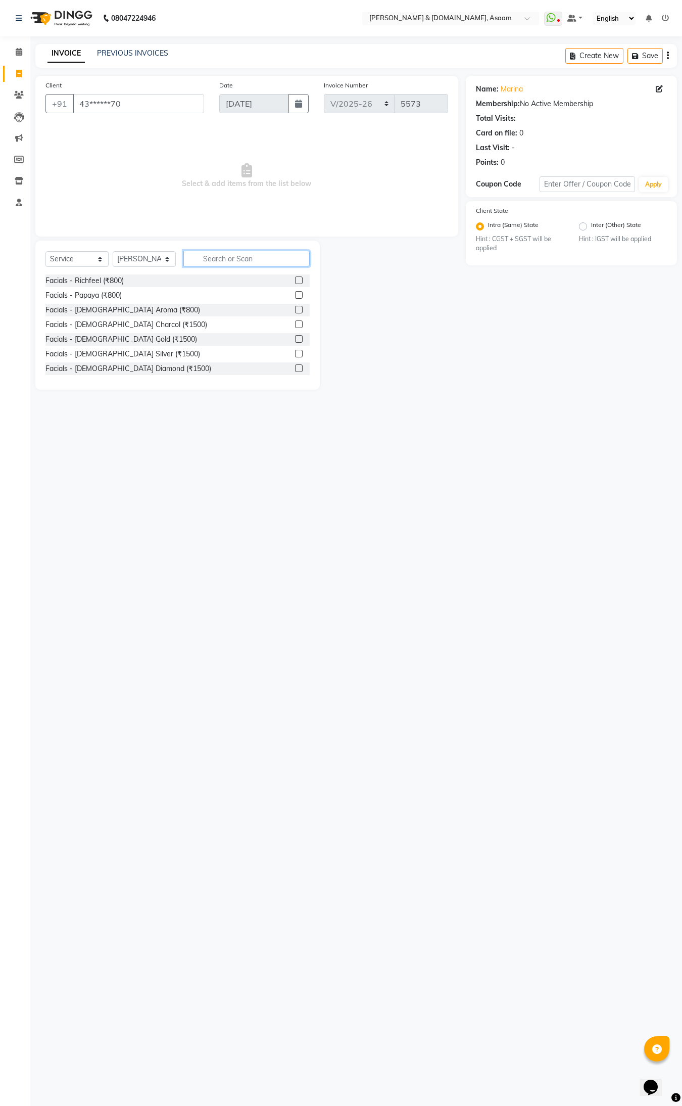
click at [228, 255] on input "text" at bounding box center [246, 259] width 126 height 16
type input "THRE"
click at [102, 281] on div "Normal threading (₹50)" at bounding box center [82, 280] width 75 height 11
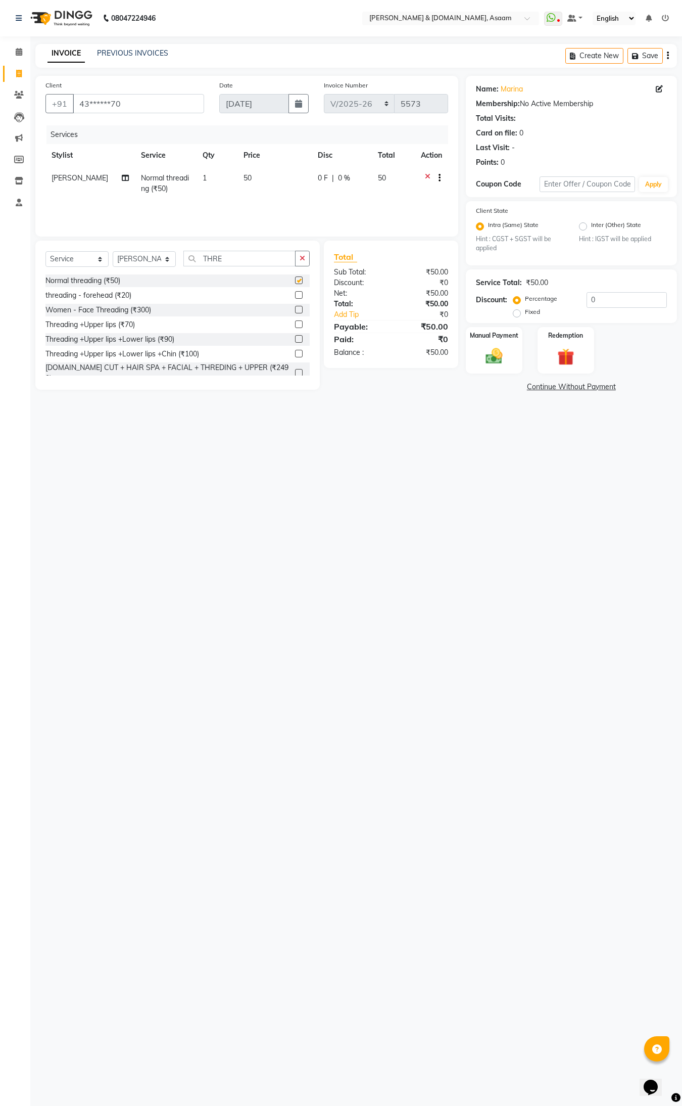
checkbox input "false"
click at [480, 356] on img at bounding box center [494, 356] width 28 height 20
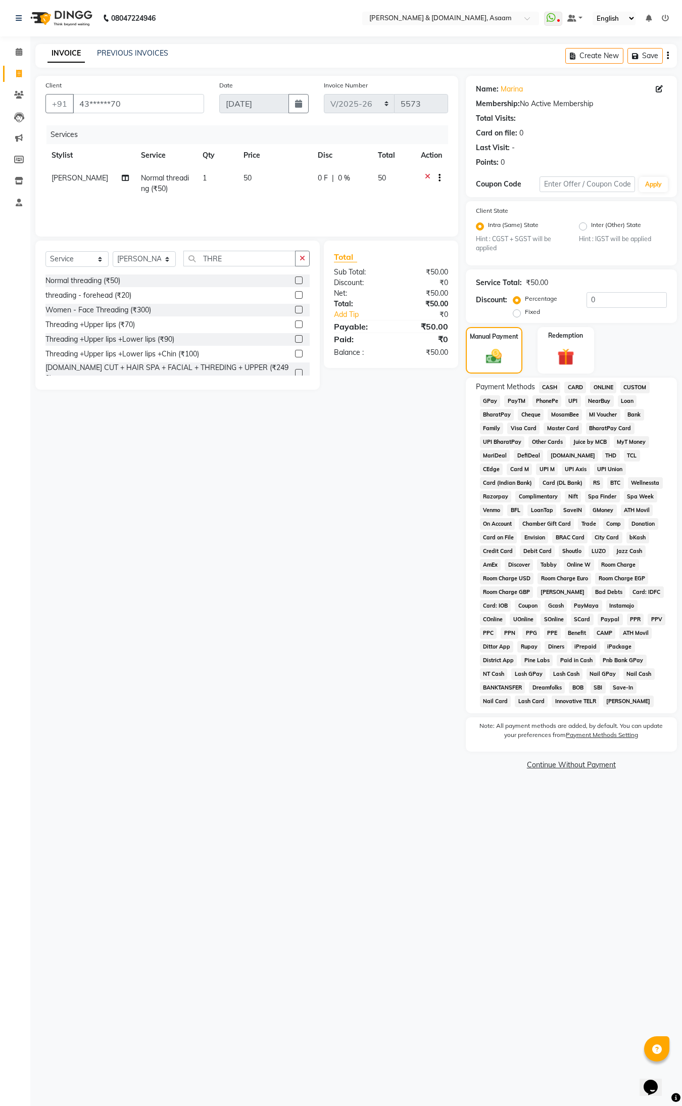
click at [544, 386] on span "CASH" at bounding box center [550, 387] width 22 height 12
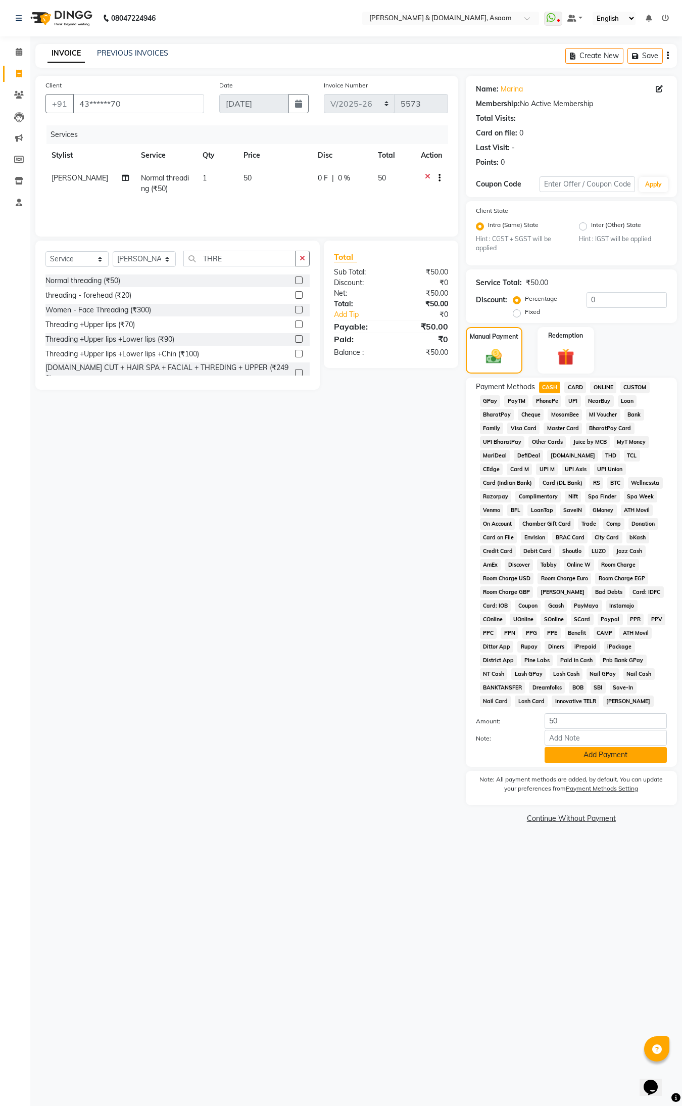
click at [614, 751] on button "Add Payment" at bounding box center [606, 755] width 122 height 16
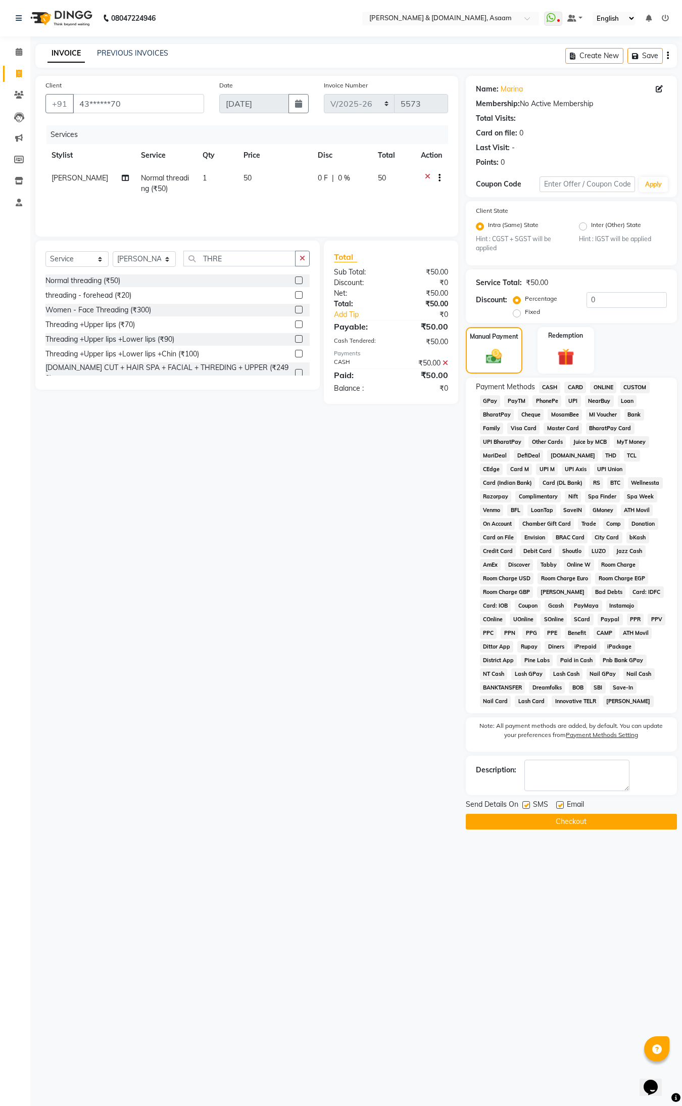
click at [579, 822] on button "Checkout" at bounding box center [571, 821] width 211 height 16
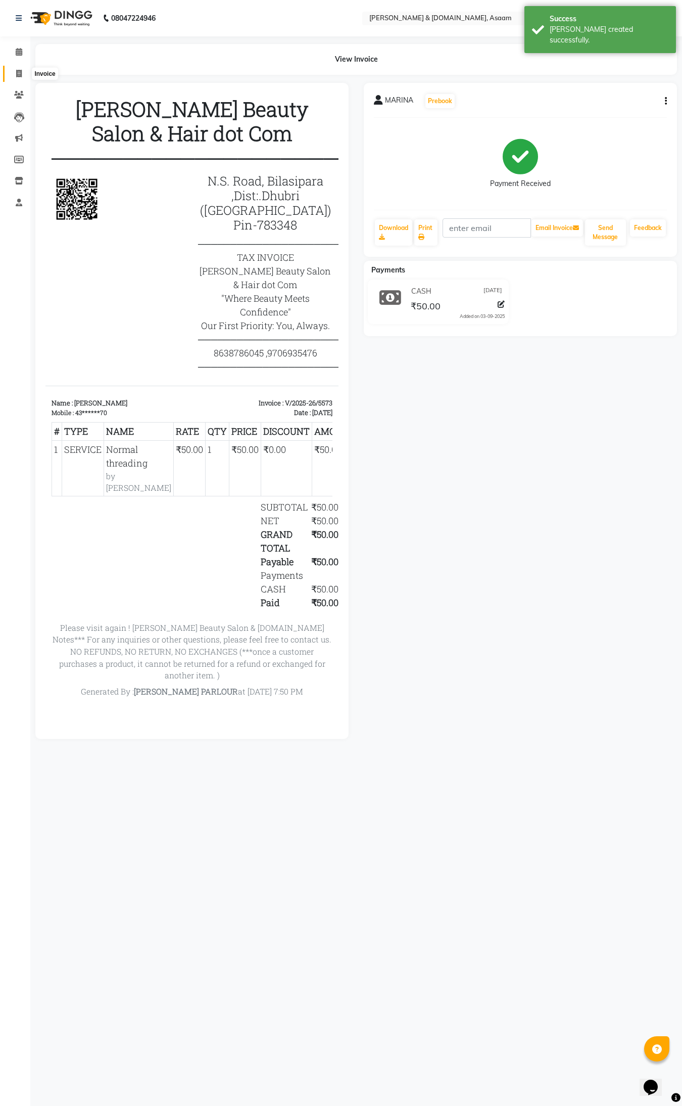
click at [17, 72] on icon at bounding box center [19, 74] width 6 height 8
select select "service"
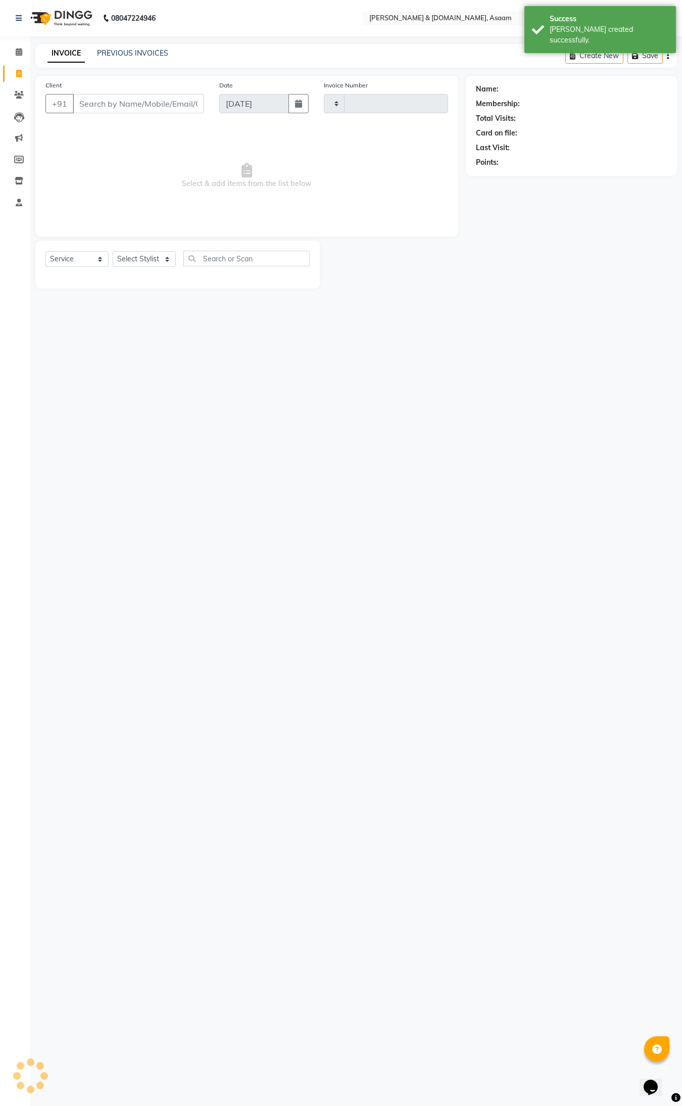
type input "5574"
select select "4608"
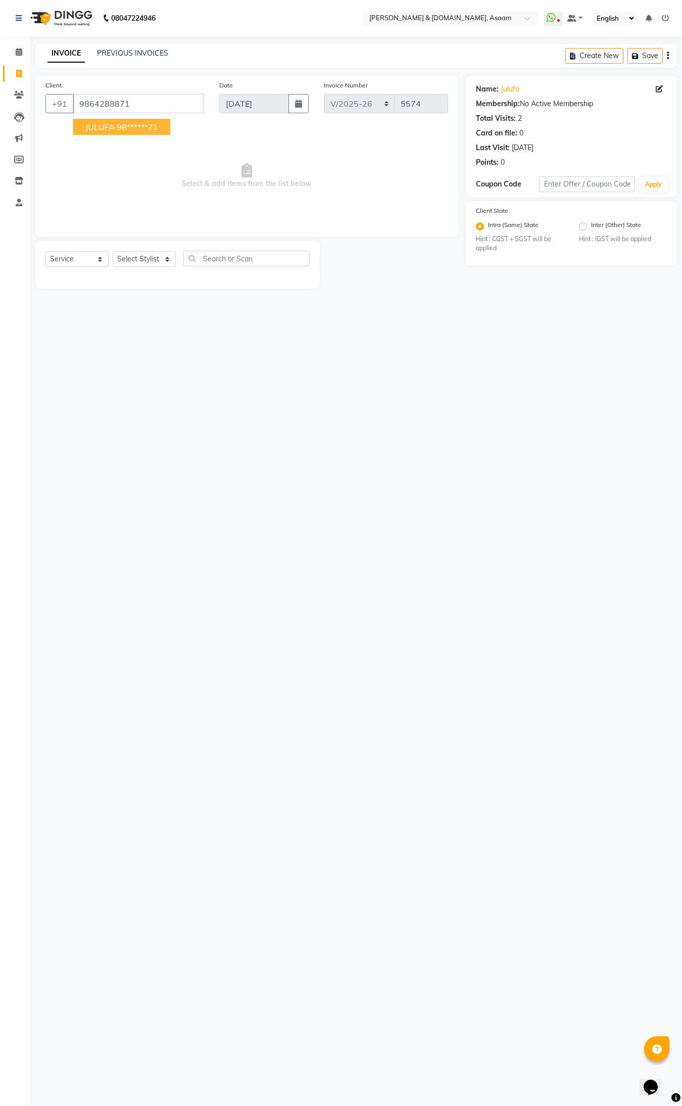
click at [129, 129] on ngb-highlight "98******71" at bounding box center [137, 127] width 41 height 10
type input "98******71"
click at [165, 251] on select "Select Stylist AKASH [PERSON_NAME] fornt desk [PERSON_NAME] PARLOUR [PERSON_NAM…" at bounding box center [144, 259] width 63 height 16
select select "64097"
click at [113, 251] on select "Select Stylist AKASH [PERSON_NAME] fornt desk [PERSON_NAME] PARLOUR [PERSON_NAM…" at bounding box center [144, 259] width 63 height 16
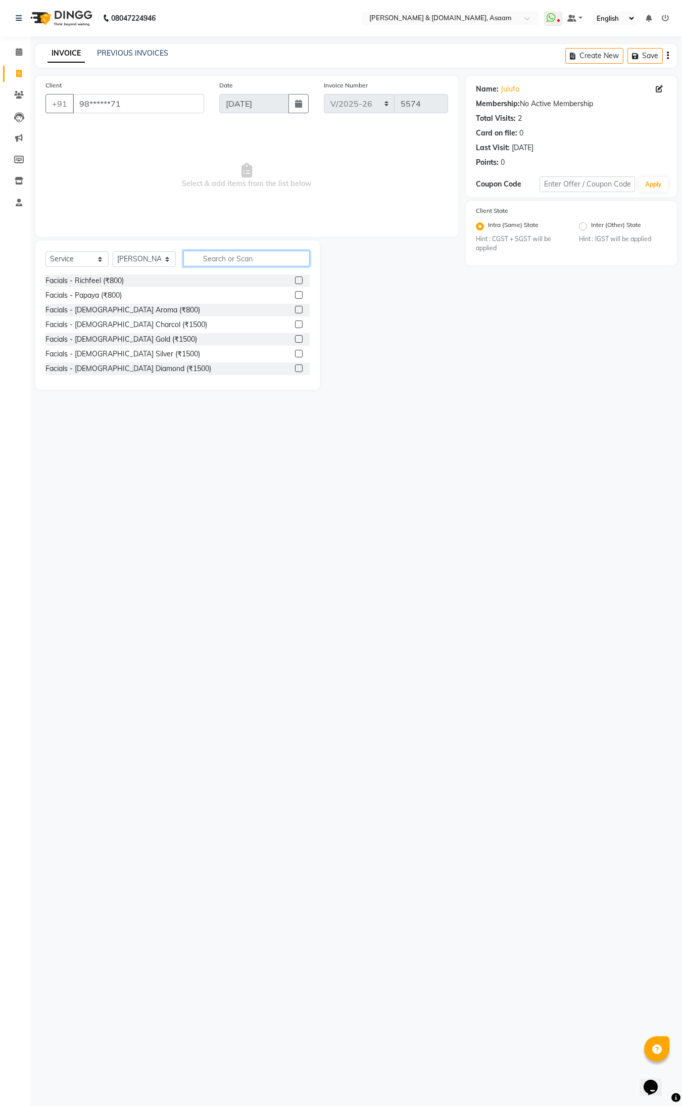
click at [227, 258] on input "text" at bounding box center [246, 259] width 126 height 16
type input "THRE"
click at [79, 279] on div "Normal threading (₹50)" at bounding box center [82, 280] width 75 height 11
checkbox input "false"
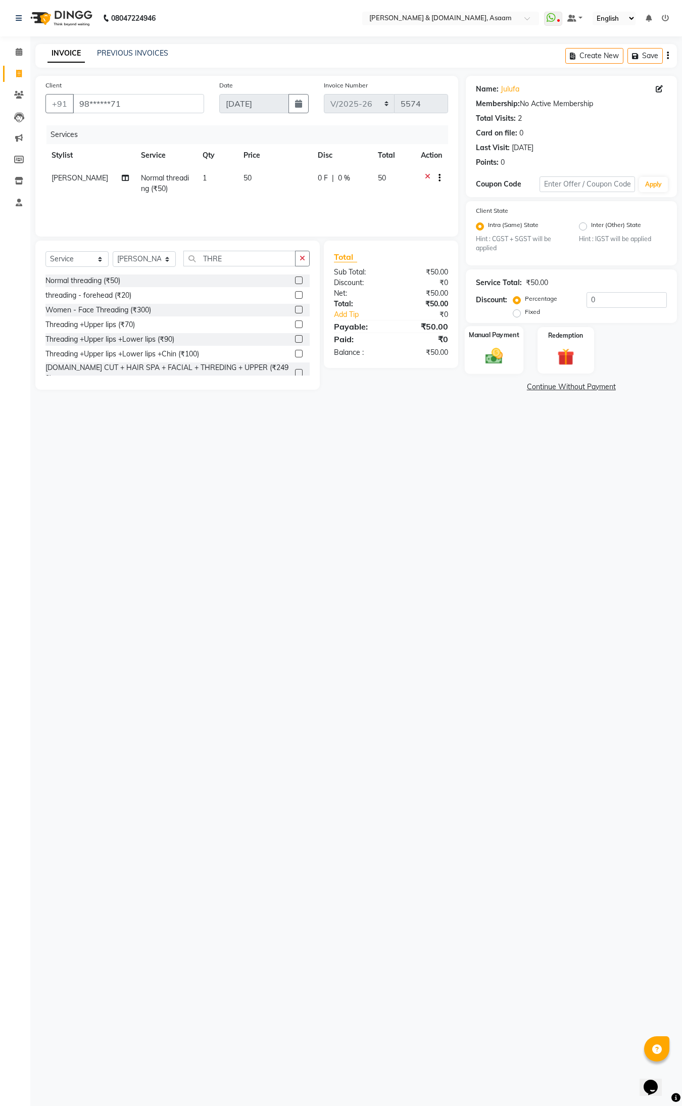
click at [516, 346] on div "Manual Payment" at bounding box center [493, 350] width 59 height 48
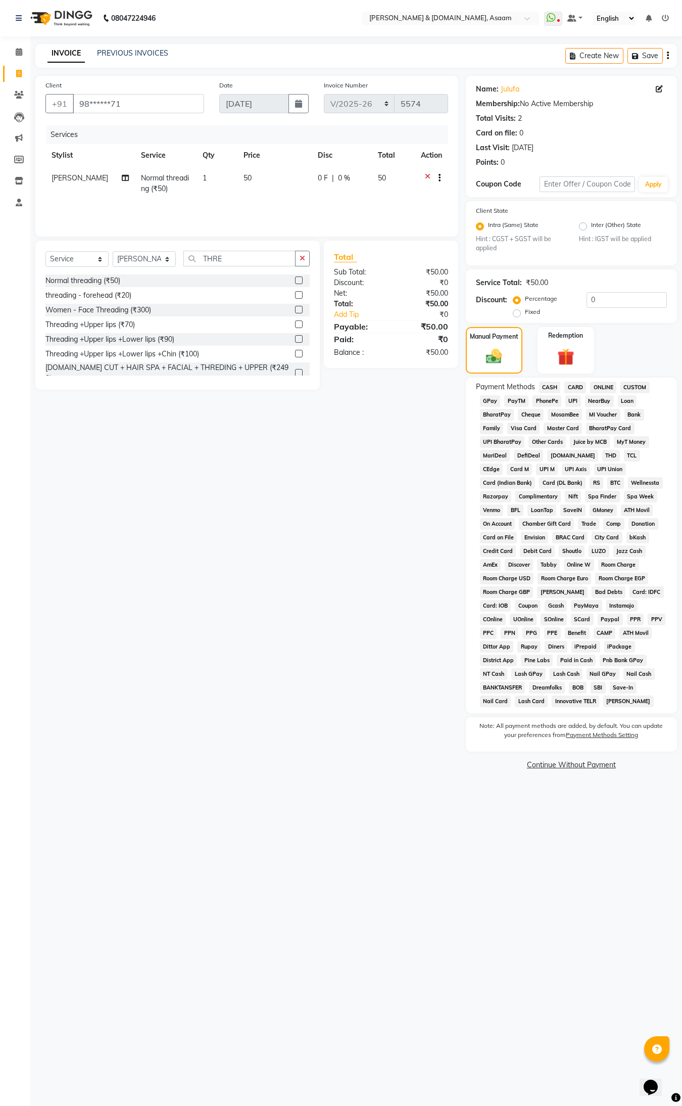
click at [551, 385] on span "CASH" at bounding box center [550, 387] width 22 height 12
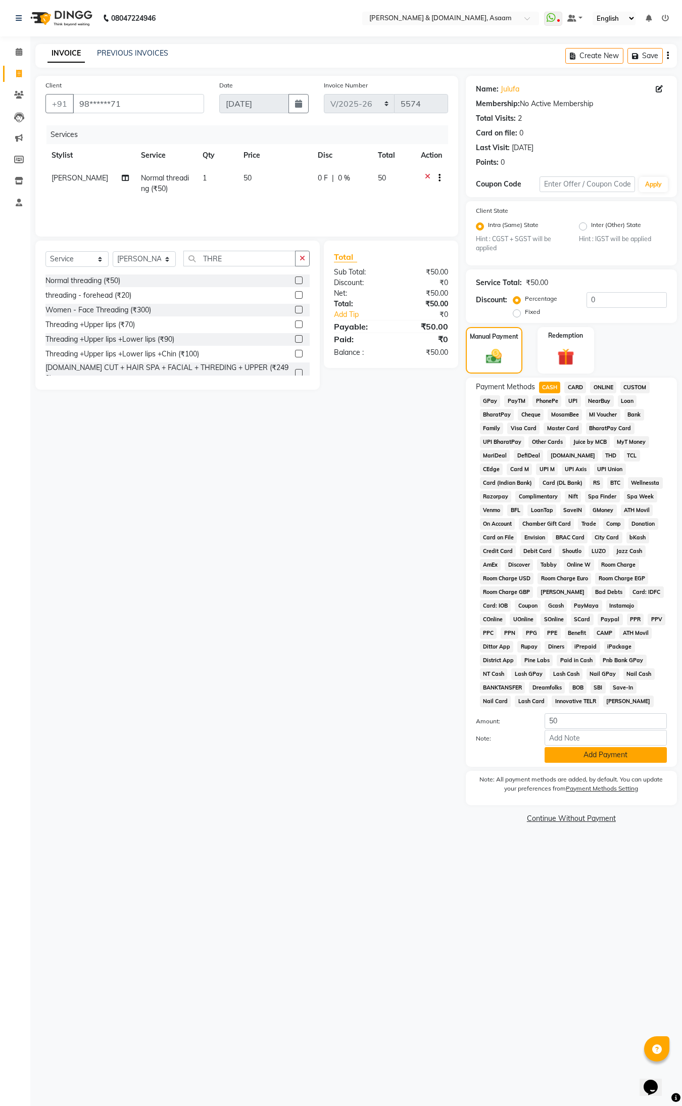
click at [588, 756] on button "Add Payment" at bounding box center [606, 755] width 122 height 16
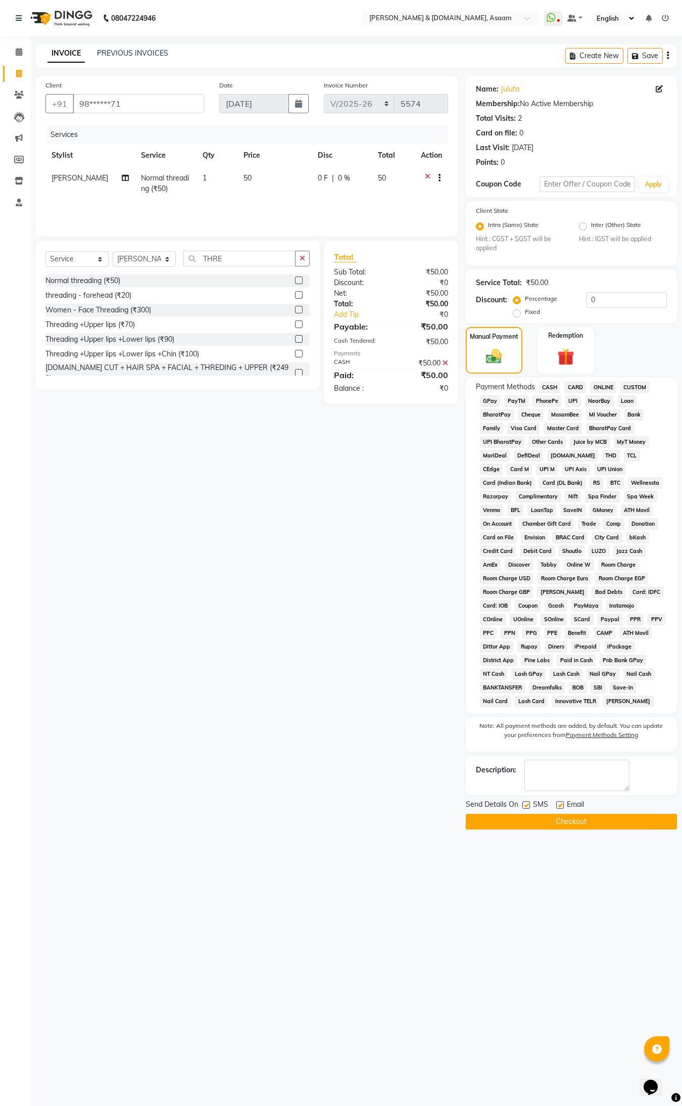
click at [568, 820] on button "Checkout" at bounding box center [571, 821] width 211 height 16
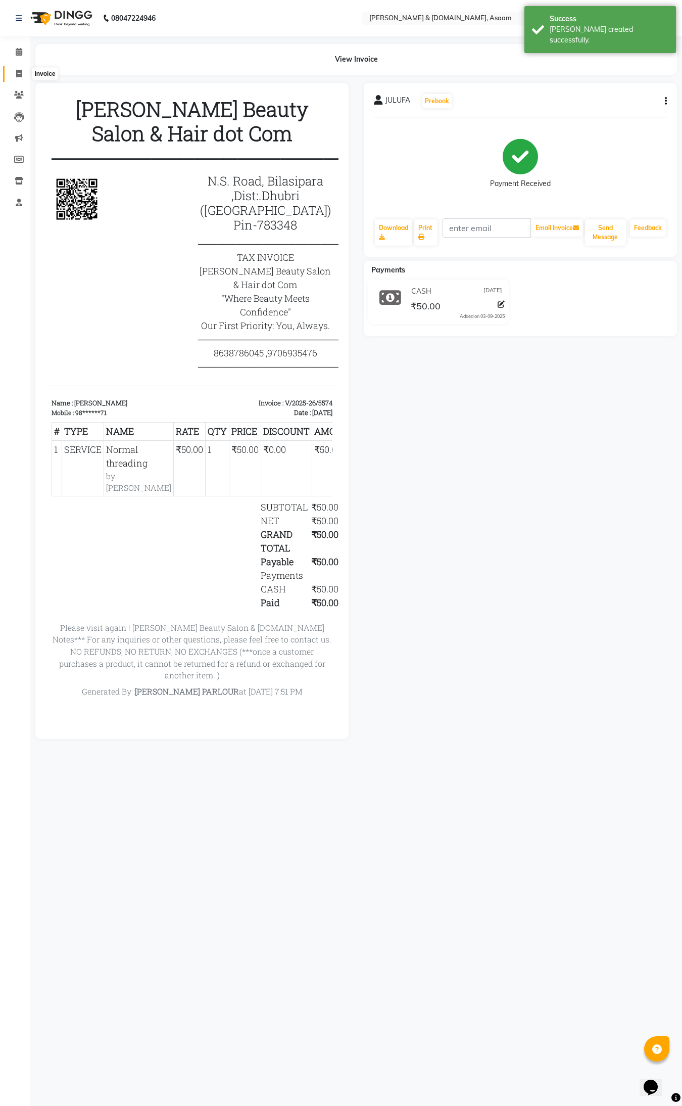
click at [16, 74] on icon at bounding box center [19, 74] width 6 height 8
select select "service"
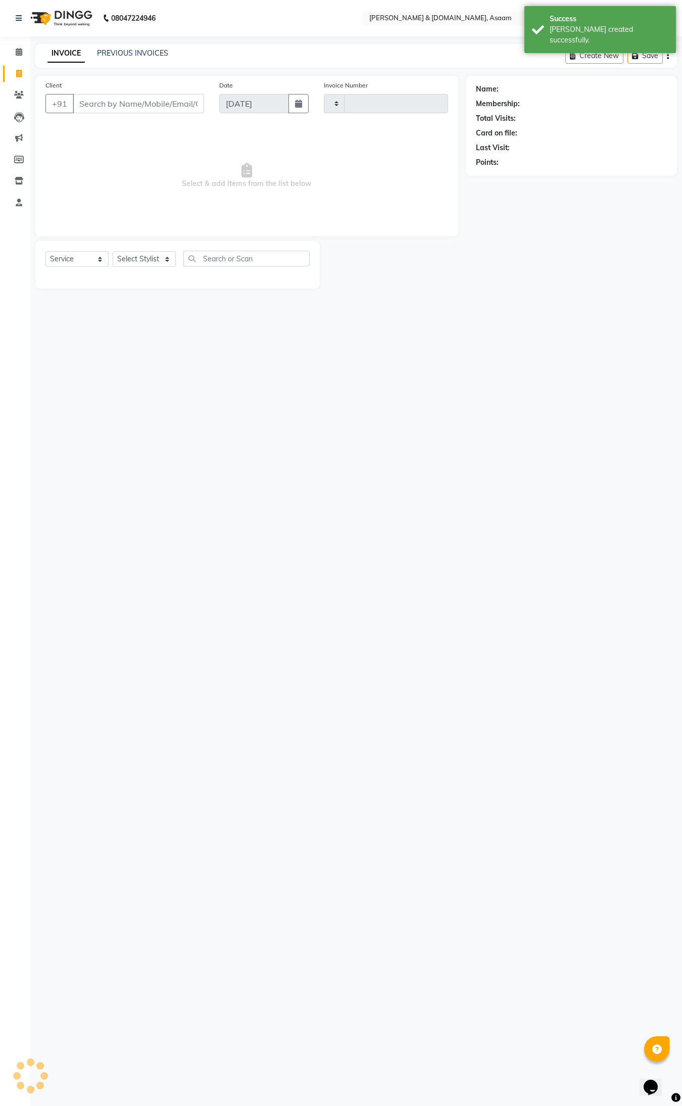
type input "5575"
select select "4608"
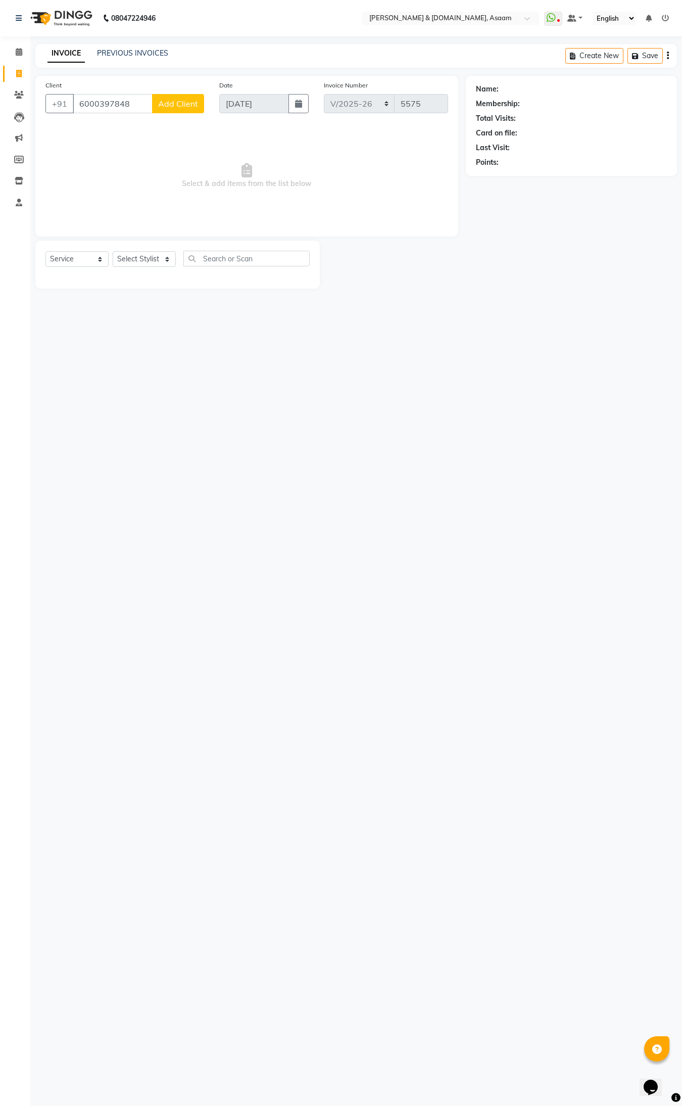
type input "6000397848"
click at [182, 100] on span "Add Client" at bounding box center [178, 104] width 40 height 10
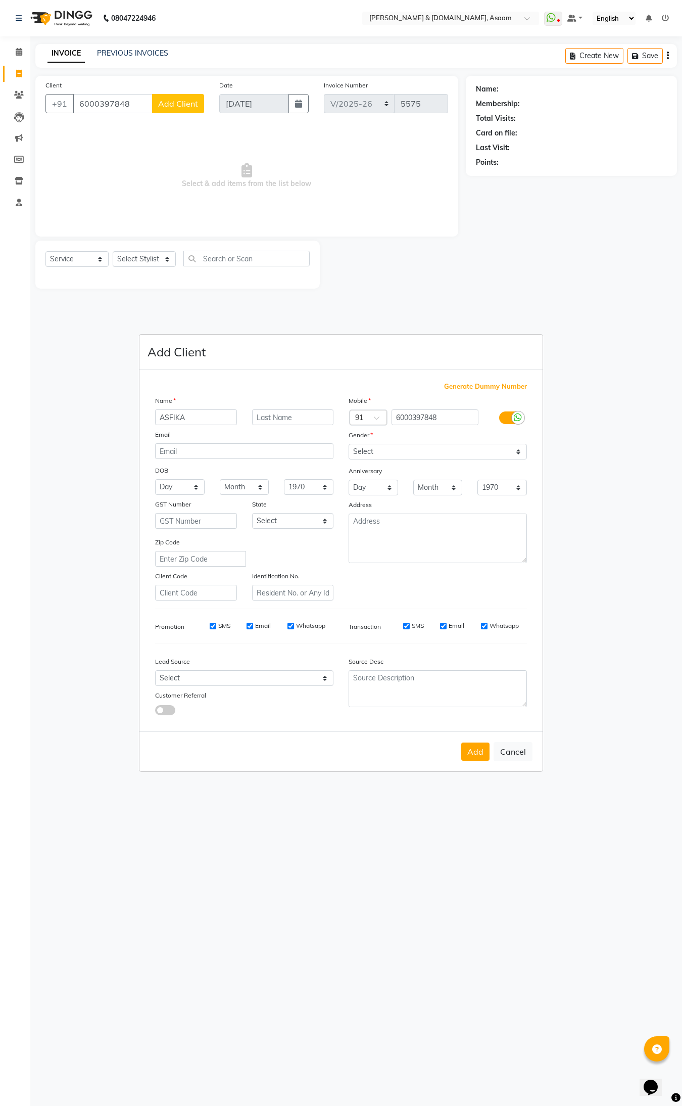
type input "ASFIKA"
click at [519, 450] on select "Select [DEMOGRAPHIC_DATA] [DEMOGRAPHIC_DATA] Other Prefer Not To Say" at bounding box center [438, 452] width 178 height 16
select select "[DEMOGRAPHIC_DATA]"
click at [349, 445] on select "Select [DEMOGRAPHIC_DATA] [DEMOGRAPHIC_DATA] Other Prefer Not To Say" at bounding box center [438, 452] width 178 height 16
click at [485, 745] on button "Add" at bounding box center [475, 751] width 28 height 18
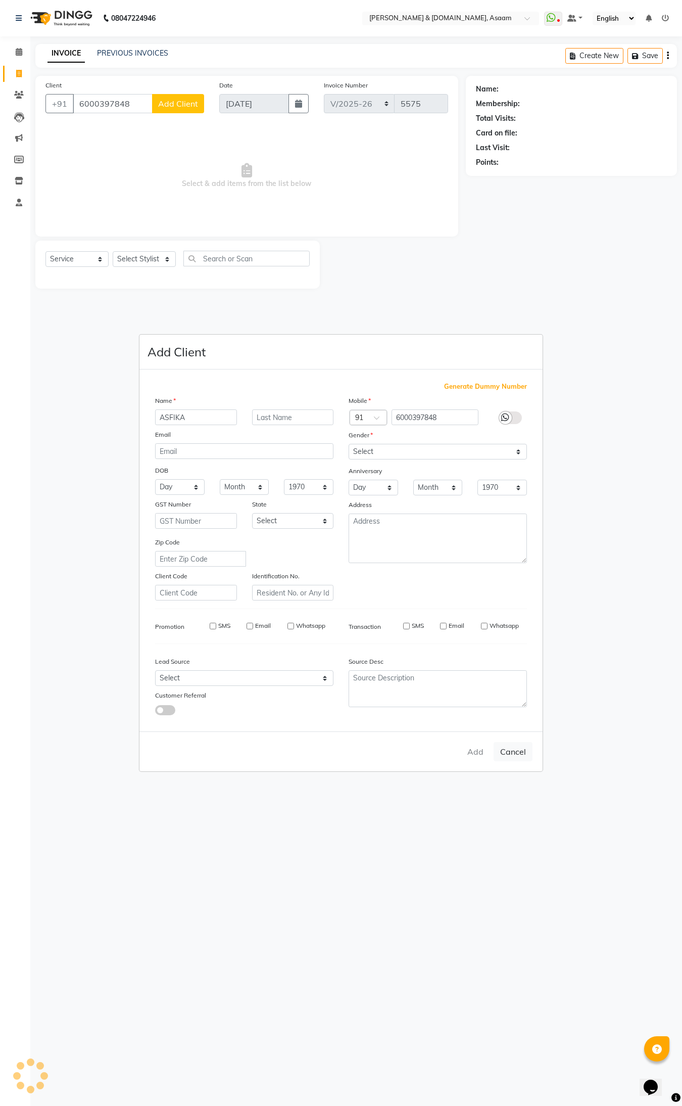
type input "60******48"
select select
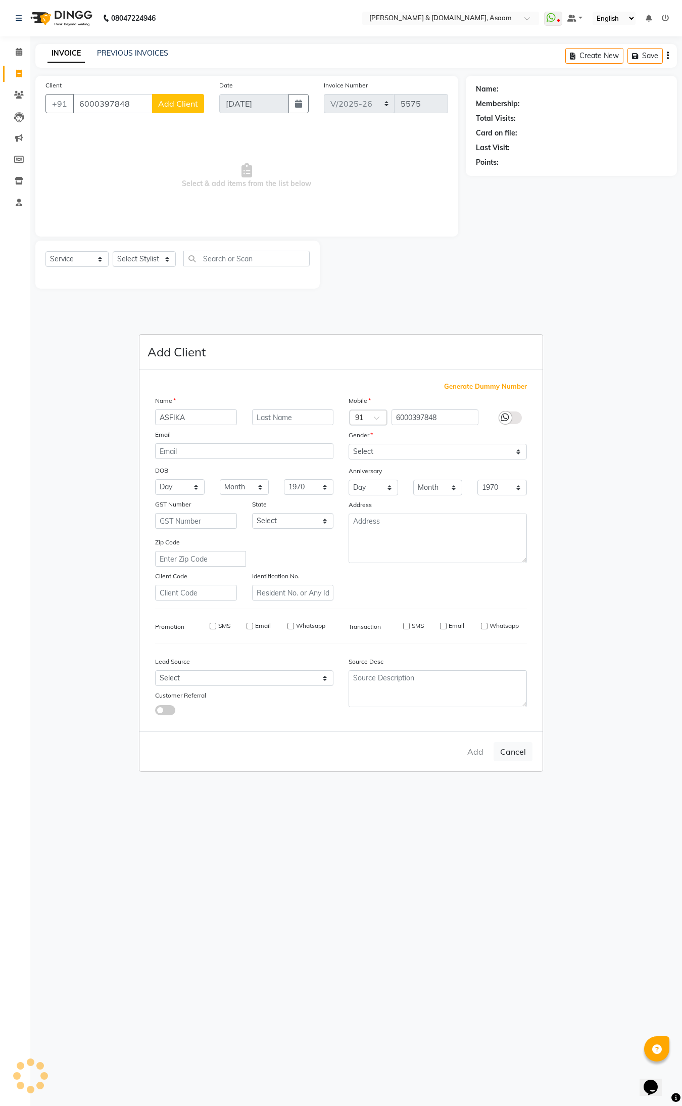
select select
checkbox input "false"
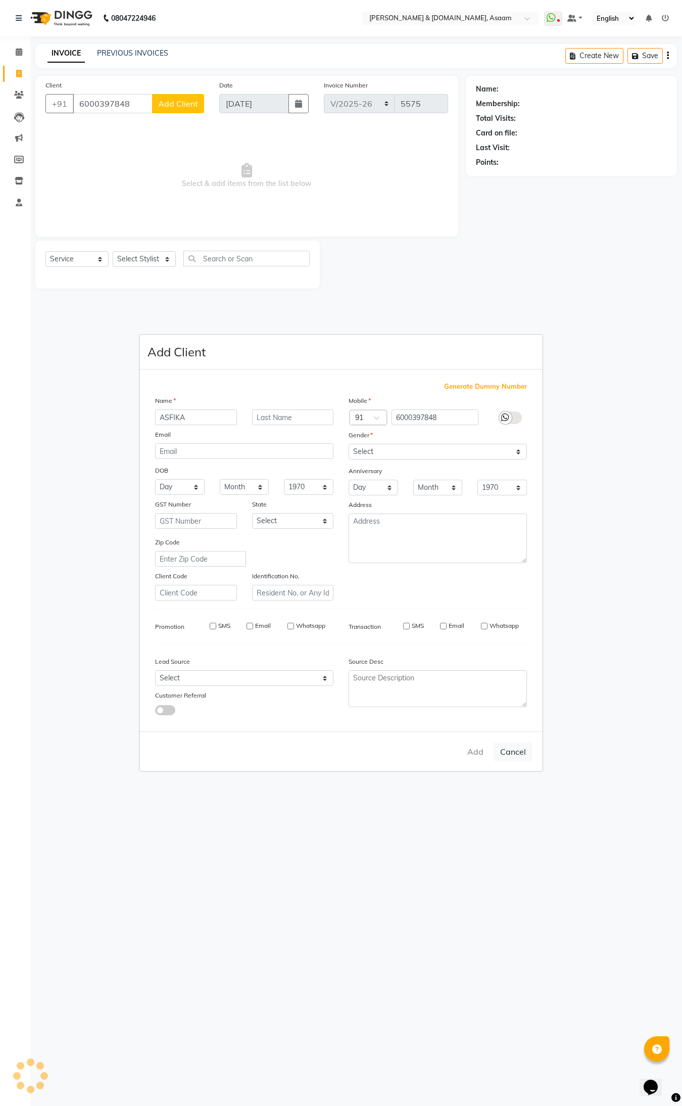
checkbox input "false"
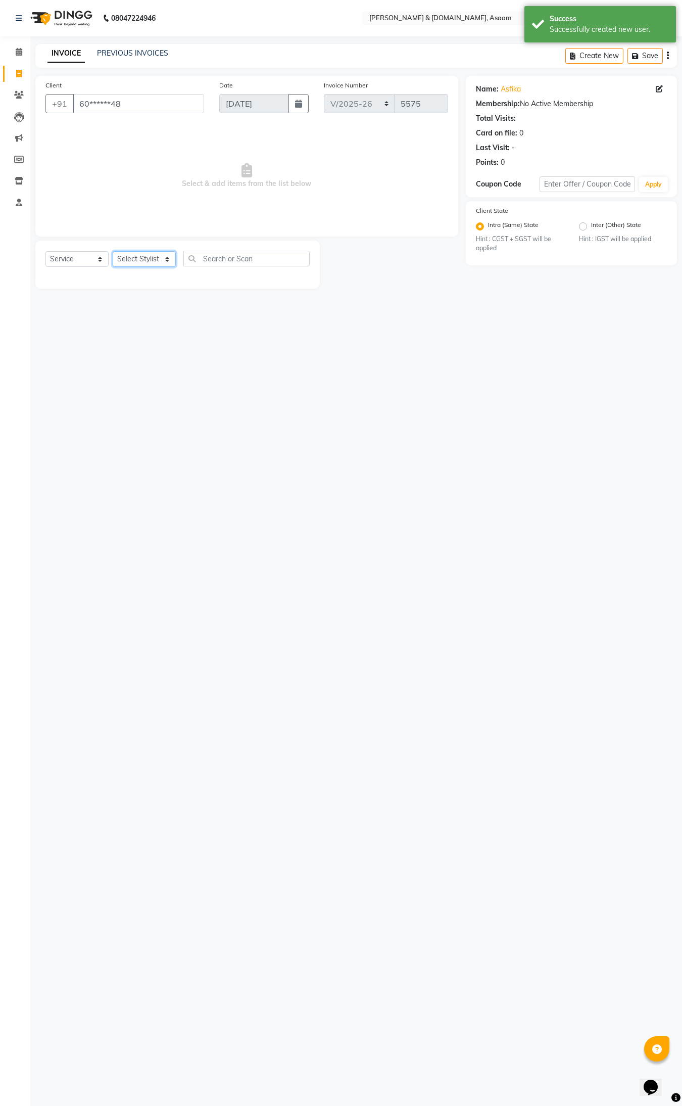
click at [160, 257] on select "Select Stylist AKASH [PERSON_NAME] fornt desk [PERSON_NAME] PARLOUR [PERSON_NAM…" at bounding box center [144, 259] width 63 height 16
select select "86729"
click at [113, 251] on select "Select Stylist AKASH [PERSON_NAME] fornt desk [PERSON_NAME] PARLOUR [PERSON_NAM…" at bounding box center [144, 259] width 63 height 16
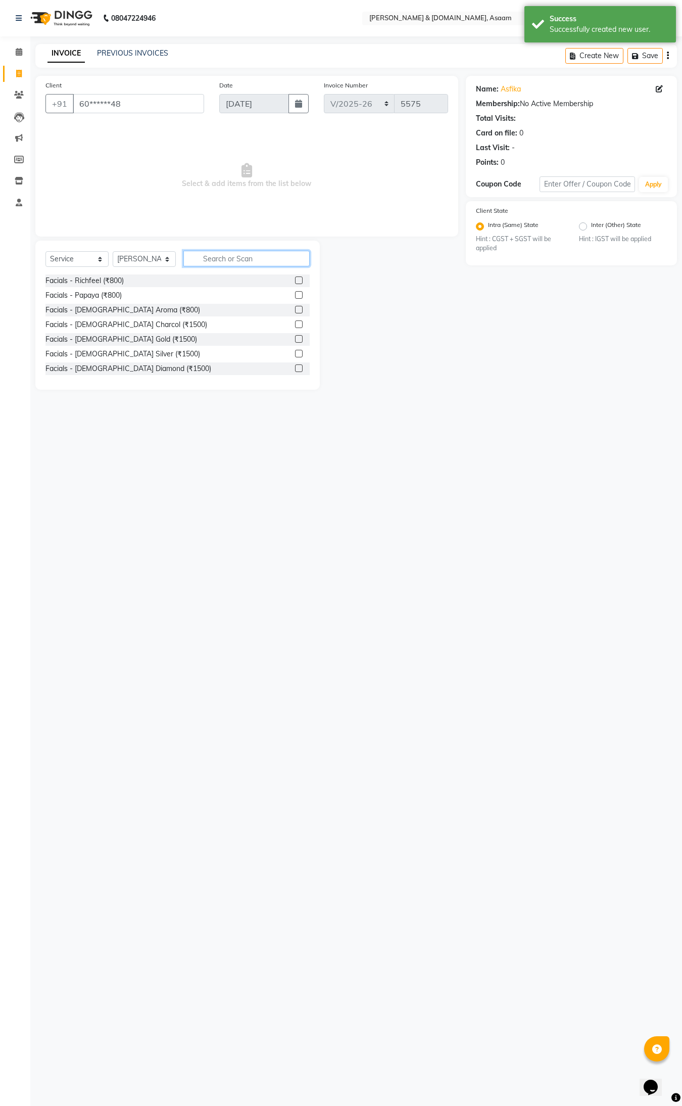
click at [224, 261] on input "text" at bounding box center [246, 259] width 126 height 16
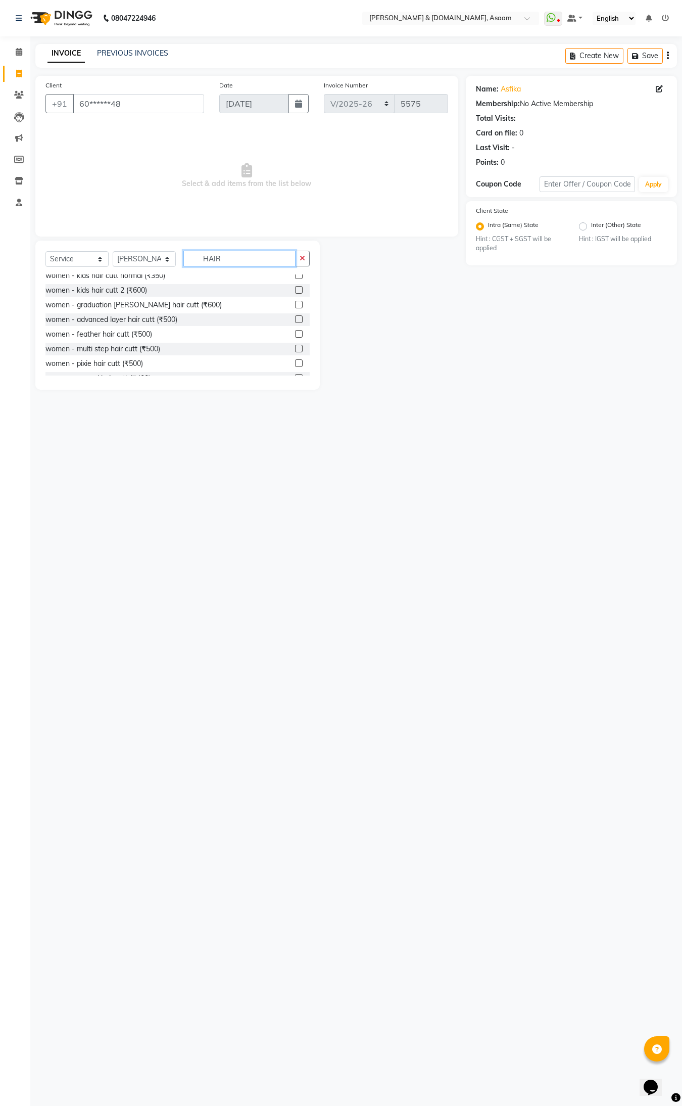
scroll to position [318, 0]
type input "HAIR"
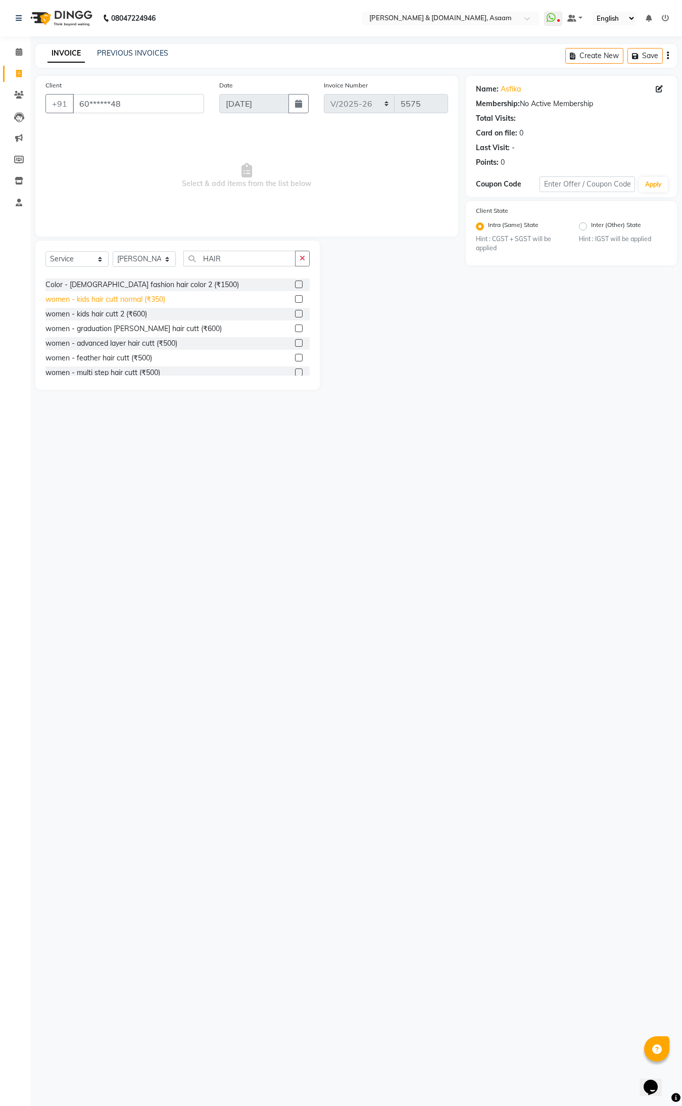
click at [142, 300] on div "women - kids hair cutt normal (₹350)" at bounding box center [105, 299] width 120 height 11
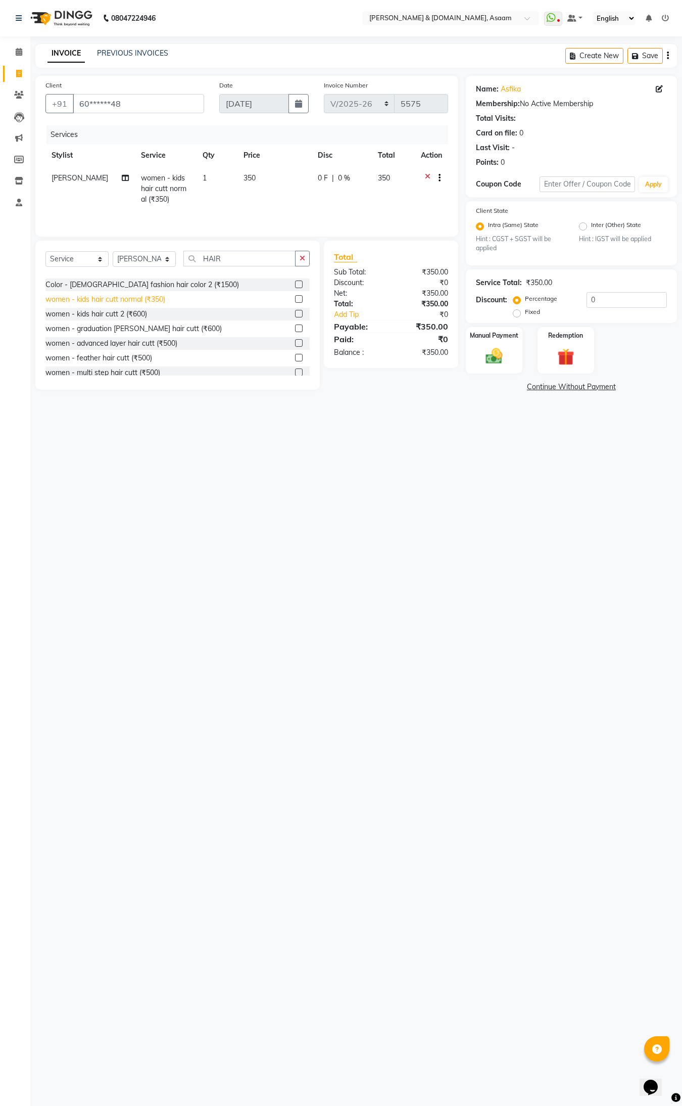
click at [142, 300] on div "women - kids hair cutt normal (₹350)" at bounding box center [105, 299] width 120 height 11
checkbox input "false"
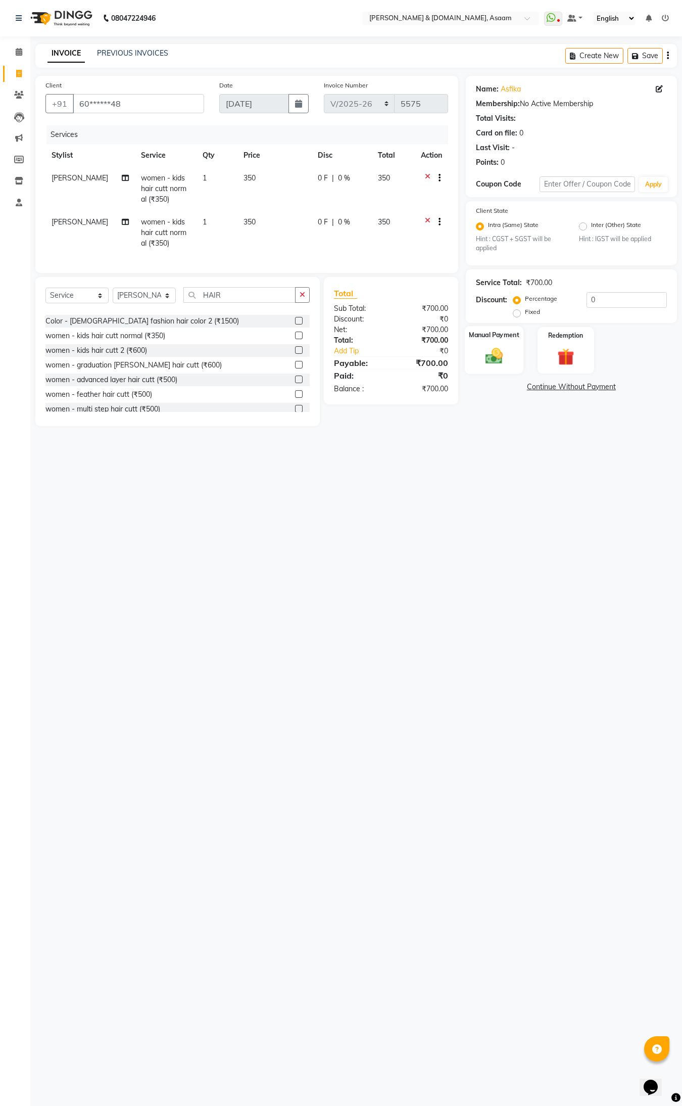
click at [484, 331] on label "Manual Payment" at bounding box center [494, 335] width 51 height 10
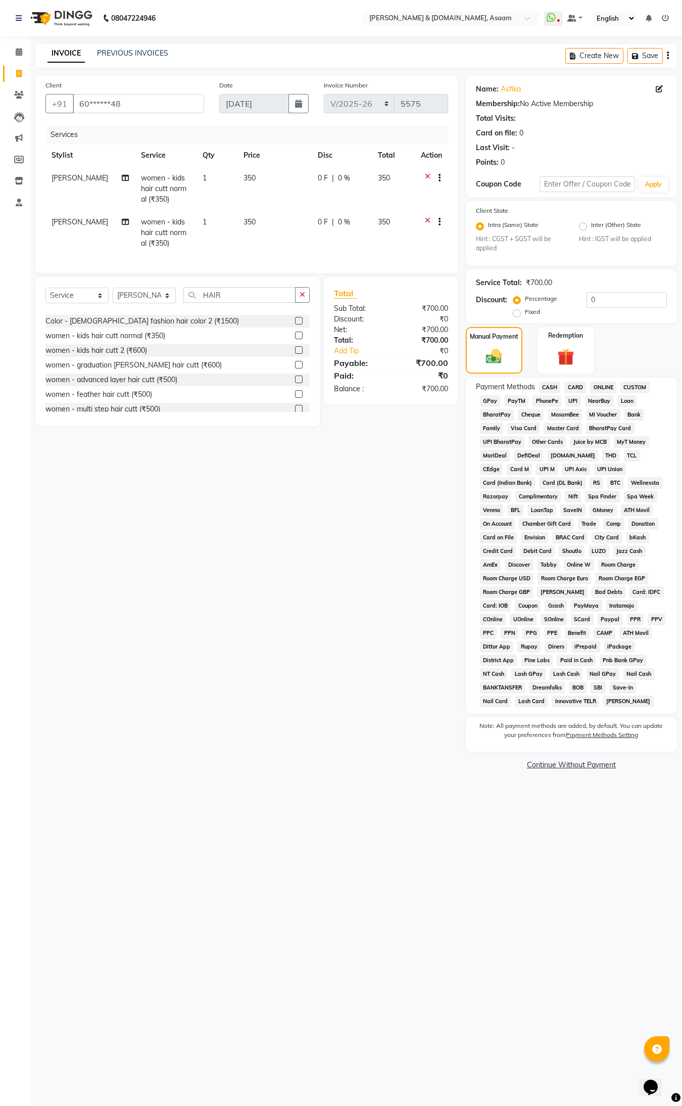
click at [551, 388] on span "CASH" at bounding box center [550, 387] width 22 height 12
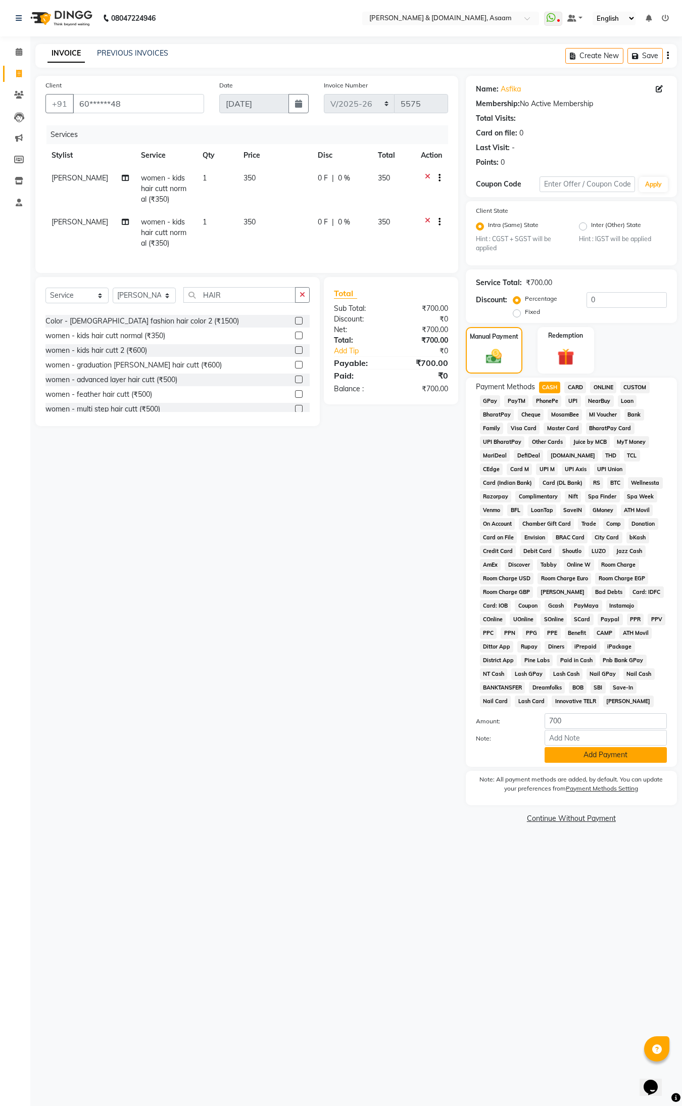
click at [598, 757] on button "Add Payment" at bounding box center [606, 755] width 122 height 16
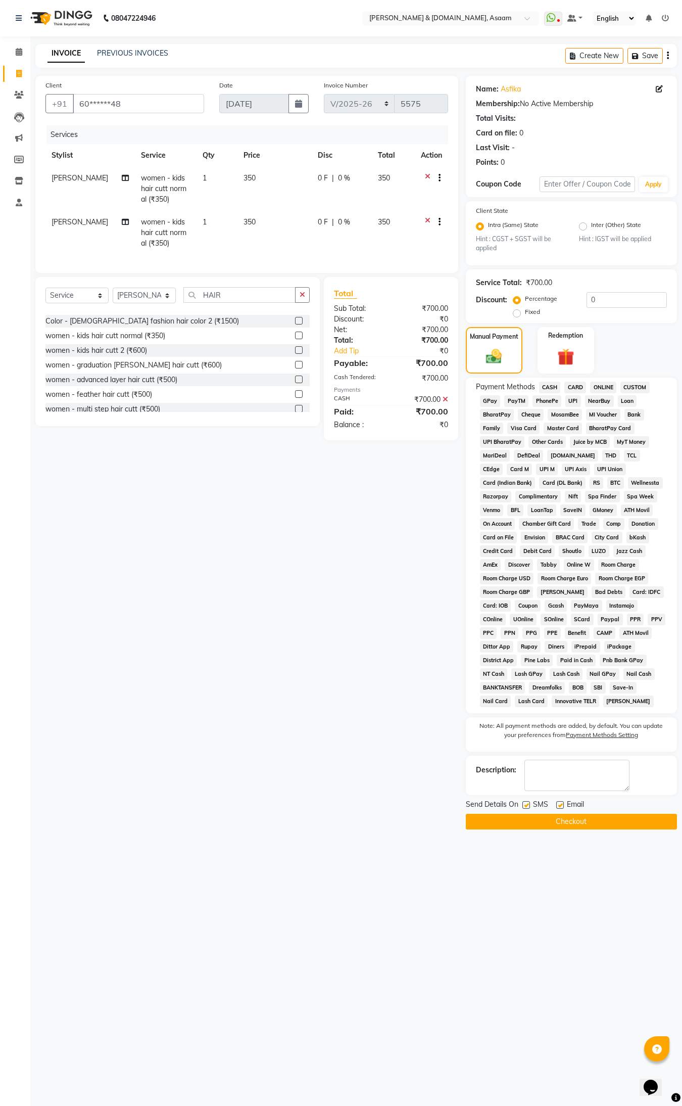
click at [592, 825] on button "Checkout" at bounding box center [571, 821] width 211 height 16
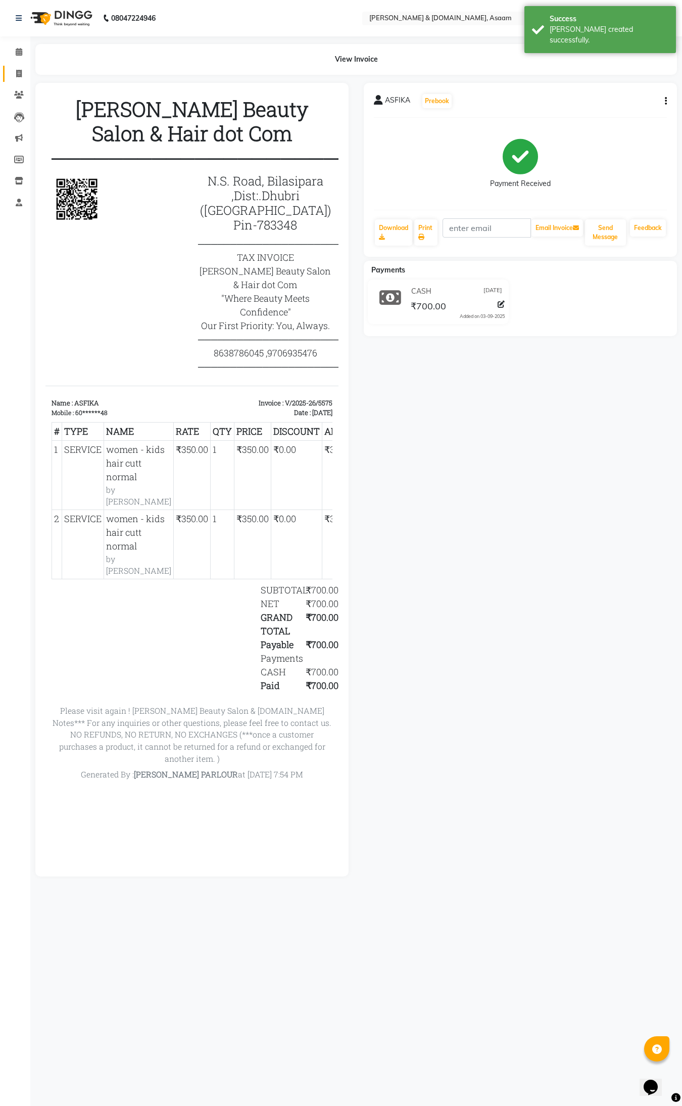
click at [18, 66] on link "Invoice" at bounding box center [15, 74] width 24 height 17
select select "4608"
select select "service"
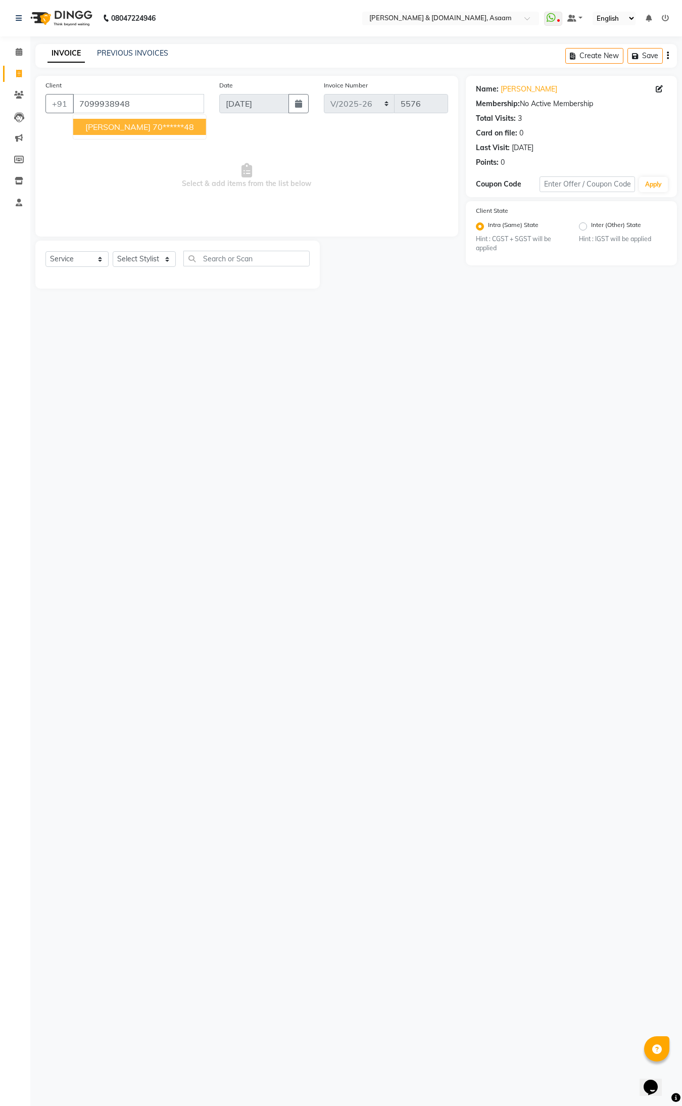
click at [111, 128] on span "[PERSON_NAME]" at bounding box center [117, 127] width 65 height 10
type input "70******48"
click at [158, 252] on select "Select Stylist AKASH [PERSON_NAME] fornt desk [PERSON_NAME] PARLOUR [PERSON_NAM…" at bounding box center [144, 259] width 63 height 16
select select "64097"
click at [113, 251] on select "Select Stylist AKASH [PERSON_NAME] fornt desk [PERSON_NAME] PARLOUR [PERSON_NAM…" at bounding box center [144, 259] width 63 height 16
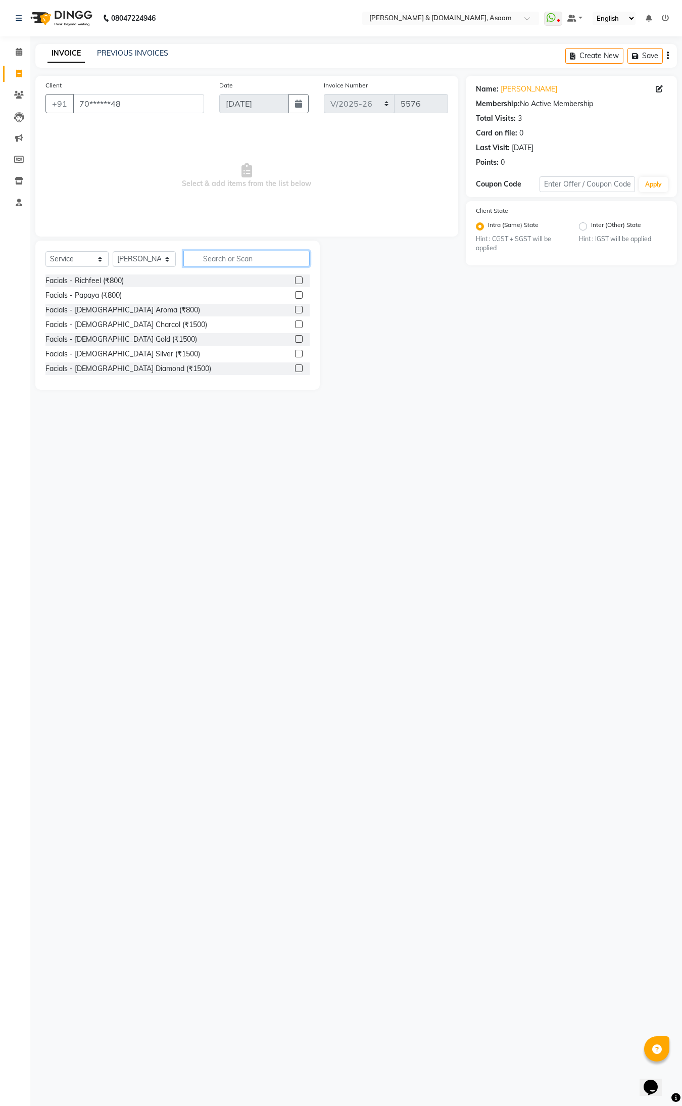
click at [243, 258] on input "text" at bounding box center [246, 259] width 126 height 16
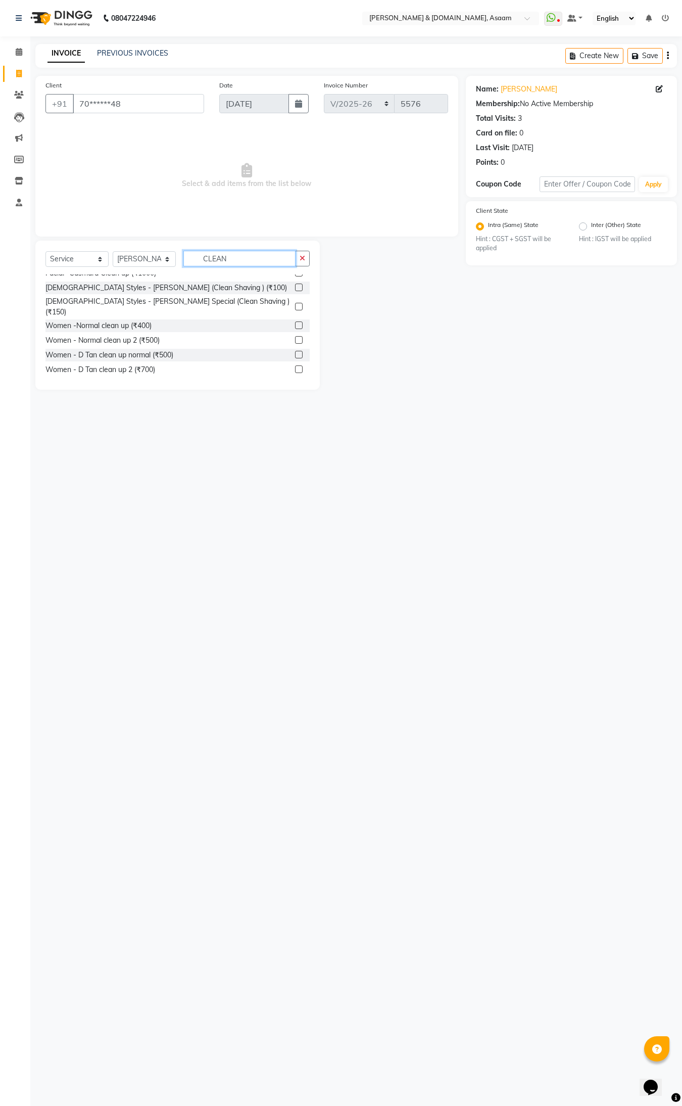
scroll to position [54, 0]
type input "CLEAN"
click at [150, 333] on div "Women - Normal clean up 2 (₹500)" at bounding box center [102, 338] width 114 height 11
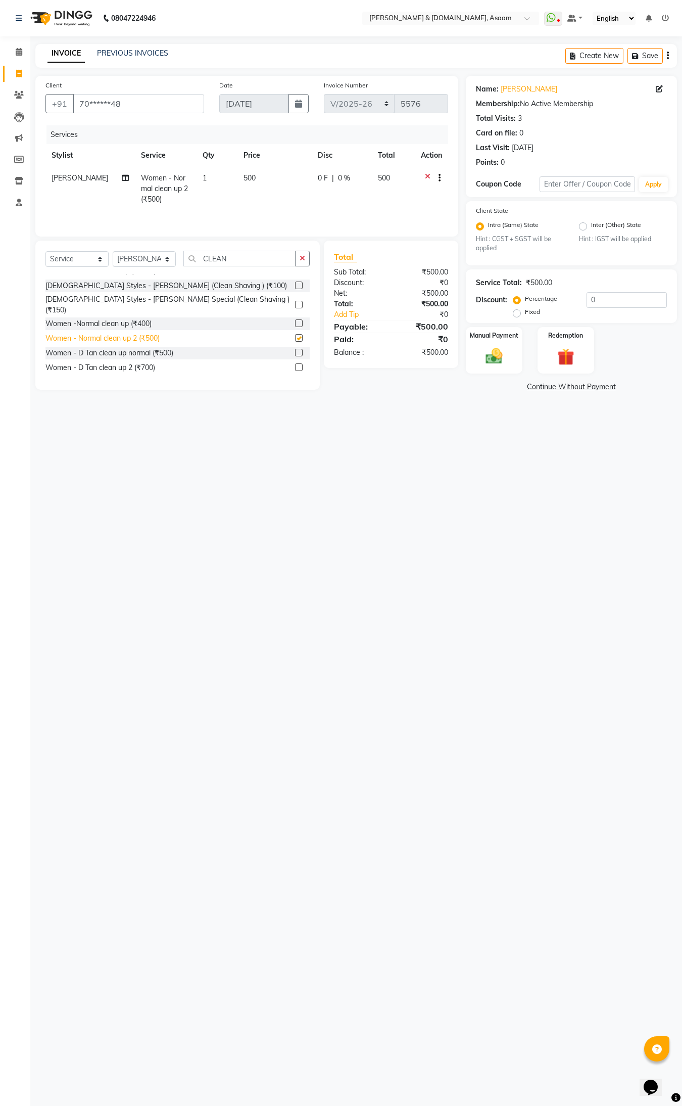
checkbox input "false"
click at [253, 264] on input "CLEAN" at bounding box center [239, 259] width 112 height 16
type input "C"
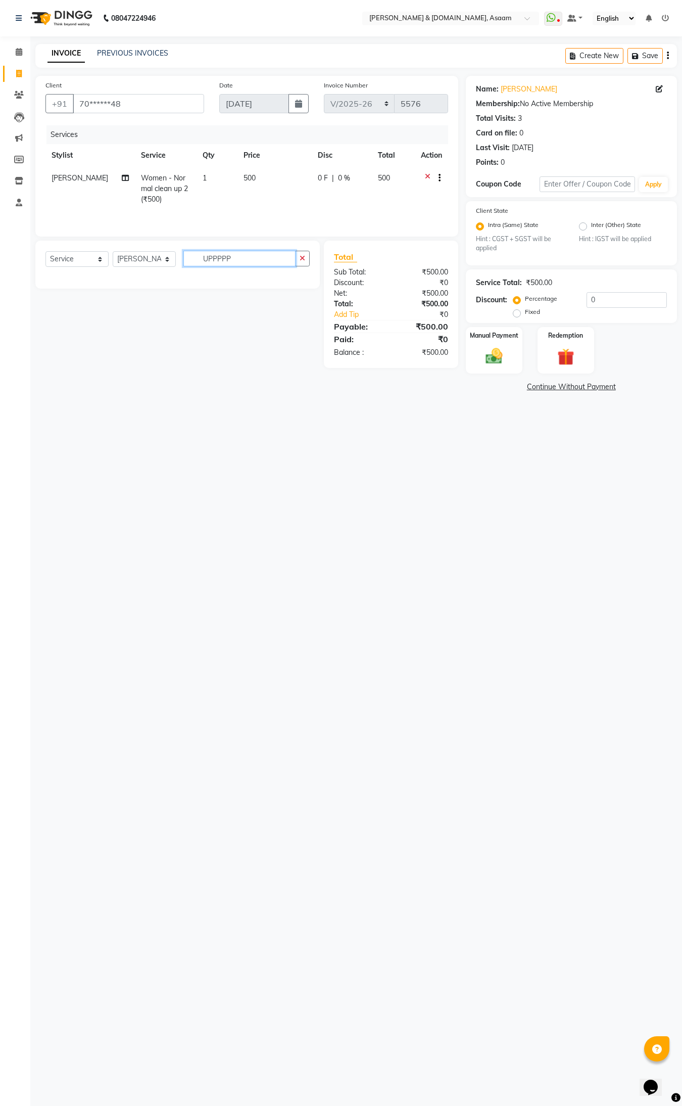
scroll to position [0, 0]
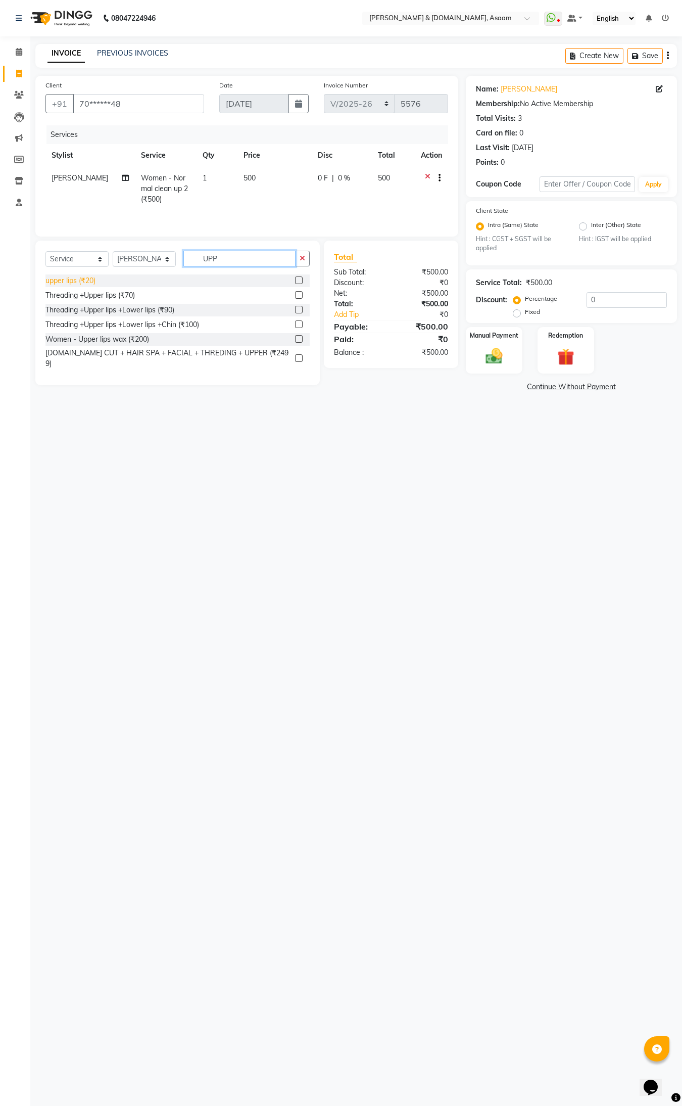
type input "UPP"
click at [82, 278] on div "upper lips (₹20)" at bounding box center [70, 280] width 50 height 11
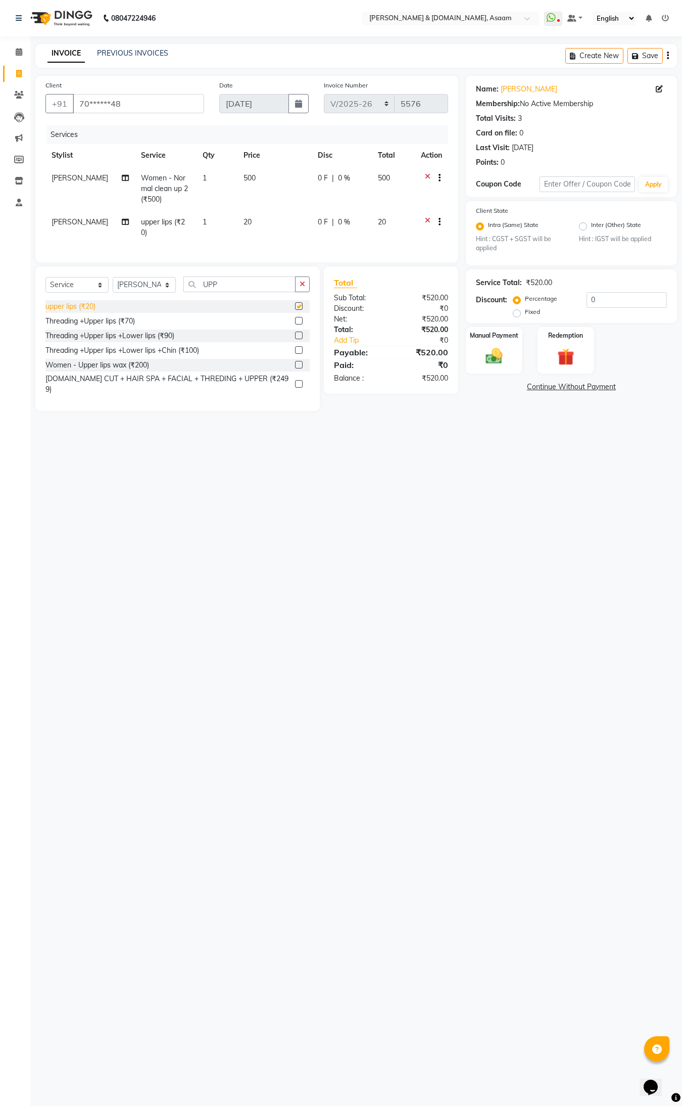
checkbox input "false"
click at [501, 355] on img at bounding box center [494, 356] width 28 height 20
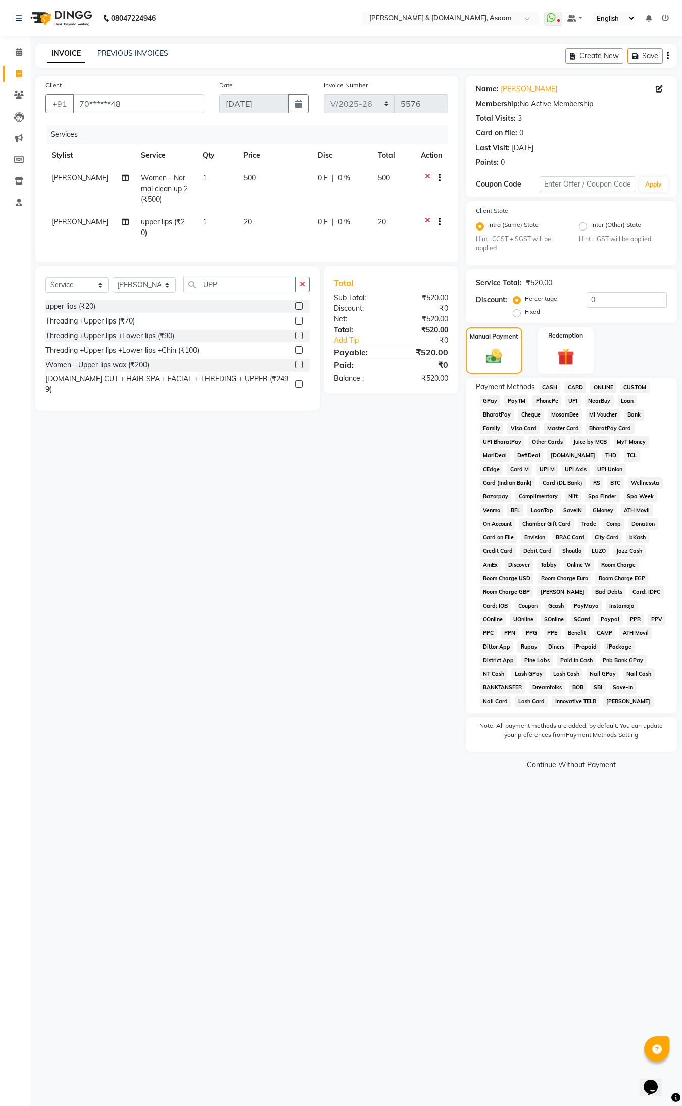
click at [548, 379] on div "Payment Methods CASH CARD ONLINE CUSTOM GPay PayTM PhonePe UPI NearBuy Loan Bha…" at bounding box center [571, 545] width 211 height 336
click at [542, 385] on span "CASH" at bounding box center [550, 387] width 22 height 12
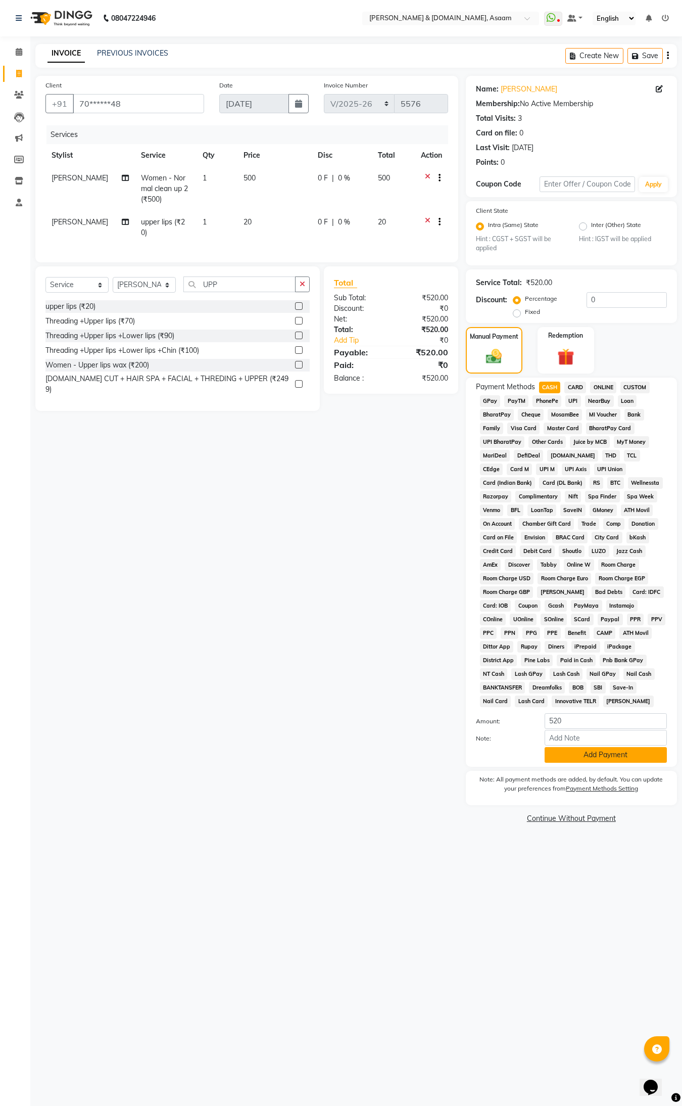
click at [600, 758] on button "Add Payment" at bounding box center [606, 755] width 122 height 16
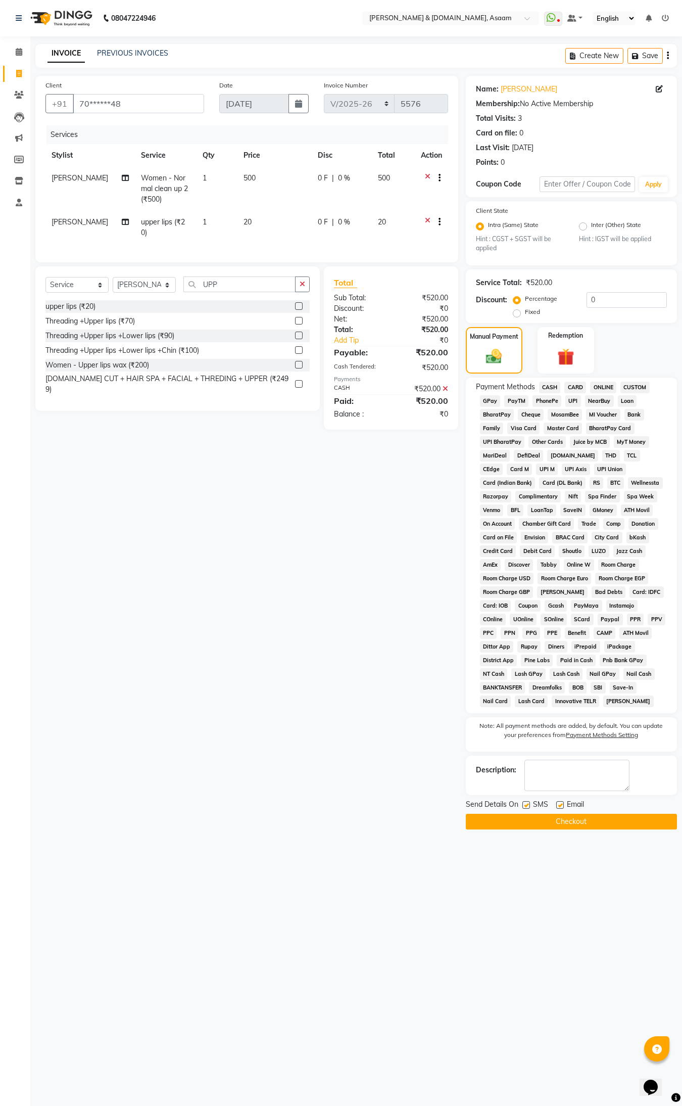
click at [588, 822] on button "Checkout" at bounding box center [571, 821] width 211 height 16
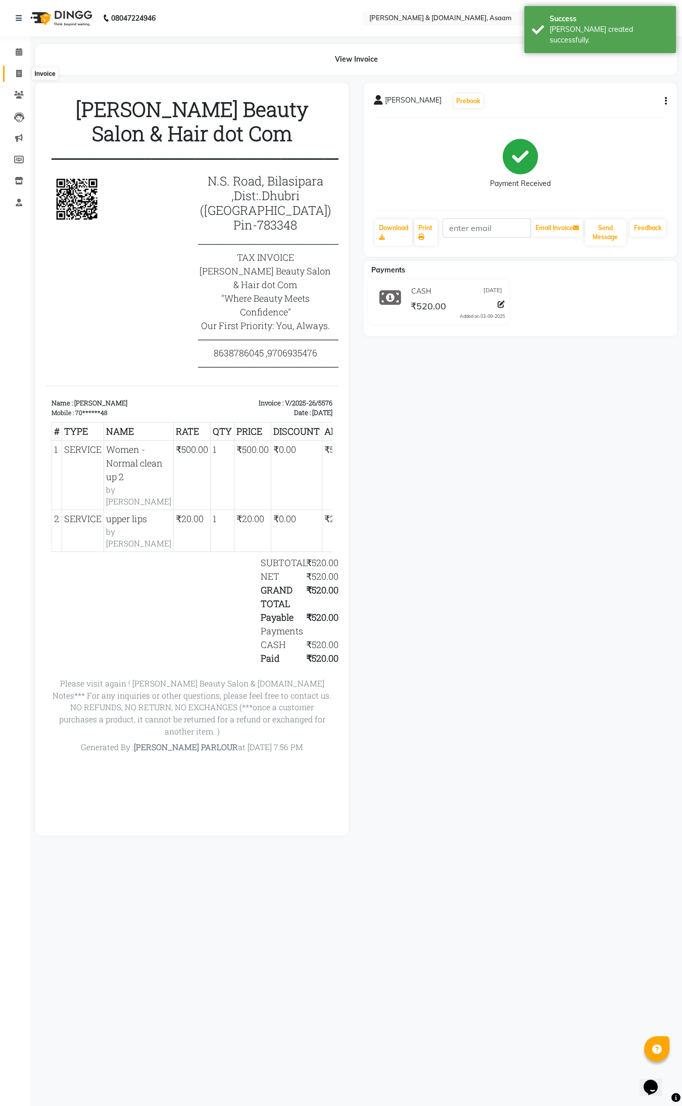
click at [23, 68] on span at bounding box center [19, 74] width 18 height 12
select select "service"
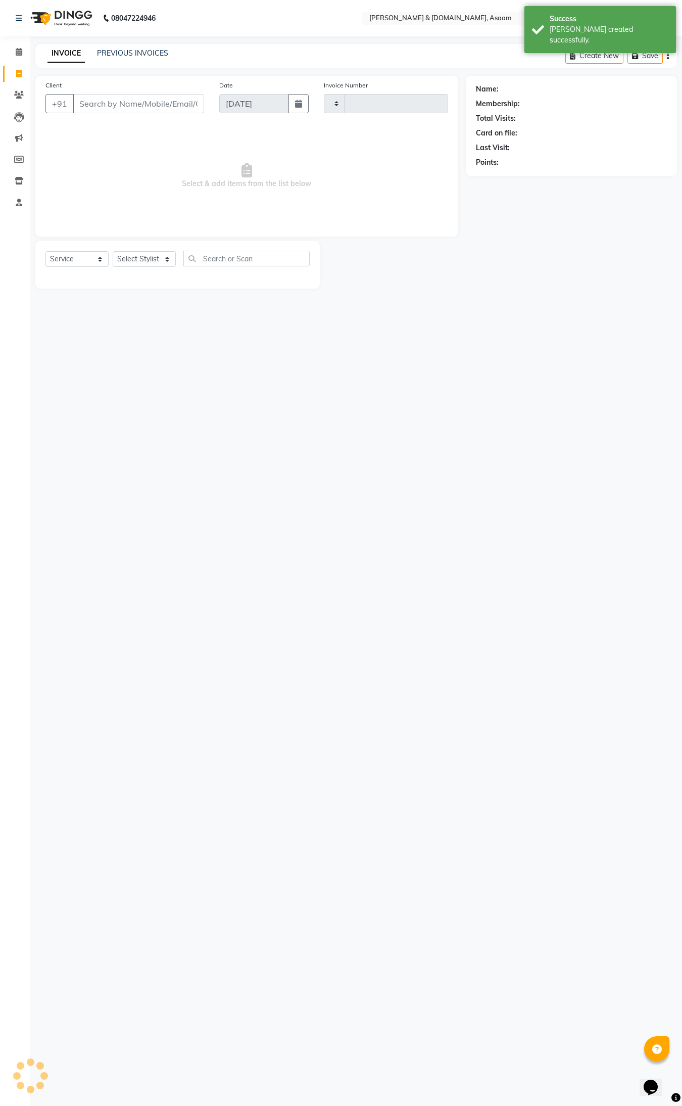
type input "5577"
select select "4608"
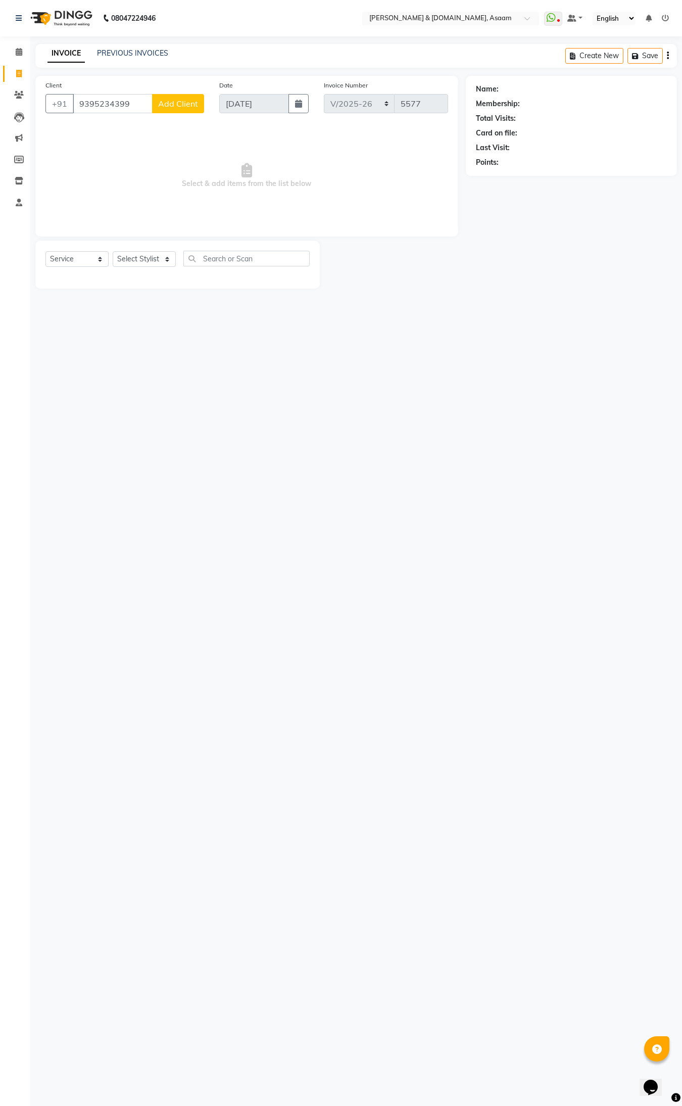
type input "9395234399"
click at [182, 100] on span "Add Client" at bounding box center [178, 104] width 40 height 10
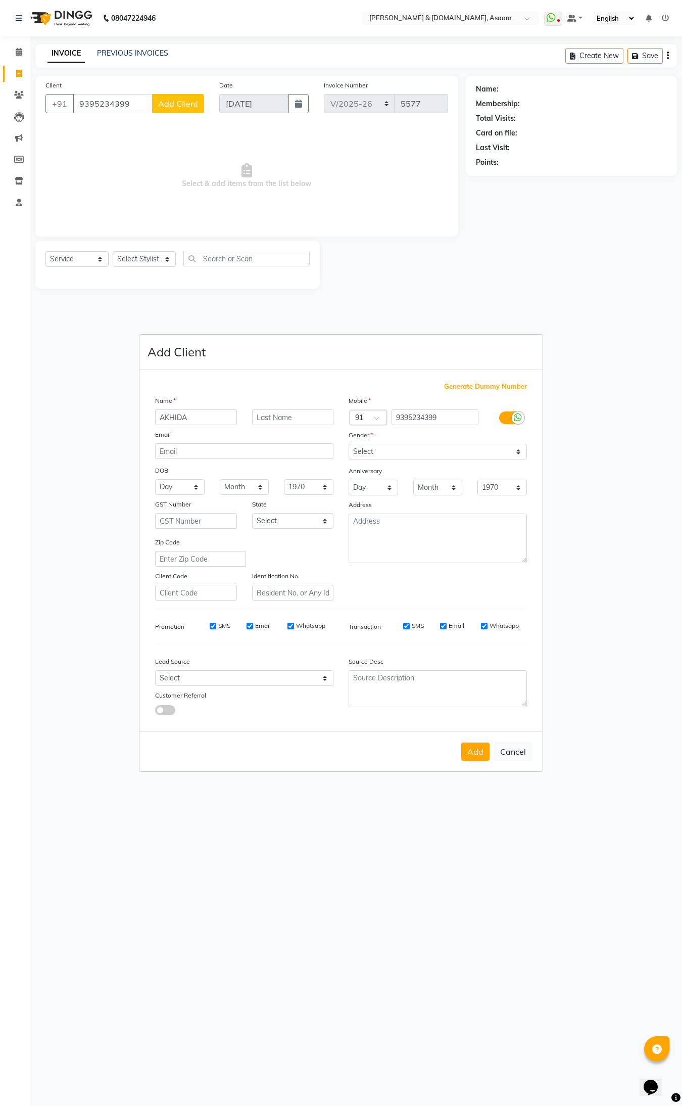
type input "AKHIDA"
click at [519, 451] on select "Select [DEMOGRAPHIC_DATA] [DEMOGRAPHIC_DATA] Other Prefer Not To Say" at bounding box center [438, 452] width 178 height 16
select select "[DEMOGRAPHIC_DATA]"
click at [349, 445] on select "Select [DEMOGRAPHIC_DATA] [DEMOGRAPHIC_DATA] Other Prefer Not To Say" at bounding box center [438, 452] width 178 height 16
click at [481, 753] on button "Add" at bounding box center [475, 751] width 28 height 18
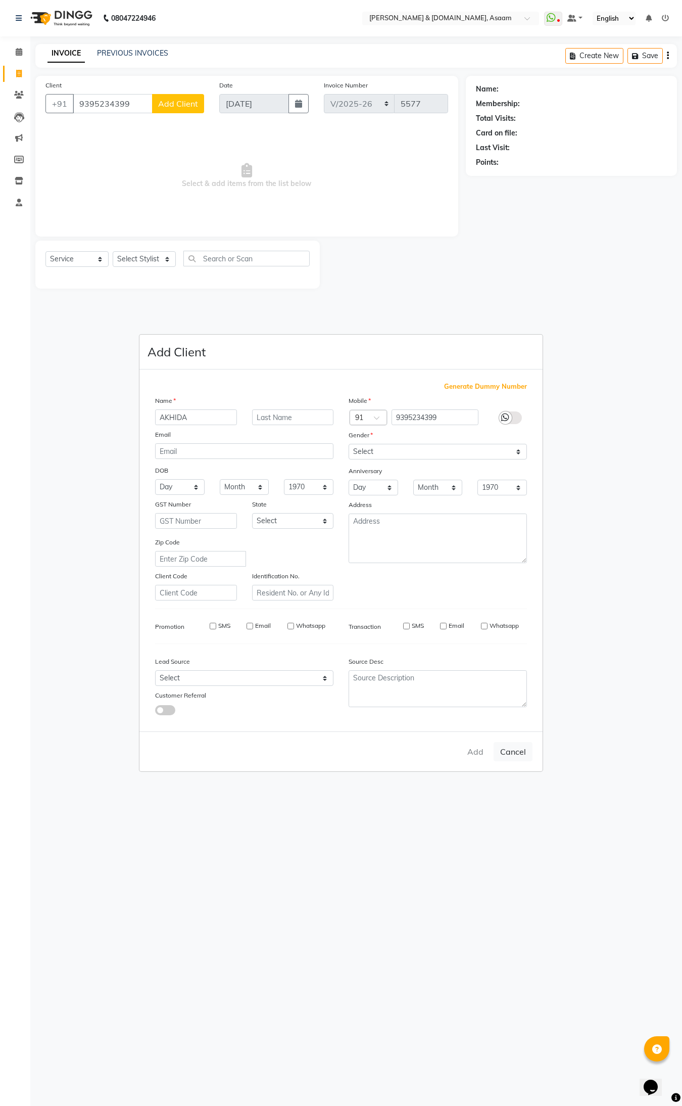
type input "93******99"
select select
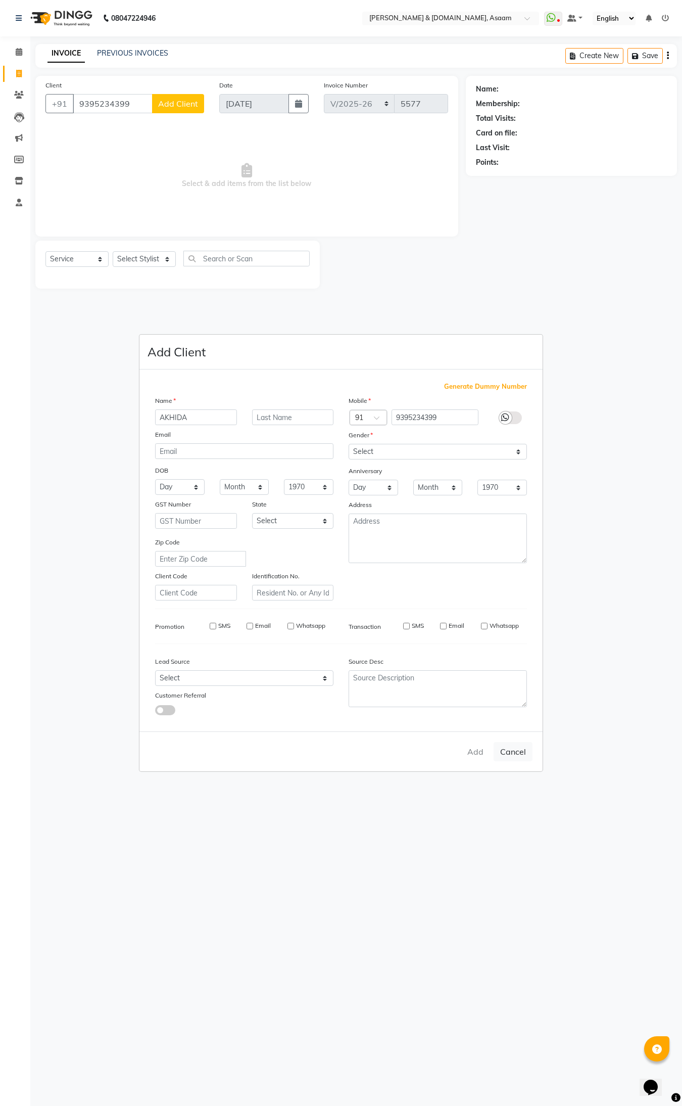
select select
checkbox input "false"
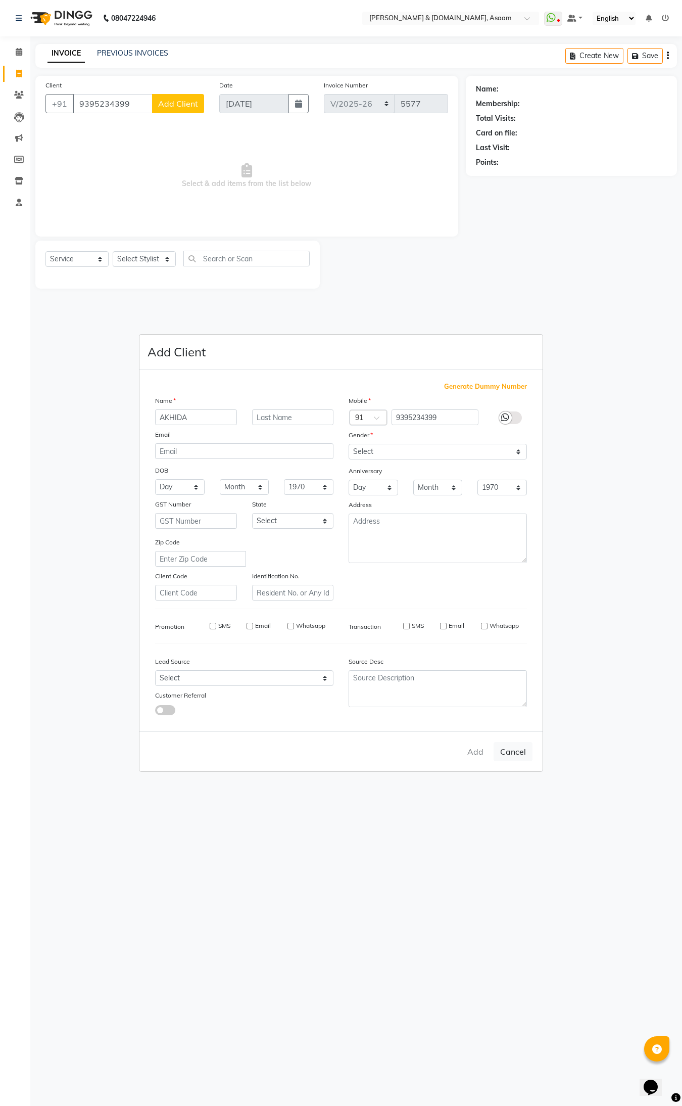
checkbox input "false"
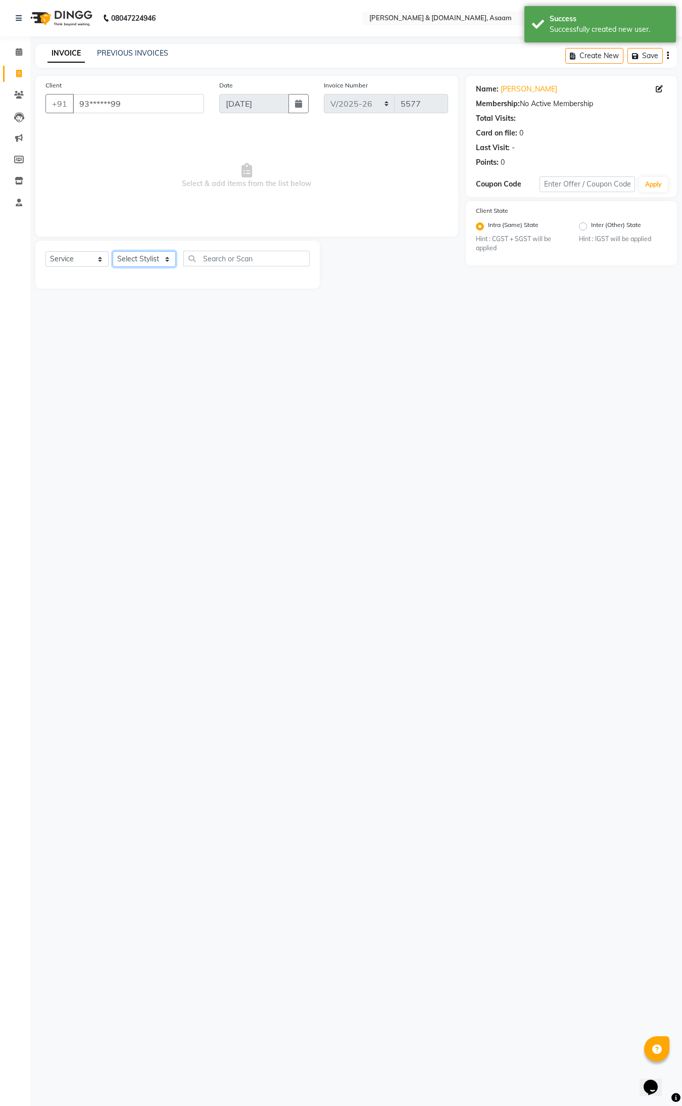
click at [167, 259] on select "Select Stylist AKASH [PERSON_NAME] fornt desk [PERSON_NAME] PARLOUR [PERSON_NAM…" at bounding box center [144, 259] width 63 height 16
select select "57941"
click at [113, 251] on select "Select Stylist AKASH [PERSON_NAME] fornt desk [PERSON_NAME] PARLOUR [PERSON_NAM…" at bounding box center [144, 259] width 63 height 16
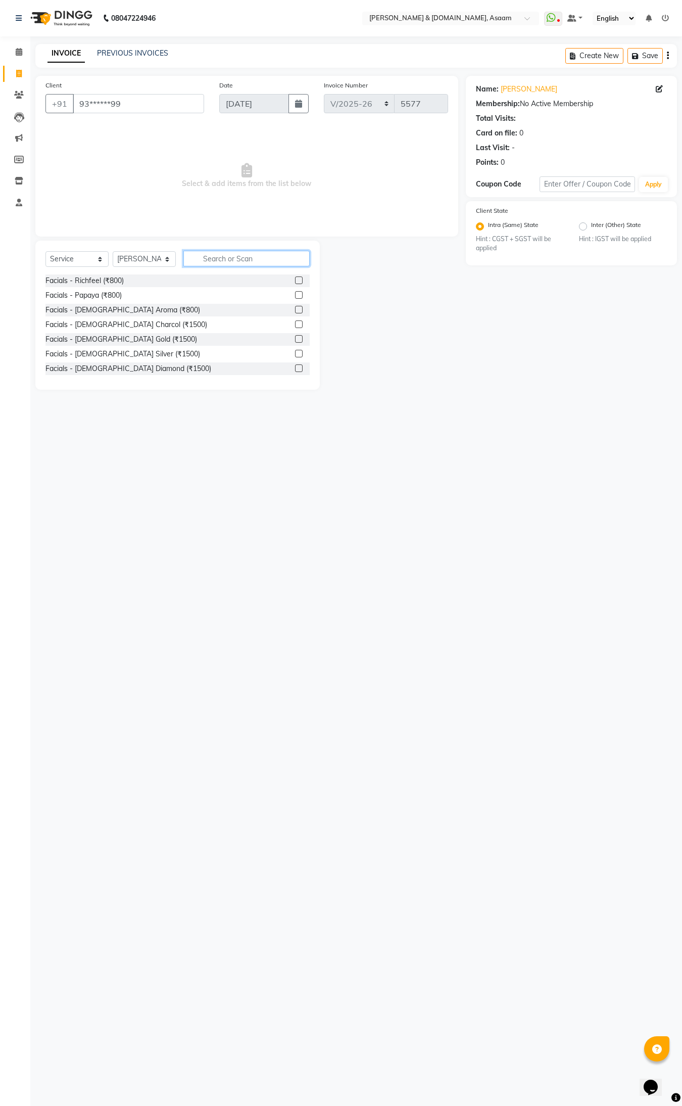
click at [232, 256] on input "text" at bounding box center [246, 259] width 126 height 16
type input "THRE"
click at [88, 275] on div "Normal threading (₹50)" at bounding box center [82, 280] width 75 height 11
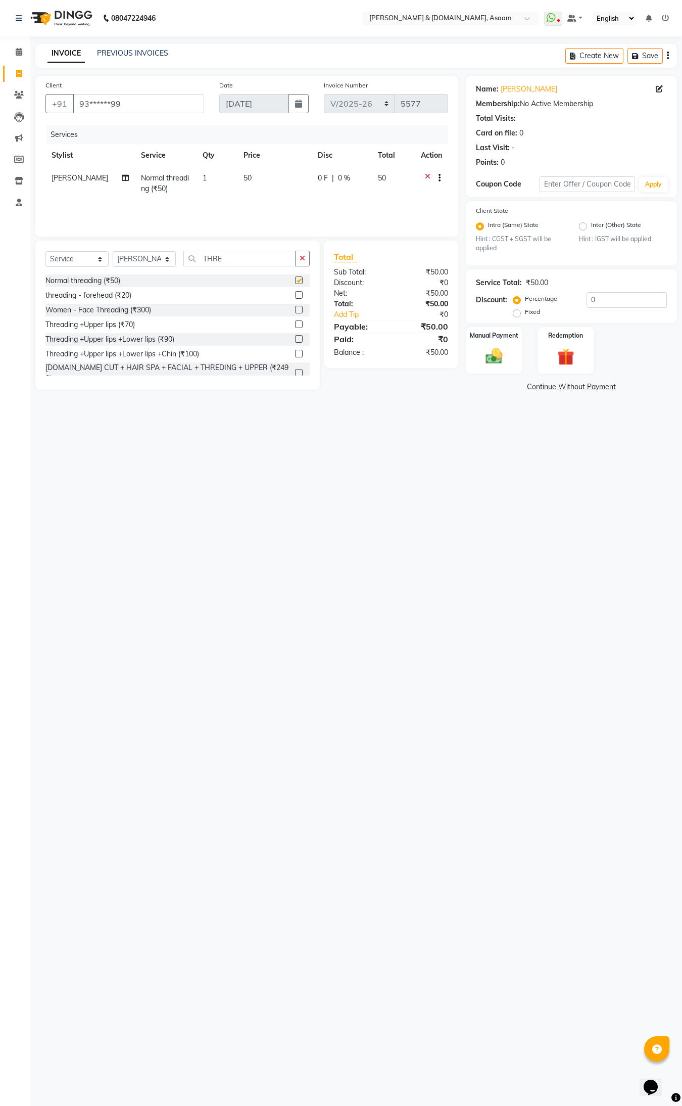
checkbox input "false"
click at [496, 344] on div "Manual Payment" at bounding box center [493, 350] width 59 height 48
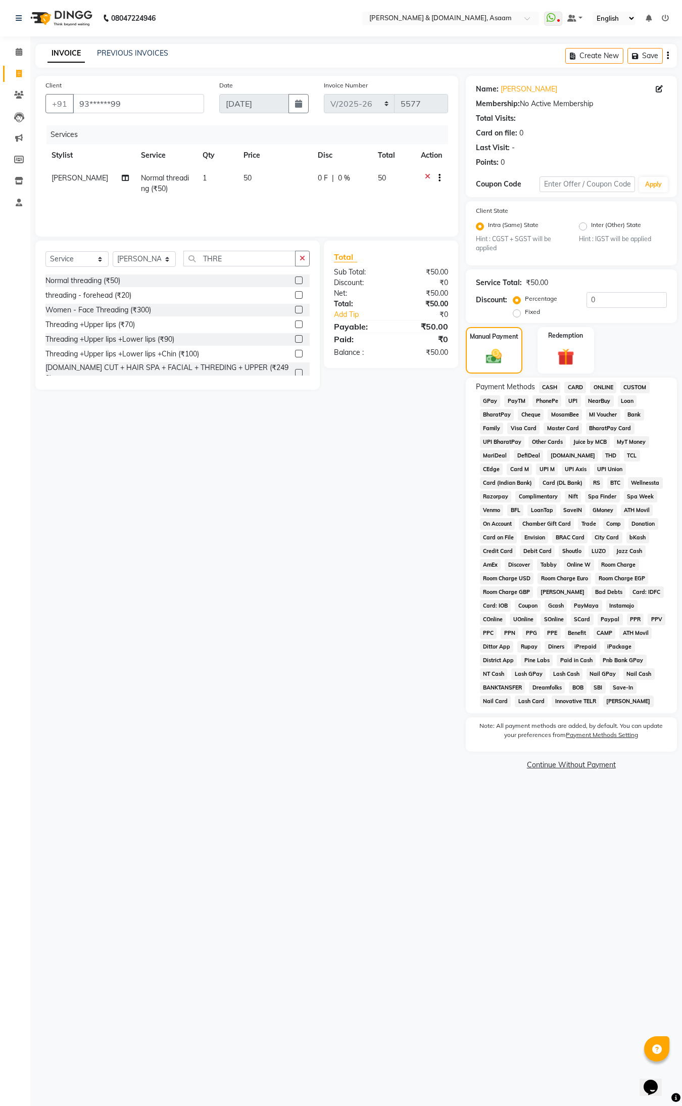
click at [553, 385] on span "CASH" at bounding box center [550, 387] width 22 height 12
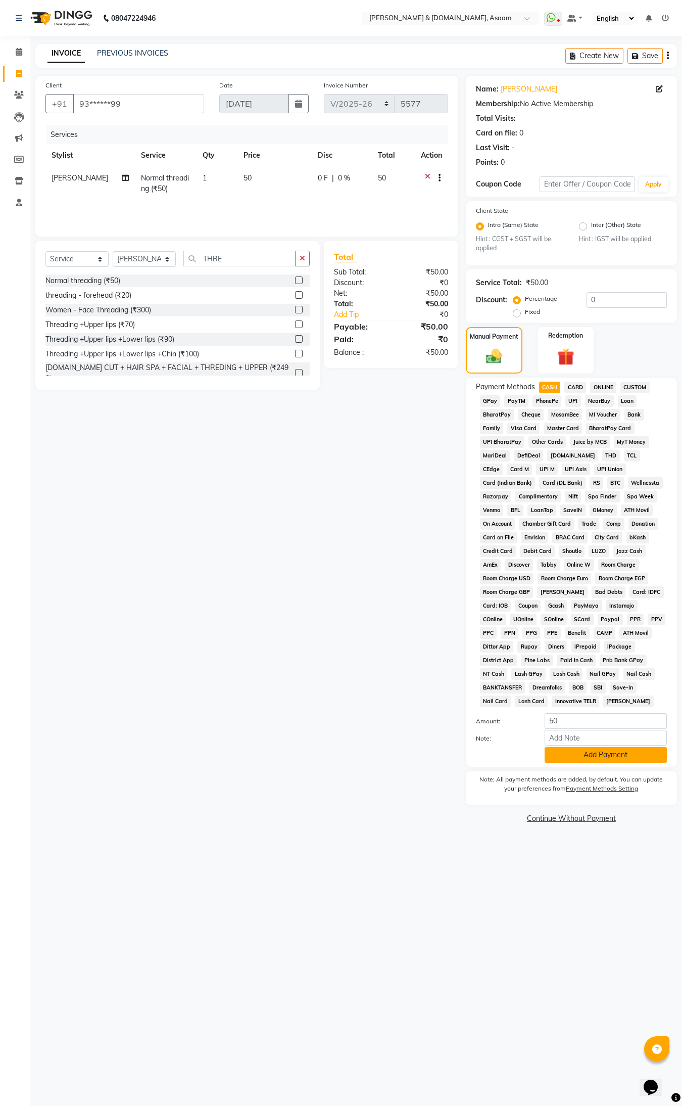
click at [581, 747] on button "Add Payment" at bounding box center [606, 755] width 122 height 16
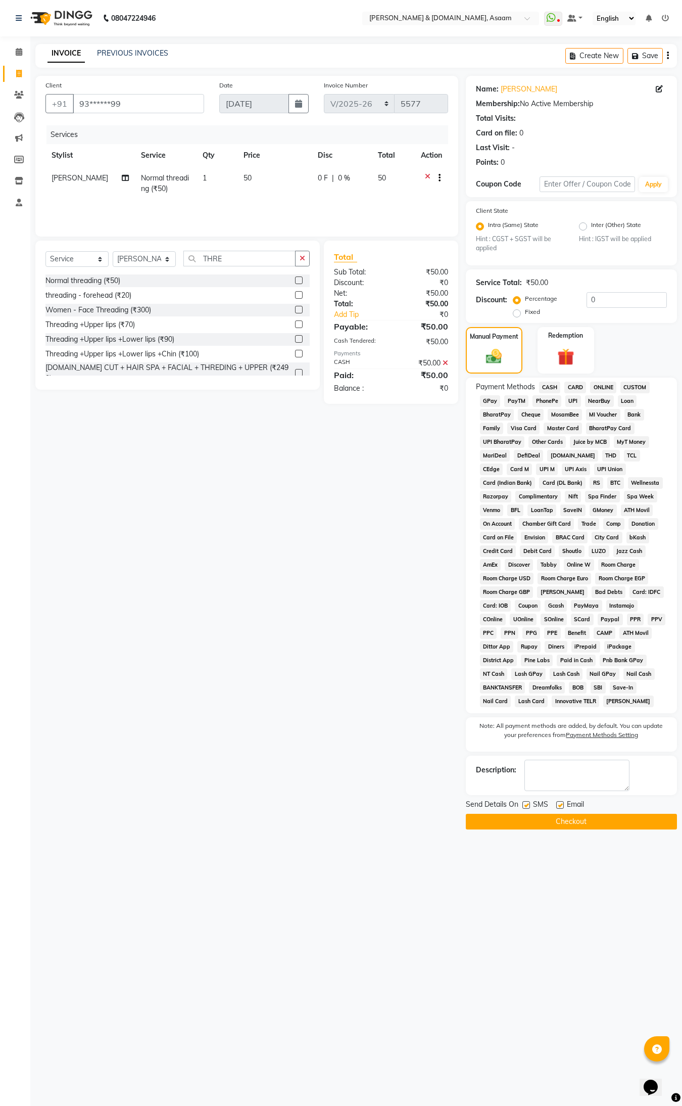
click at [566, 824] on button "Checkout" at bounding box center [571, 821] width 211 height 16
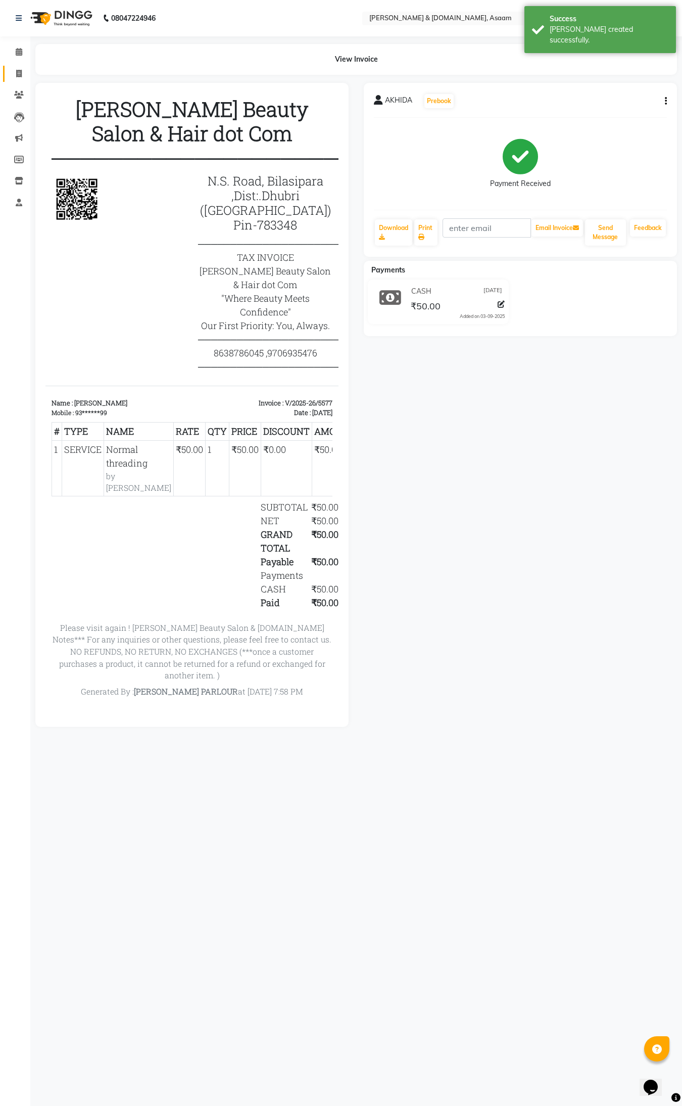
drag, startPoint x: 76, startPoint y: 2, endPoint x: 18, endPoint y: 66, distance: 86.6
click at [18, 66] on link "Invoice" at bounding box center [15, 74] width 24 height 17
select select "service"
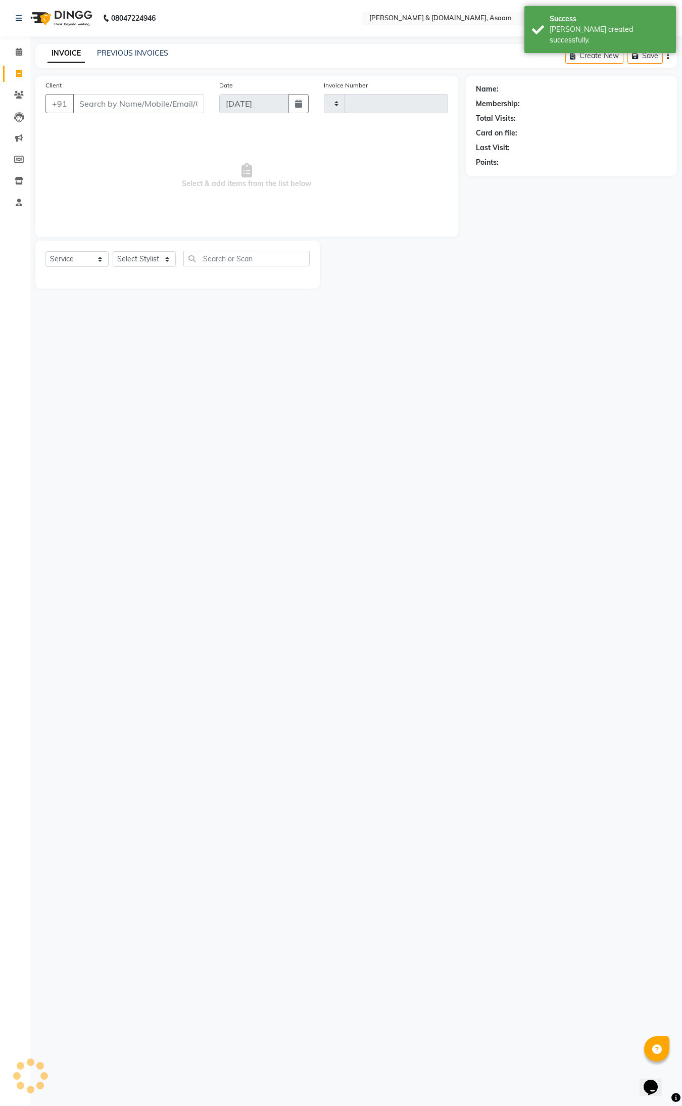
type input "5578"
select select "4608"
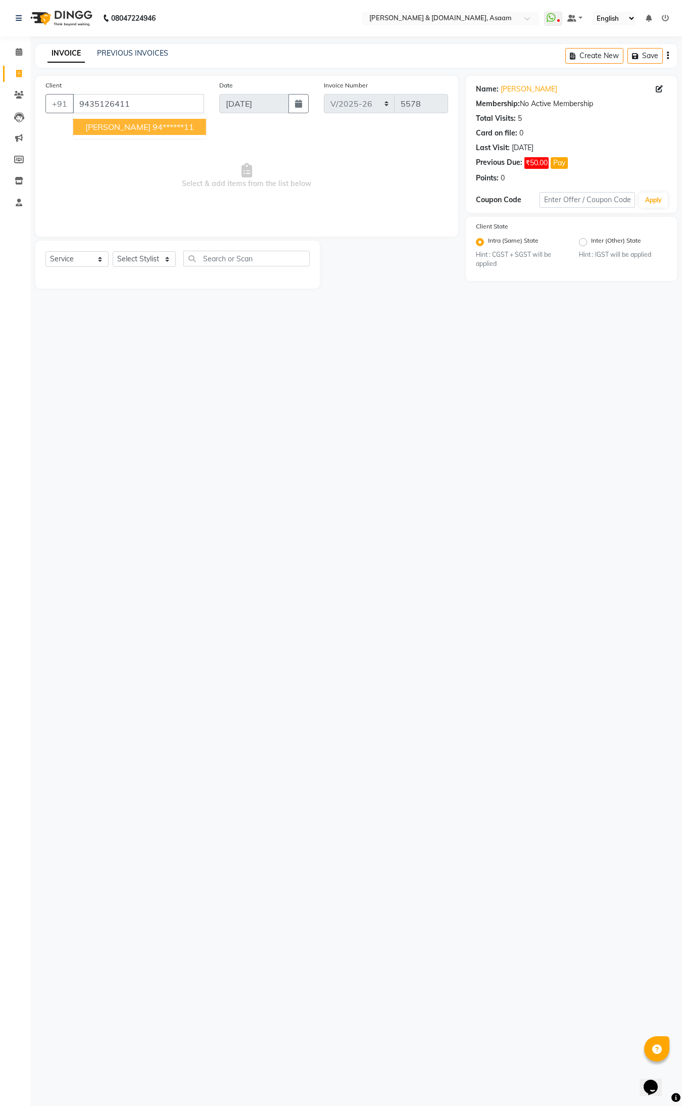
click at [153, 125] on ngb-highlight "94******11" at bounding box center [173, 127] width 41 height 10
type input "94******11"
click at [169, 263] on select "Select Stylist AKASH [PERSON_NAME] fornt desk [PERSON_NAME] PARLOUR [PERSON_NAM…" at bounding box center [144, 259] width 63 height 16
select select "57941"
click at [113, 251] on select "Select Stylist AKASH [PERSON_NAME] fornt desk [PERSON_NAME] PARLOUR [PERSON_NAM…" at bounding box center [144, 259] width 63 height 16
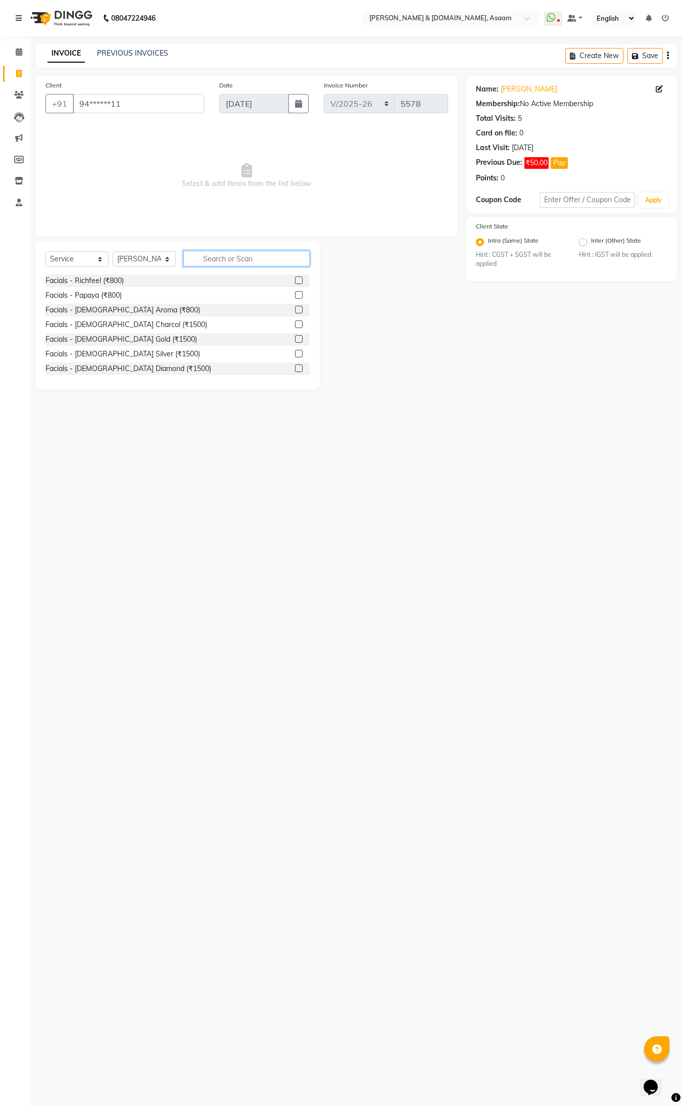
click at [219, 256] on input "text" at bounding box center [246, 259] width 126 height 16
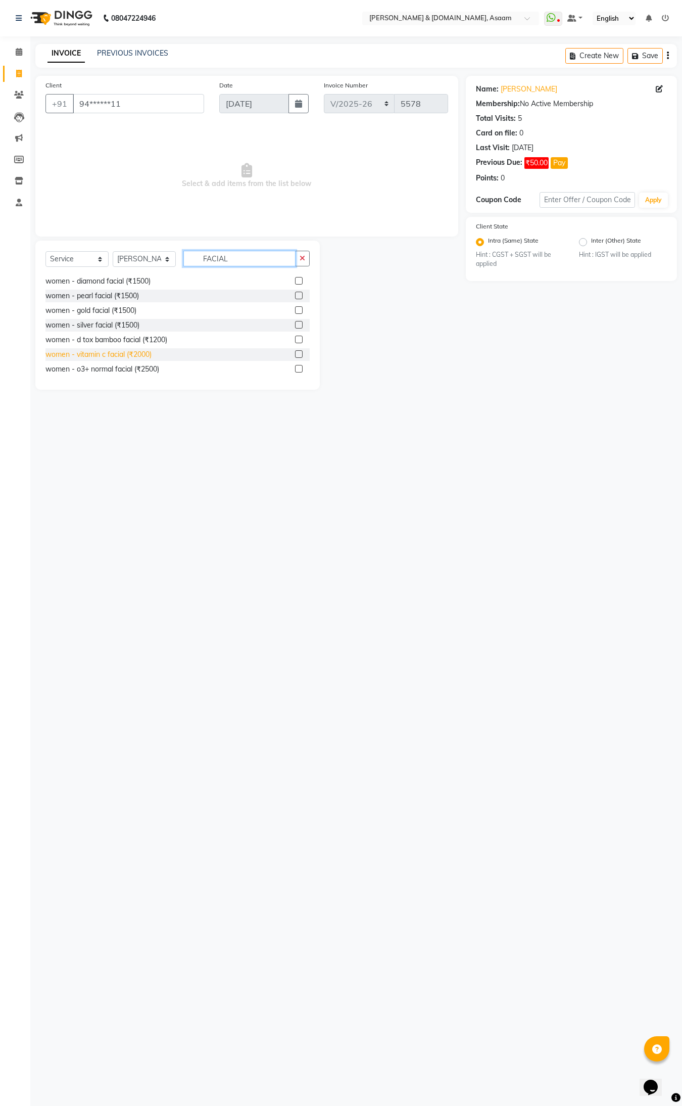
type input "FACIAL"
click at [139, 351] on div "women - vitamin c facial (₹2000)" at bounding box center [98, 354] width 106 height 11
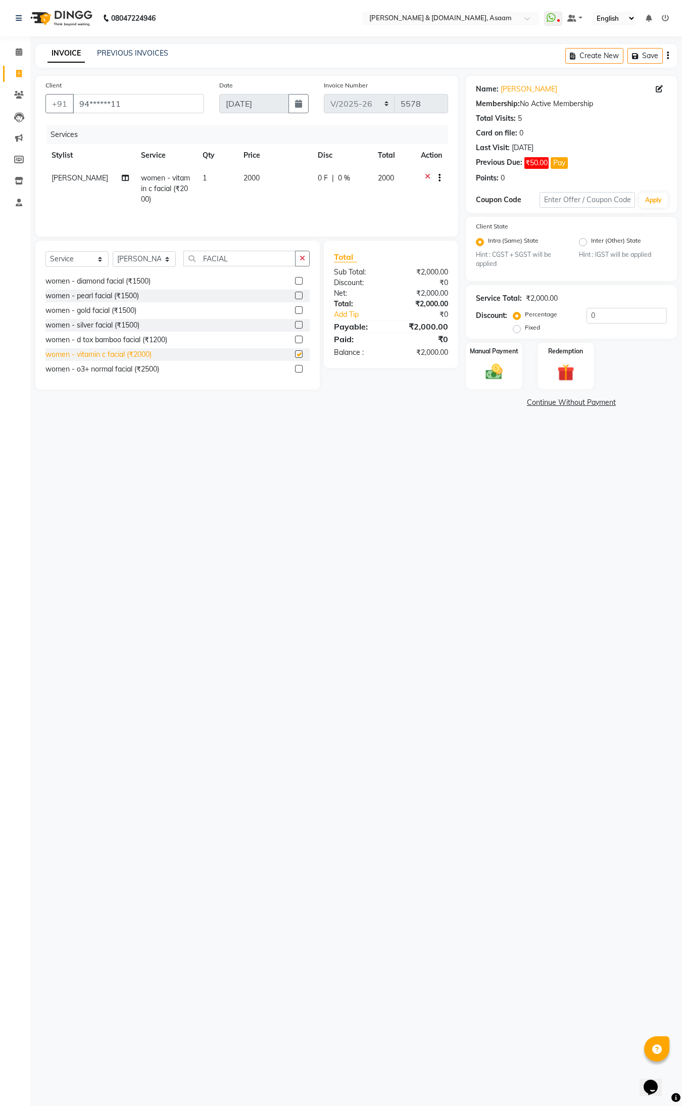
checkbox input "false"
click at [241, 266] on input "FACIAL" at bounding box center [239, 259] width 112 height 16
type input "F"
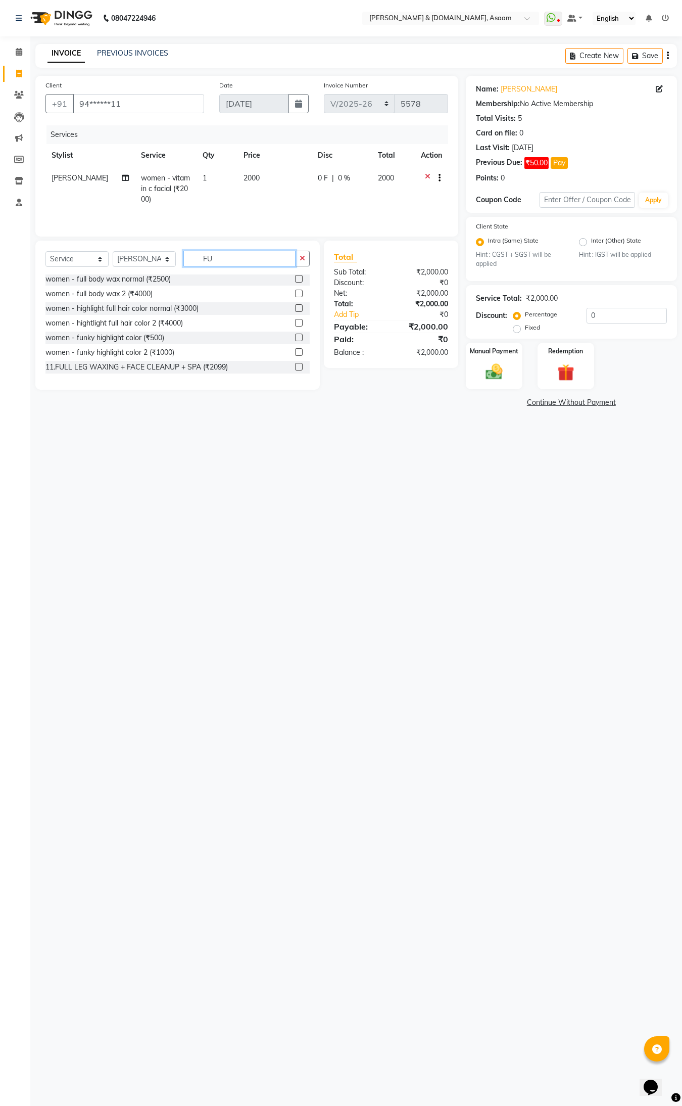
scroll to position [0, 0]
type input "FULL"
click at [148, 370] on div "women - full hand waxing normal (₹400)" at bounding box center [110, 368] width 131 height 11
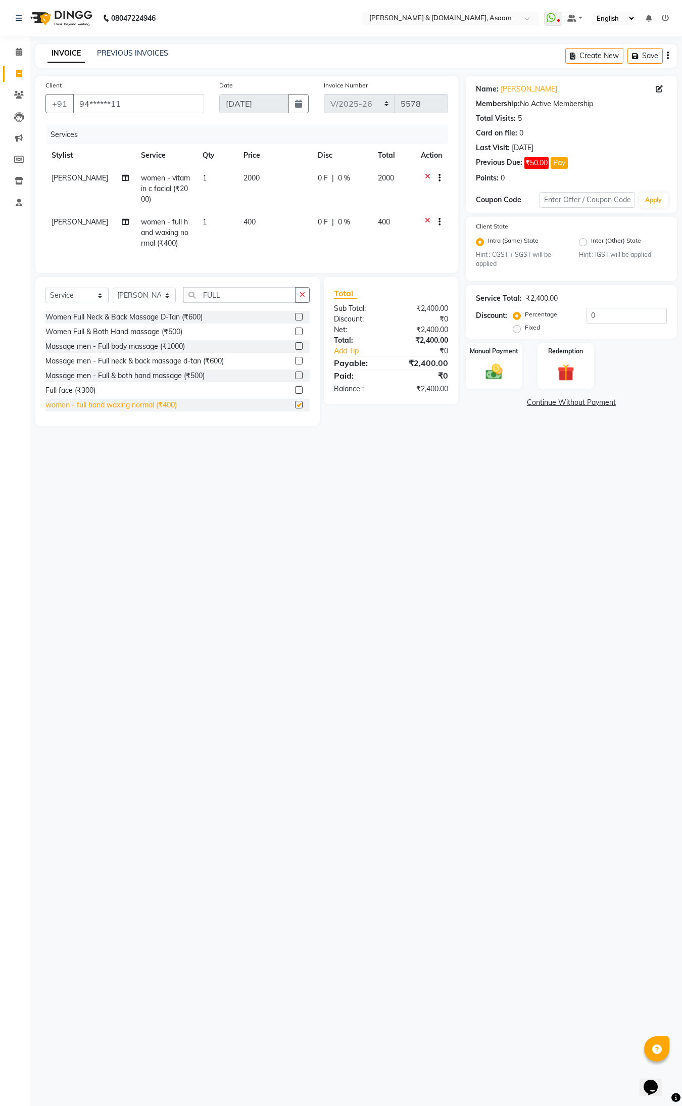
checkbox input "false"
click at [256, 303] on input "FULL" at bounding box center [239, 295] width 112 height 16
type input "F"
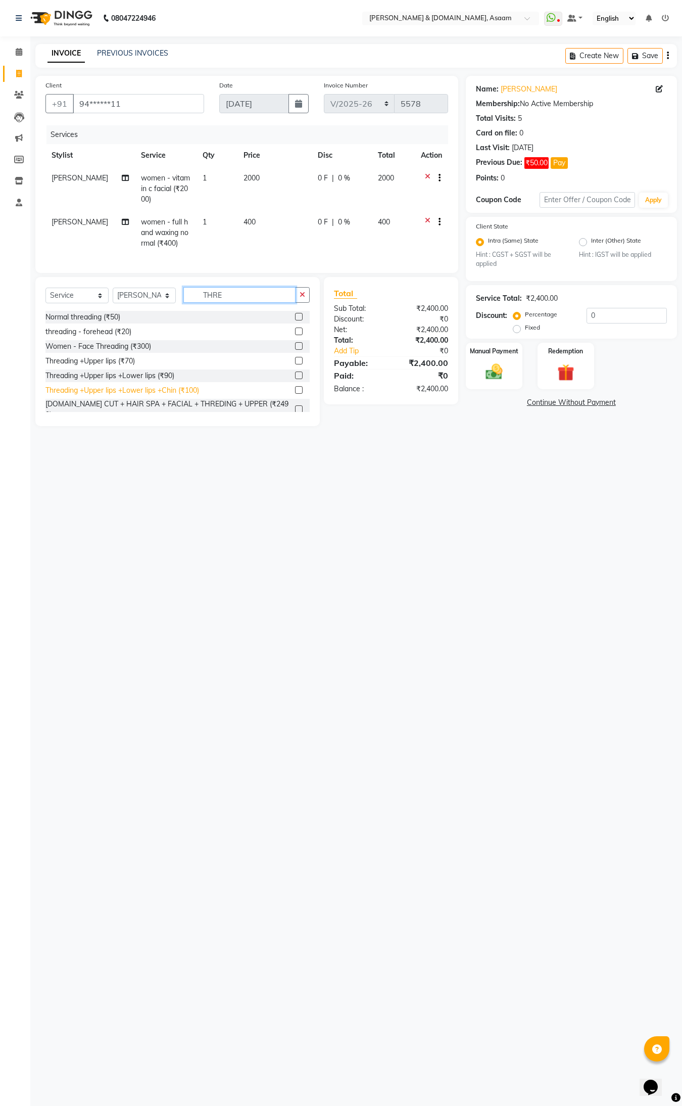
type input "THRE"
click at [145, 396] on div "Threading +Upper lips +Lower lips +Chin (₹100)" at bounding box center [122, 390] width 154 height 11
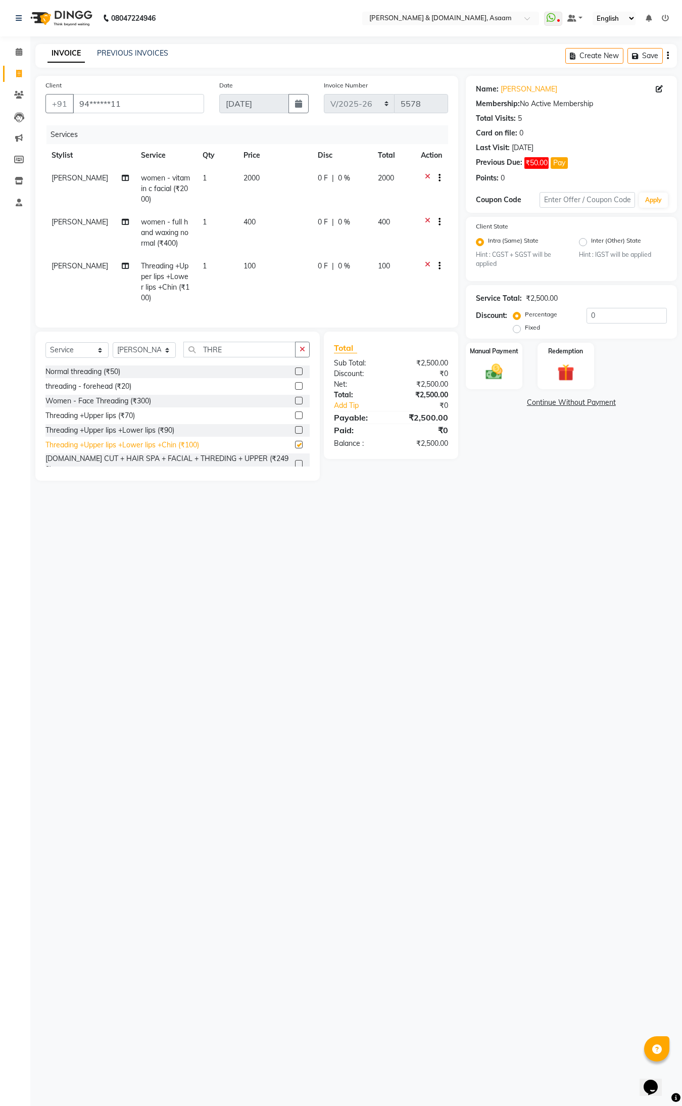
checkbox input "false"
click at [559, 399] on link "Continue Without Payment" at bounding box center [571, 402] width 207 height 11
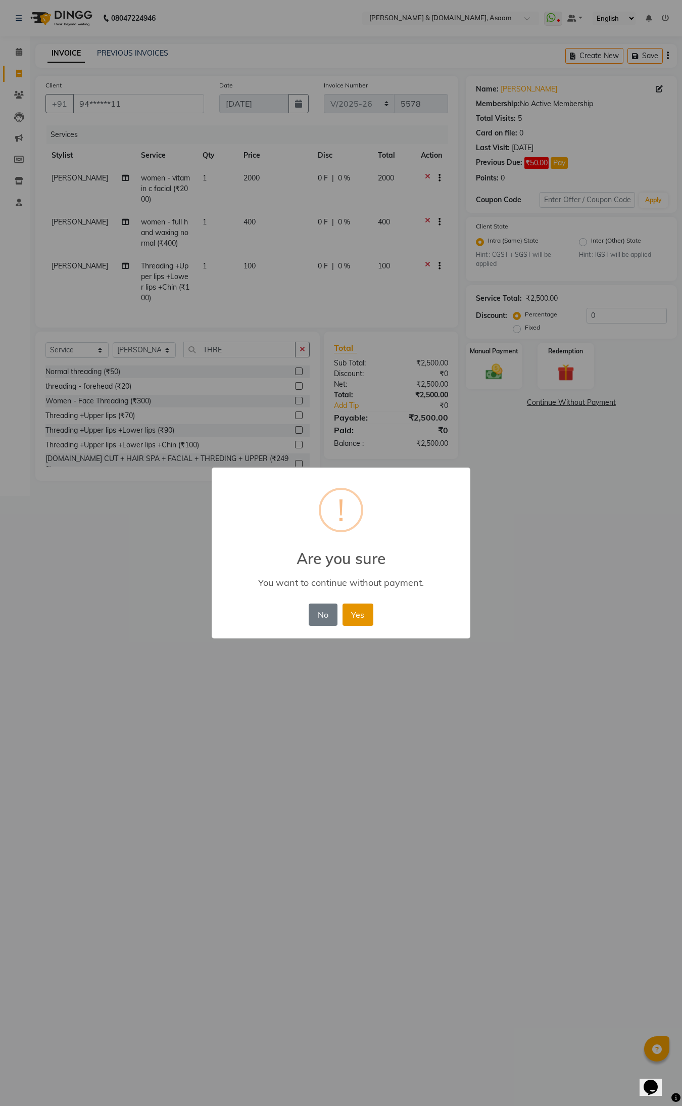
click at [357, 615] on button "Yes" at bounding box center [358, 614] width 31 height 22
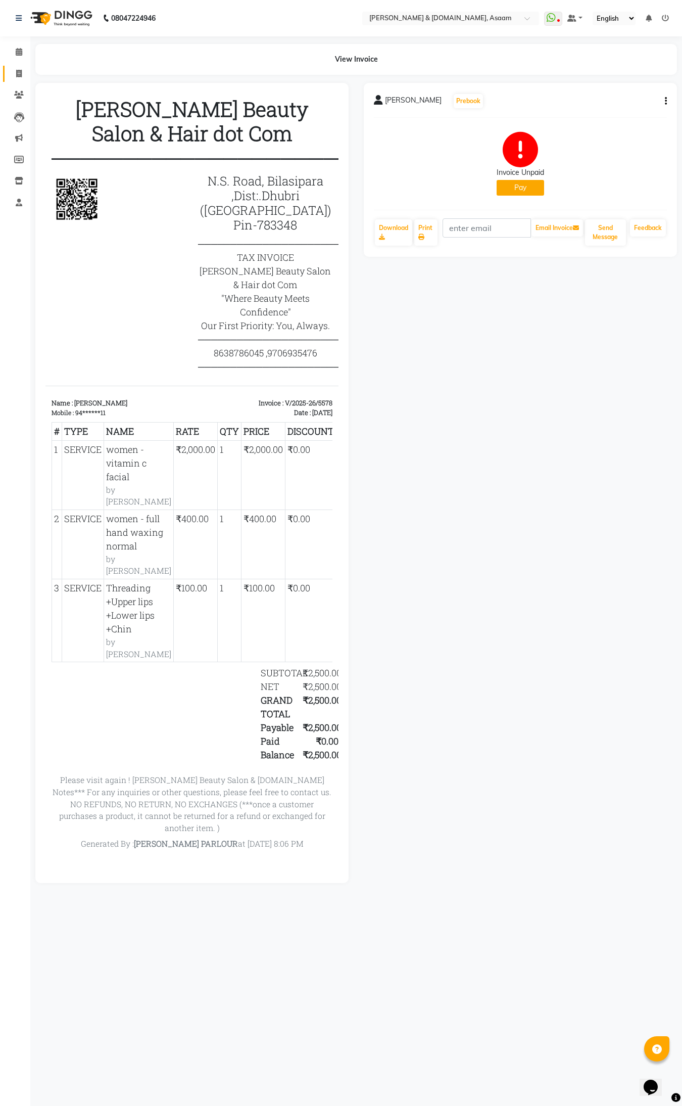
click at [21, 66] on link "Invoice" at bounding box center [15, 74] width 24 height 17
select select "service"
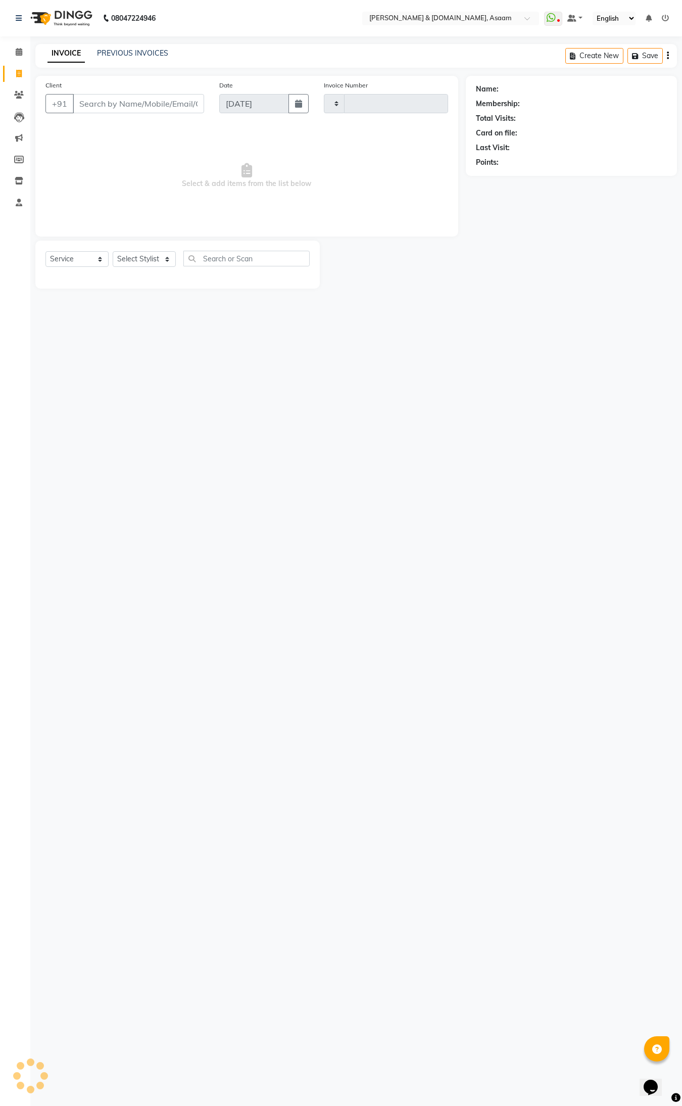
type input "5579"
select select "4608"
drag, startPoint x: 208, startPoint y: 257, endPoint x: 216, endPoint y: 253, distance: 9.3
click at [216, 253] on input "text" at bounding box center [246, 259] width 126 height 16
type input "THRE"
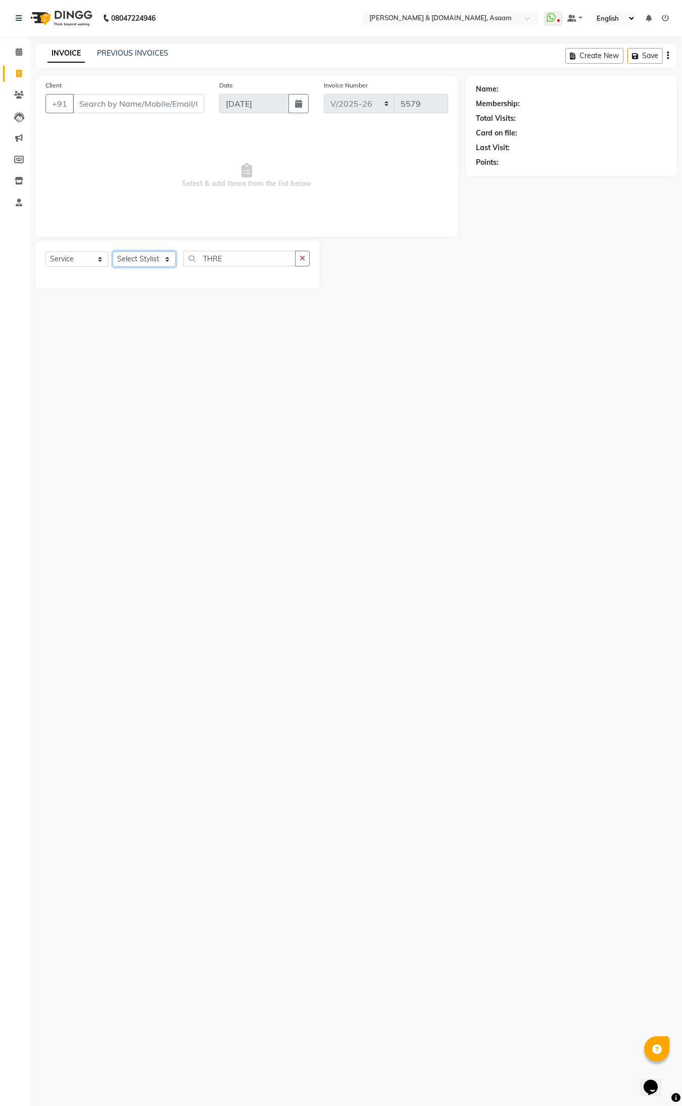
click at [152, 263] on select "Select Stylist AKASH [PERSON_NAME] fornt desk [PERSON_NAME] PARLOUR [PERSON_NAM…" at bounding box center [144, 259] width 63 height 16
select select "57941"
click at [113, 251] on select "Select Stylist AKASH [PERSON_NAME] fornt desk [PERSON_NAME] PARLOUR [PERSON_NAM…" at bounding box center [144, 259] width 63 height 16
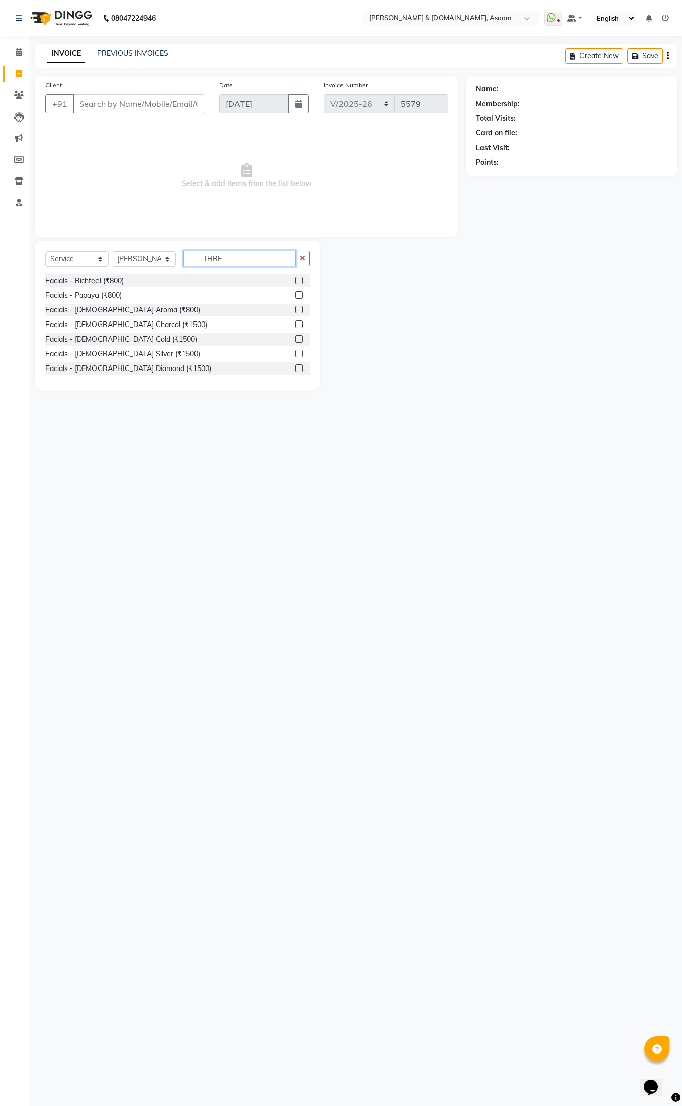
click at [231, 254] on input "THRE" at bounding box center [239, 259] width 112 height 16
click at [103, 276] on div "Normal threading (₹50)" at bounding box center [82, 280] width 75 height 11
checkbox input "false"
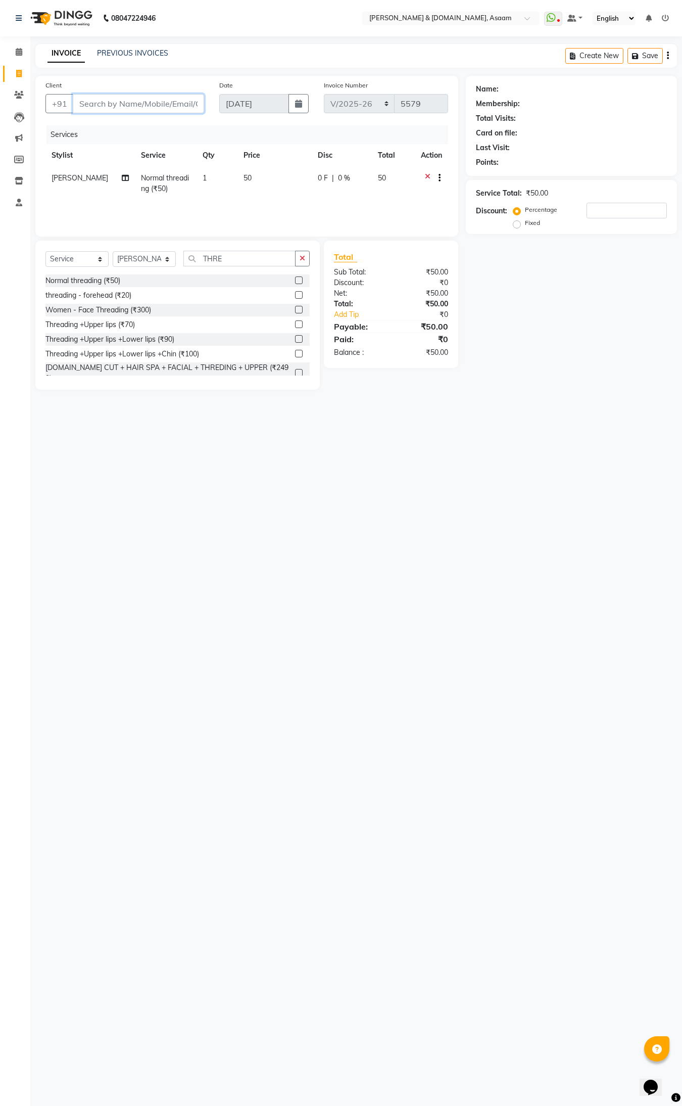
click at [110, 97] on input "Client" at bounding box center [138, 103] width 131 height 19
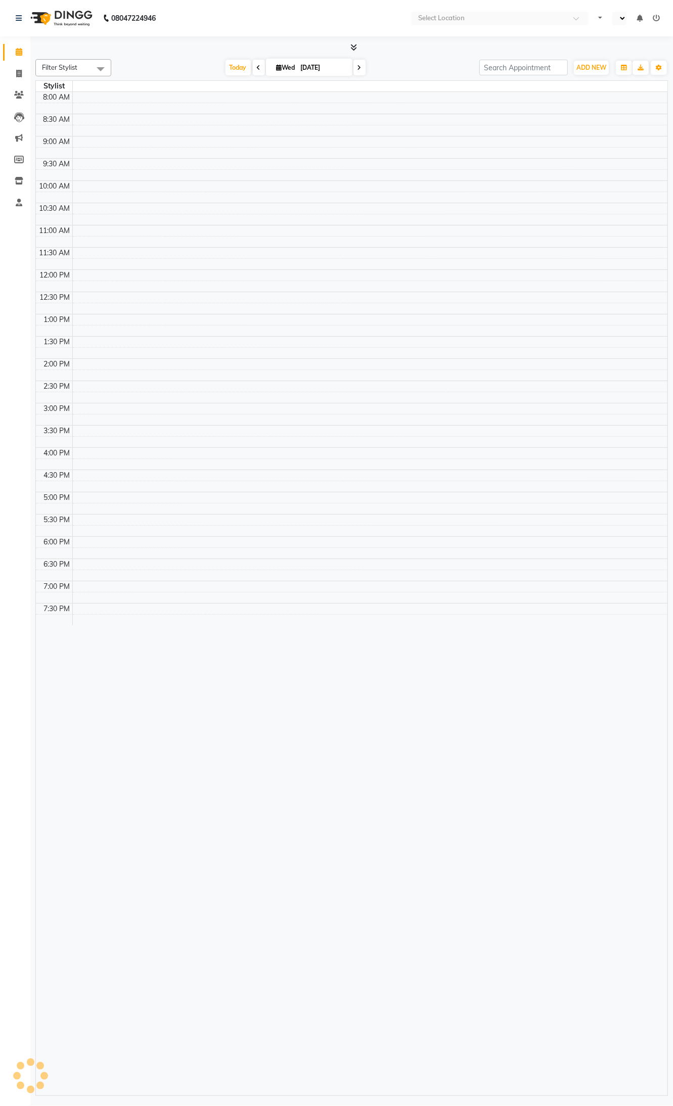
select select "en"
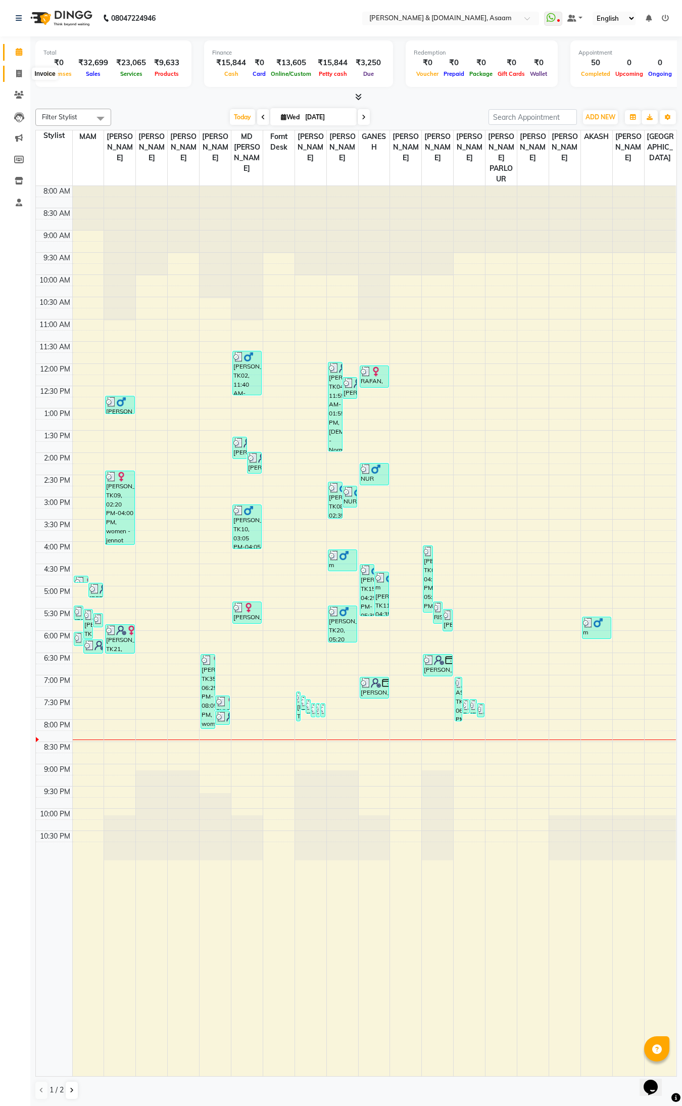
click at [21, 72] on icon at bounding box center [19, 74] width 6 height 8
select select "service"
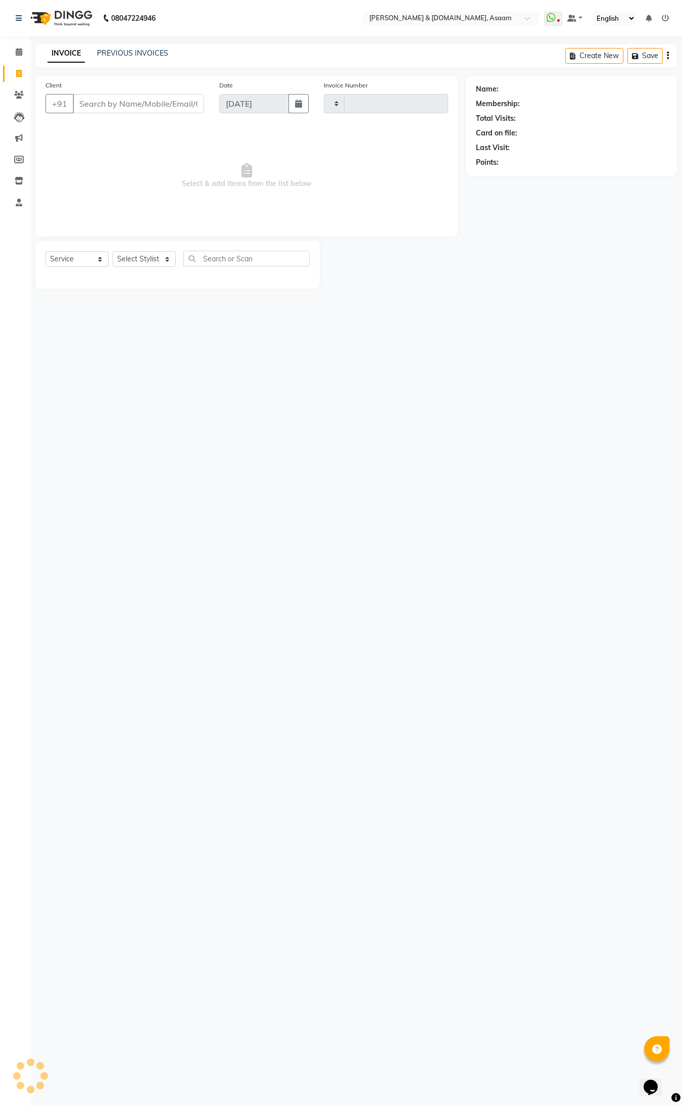
click at [21, 72] on icon at bounding box center [19, 74] width 6 height 8
select select "service"
type input "5579"
select select "4608"
click at [144, 254] on select "Select Stylist AKASH [PERSON_NAME] fornt desk [PERSON_NAME] PARLOUR [PERSON_NAM…" at bounding box center [144, 259] width 63 height 16
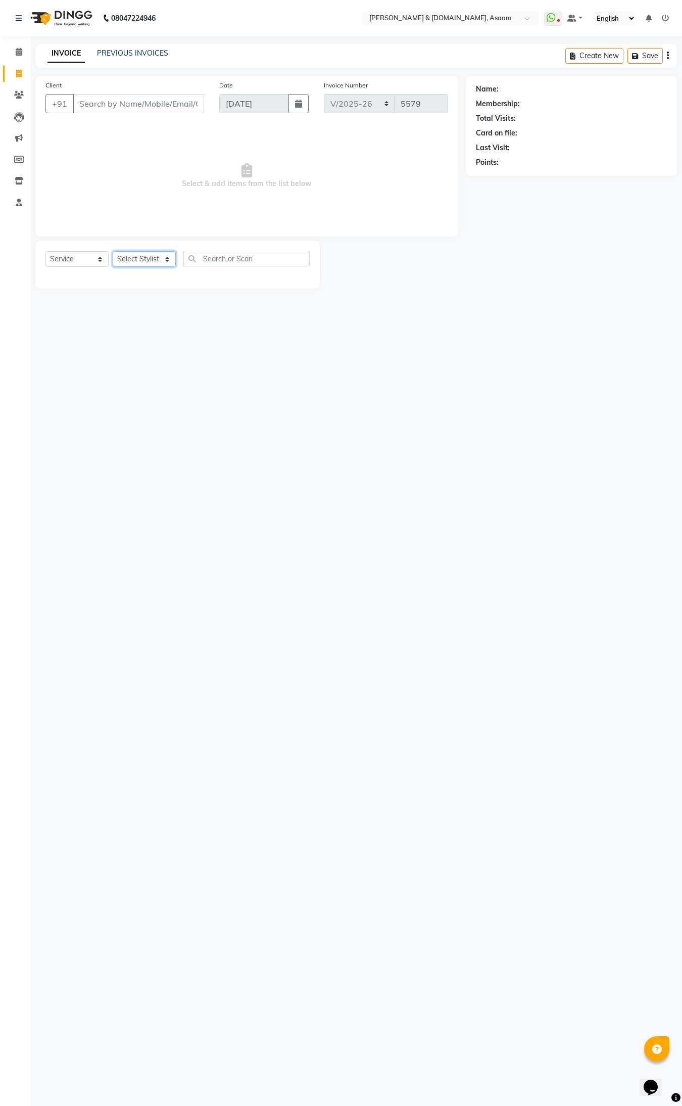
select select "80049"
click at [113, 251] on select "Select Stylist AKASH [PERSON_NAME] fornt desk [PERSON_NAME] PARLOUR [PERSON_NAM…" at bounding box center [144, 259] width 63 height 16
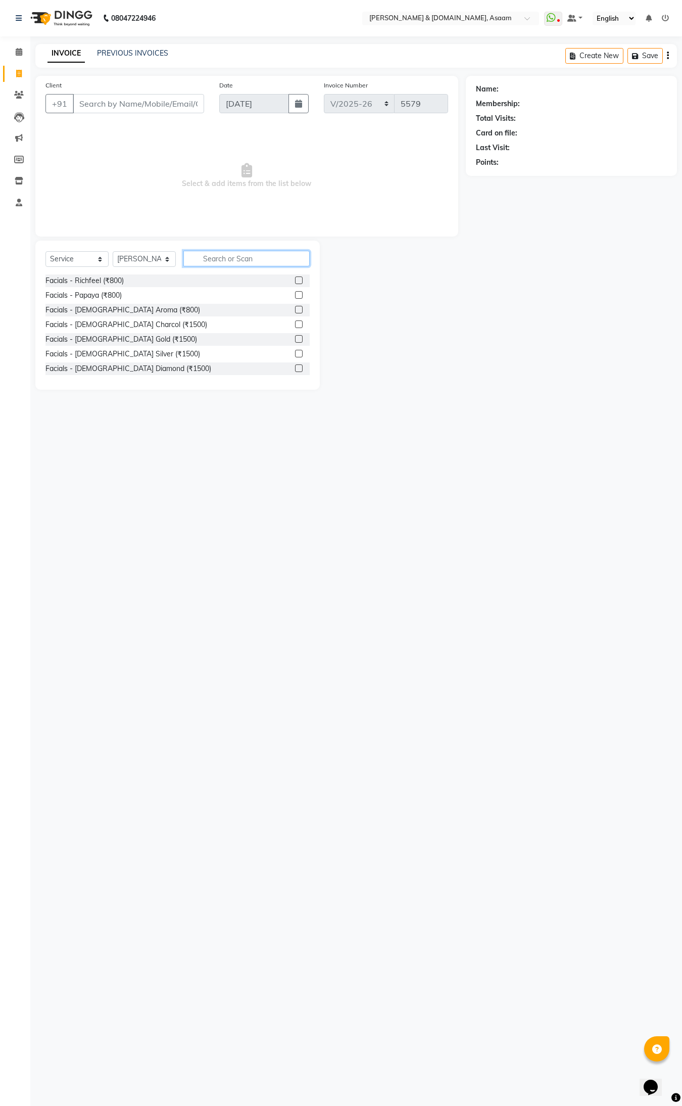
click at [213, 263] on input "text" at bounding box center [246, 259] width 126 height 16
type input "THR"
click at [123, 277] on div "Normal threading (₹50)" at bounding box center [177, 280] width 264 height 13
click at [114, 281] on div "Normal threading (₹50)" at bounding box center [82, 280] width 75 height 11
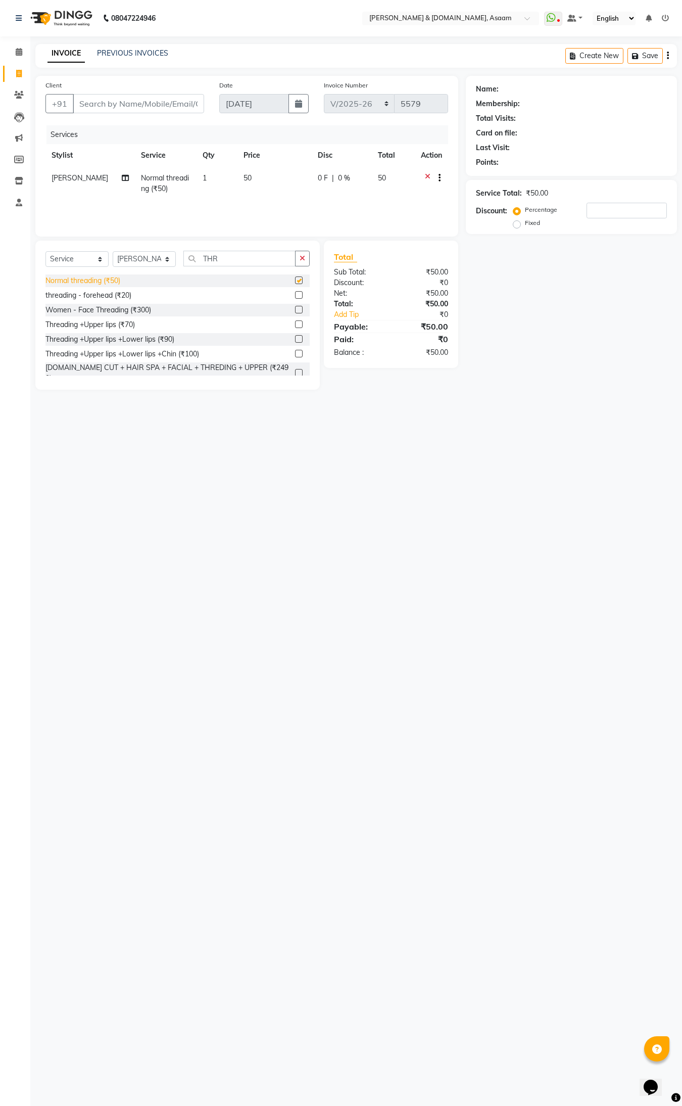
checkbox input "false"
click at [135, 256] on select "Select Stylist AKASH [PERSON_NAME] fornt desk [PERSON_NAME] PARLOUR [PERSON_NAM…" at bounding box center [144, 259] width 63 height 16
select select "57941"
click at [113, 251] on select "Select Stylist AKASH [PERSON_NAME] fornt desk [PERSON_NAME] PARLOUR [PERSON_NAM…" at bounding box center [144, 259] width 63 height 16
click at [107, 112] on input "Client" at bounding box center [138, 103] width 131 height 19
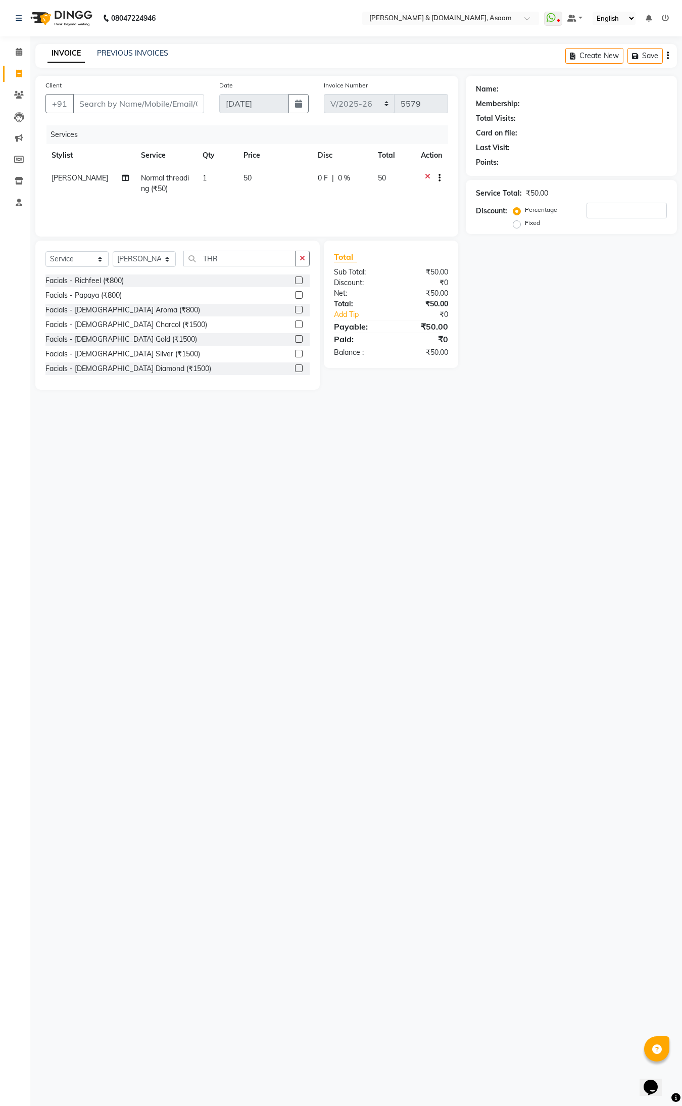
click at [72, 182] on td "[PERSON_NAME]" at bounding box center [89, 183] width 89 height 33
select select "80049"
click at [61, 181] on select "AKASH AKIB DEEPU fornt desk GANESH HRISHIKA PARLOUR JITU KARNA DAS LALITA MAM M…" at bounding box center [65, 181] width 27 height 16
select select "57941"
click at [304, 263] on button "button" at bounding box center [302, 259] width 15 height 16
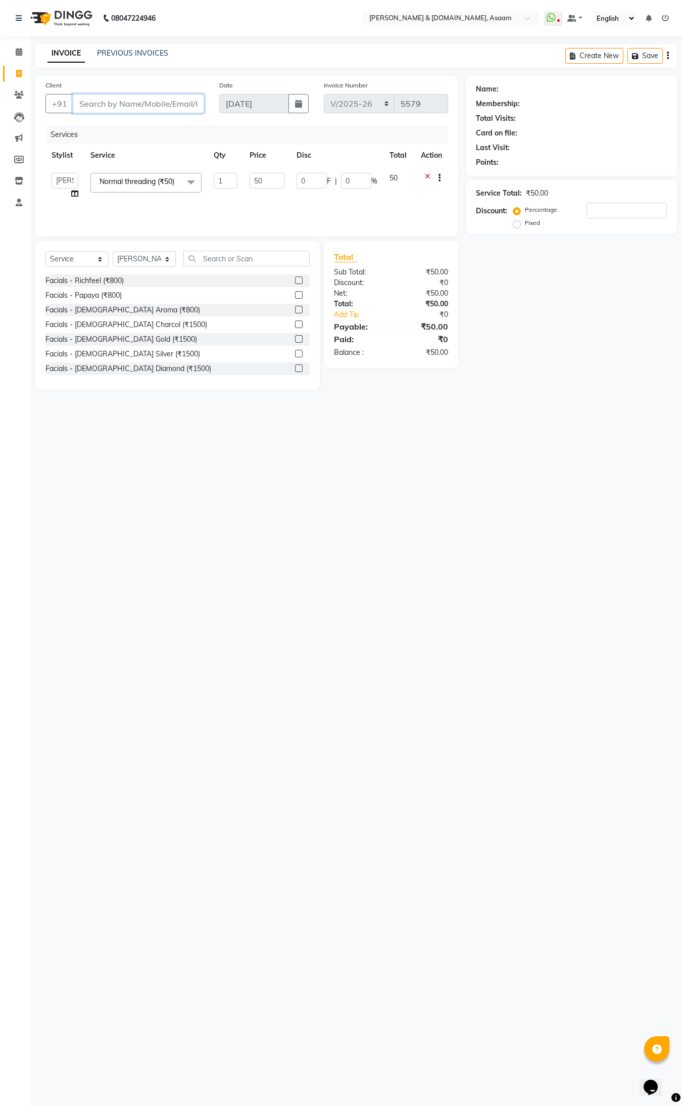
click at [101, 106] on input "Client" at bounding box center [138, 103] width 131 height 19
click at [120, 98] on input "Client" at bounding box center [138, 103] width 131 height 19
type input "9"
type input "0"
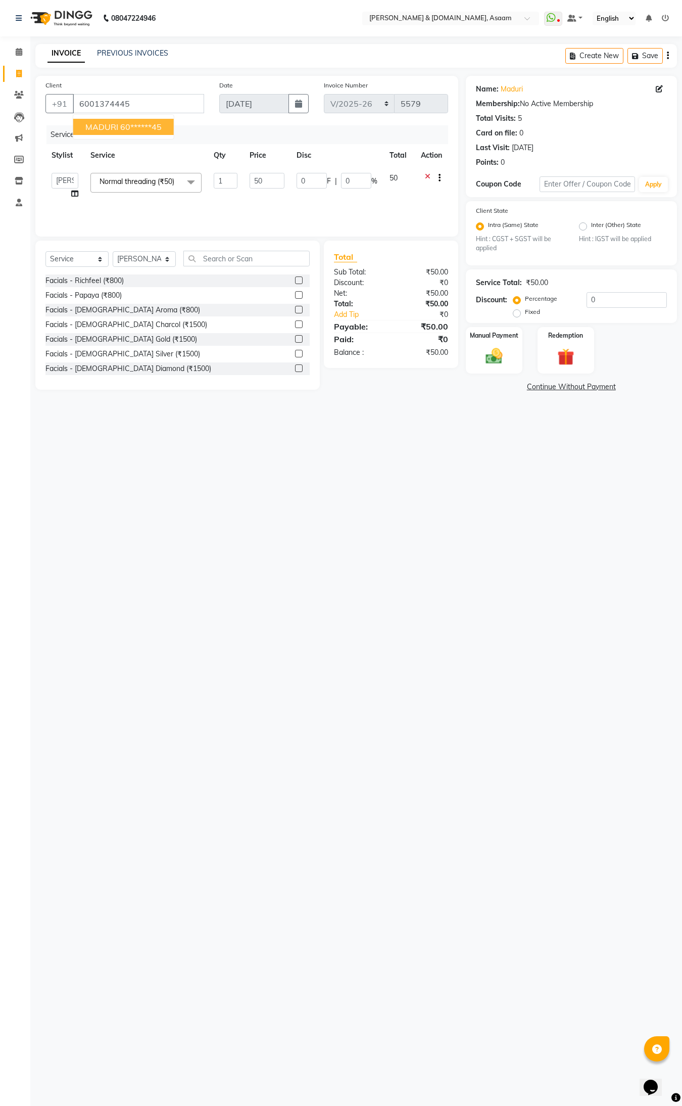
click at [105, 127] on span "MADURI" at bounding box center [101, 127] width 33 height 10
type input "60******45"
click at [491, 363] on img at bounding box center [494, 356] width 28 height 20
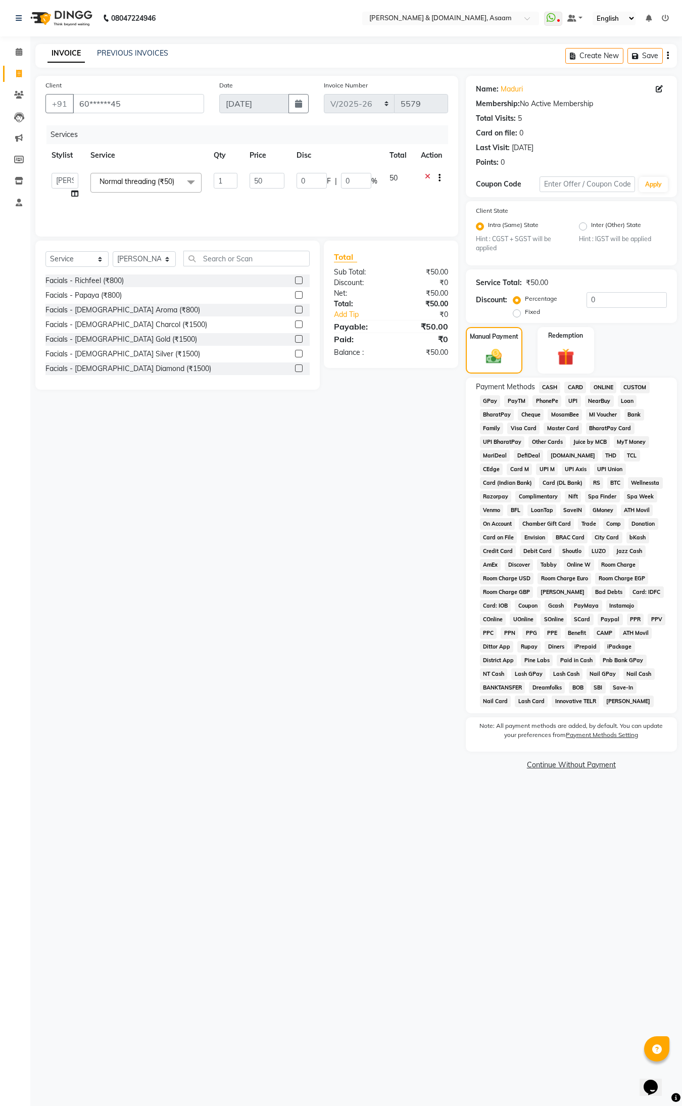
drag, startPoint x: 602, startPoint y: 386, endPoint x: 603, endPoint y: 379, distance: 6.1
click at [602, 384] on span "ONLINE" at bounding box center [603, 387] width 26 height 12
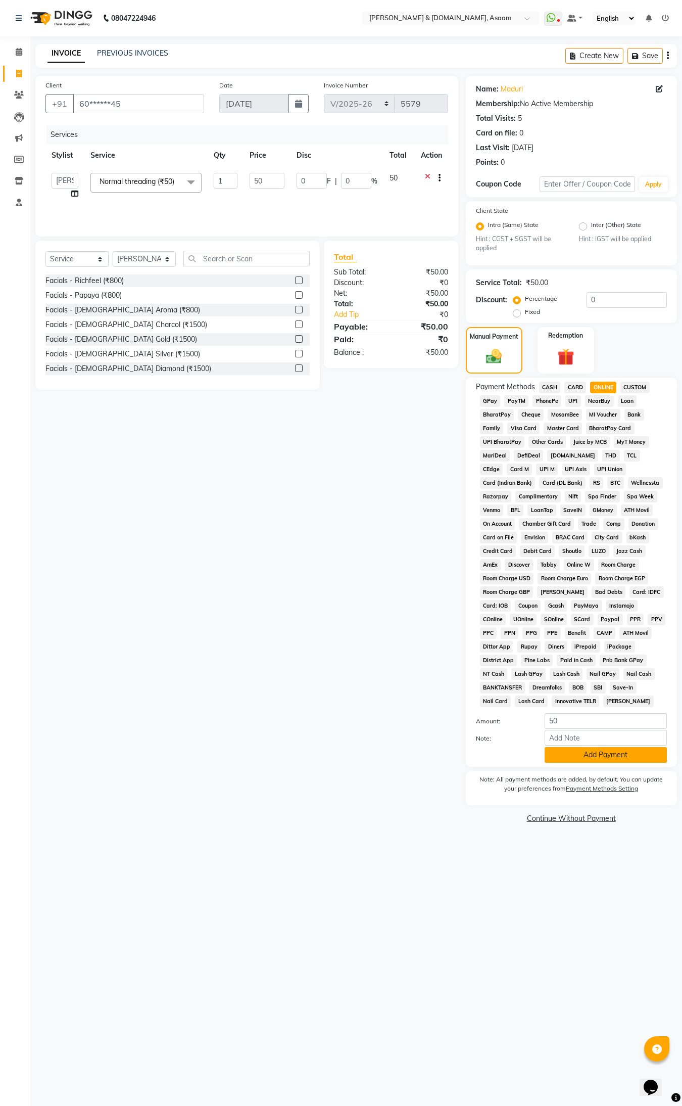
click at [594, 756] on button "Add Payment" at bounding box center [606, 755] width 122 height 16
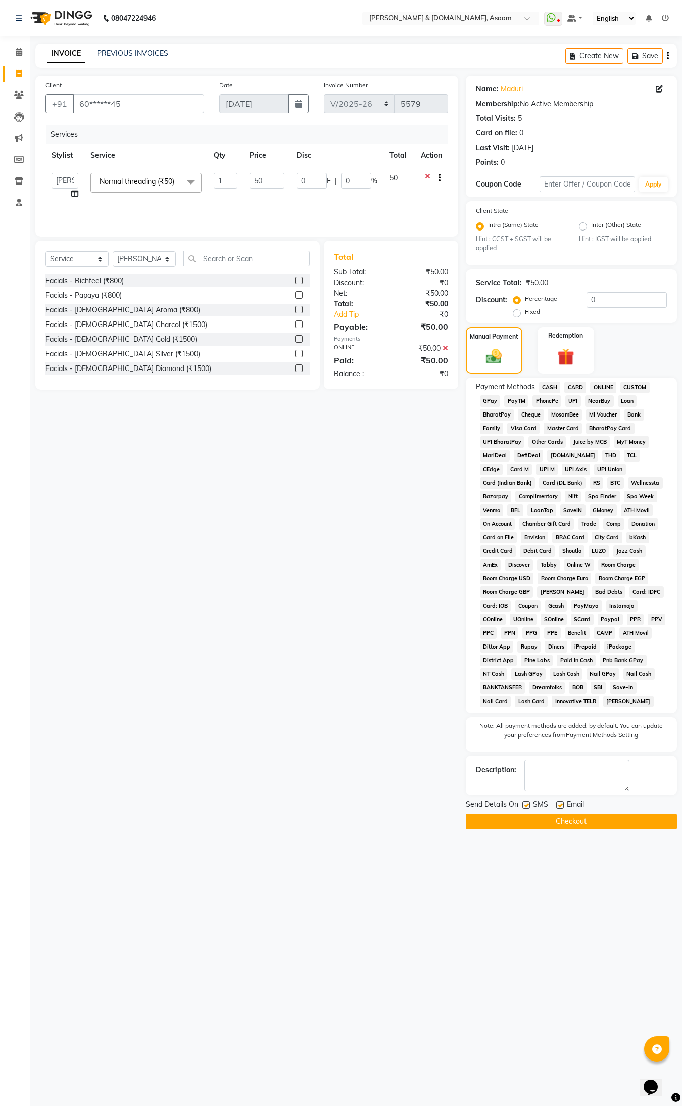
click at [567, 823] on button "Checkout" at bounding box center [571, 821] width 211 height 16
